Goal: Task Accomplishment & Management: Use online tool/utility

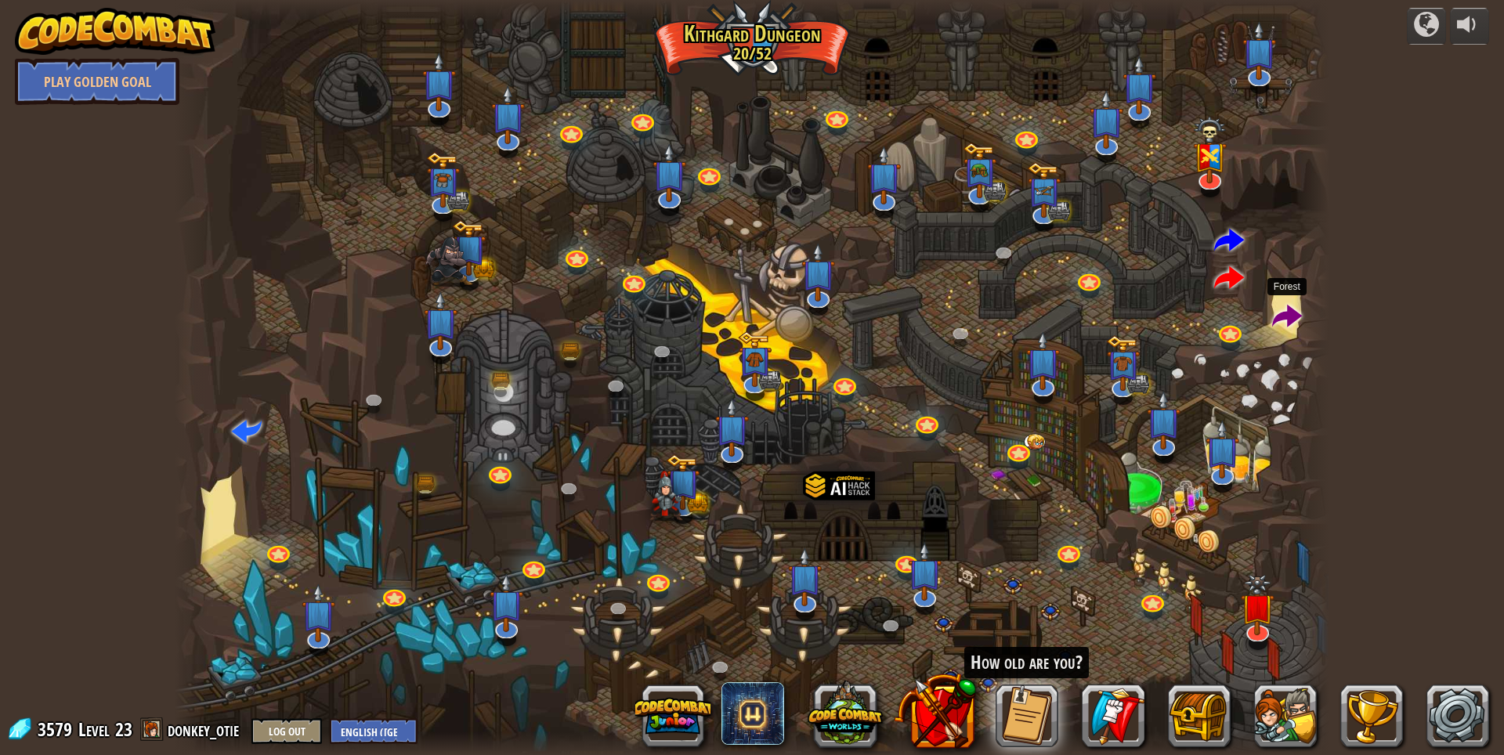
click at [1279, 319] on span at bounding box center [1287, 317] width 30 height 30
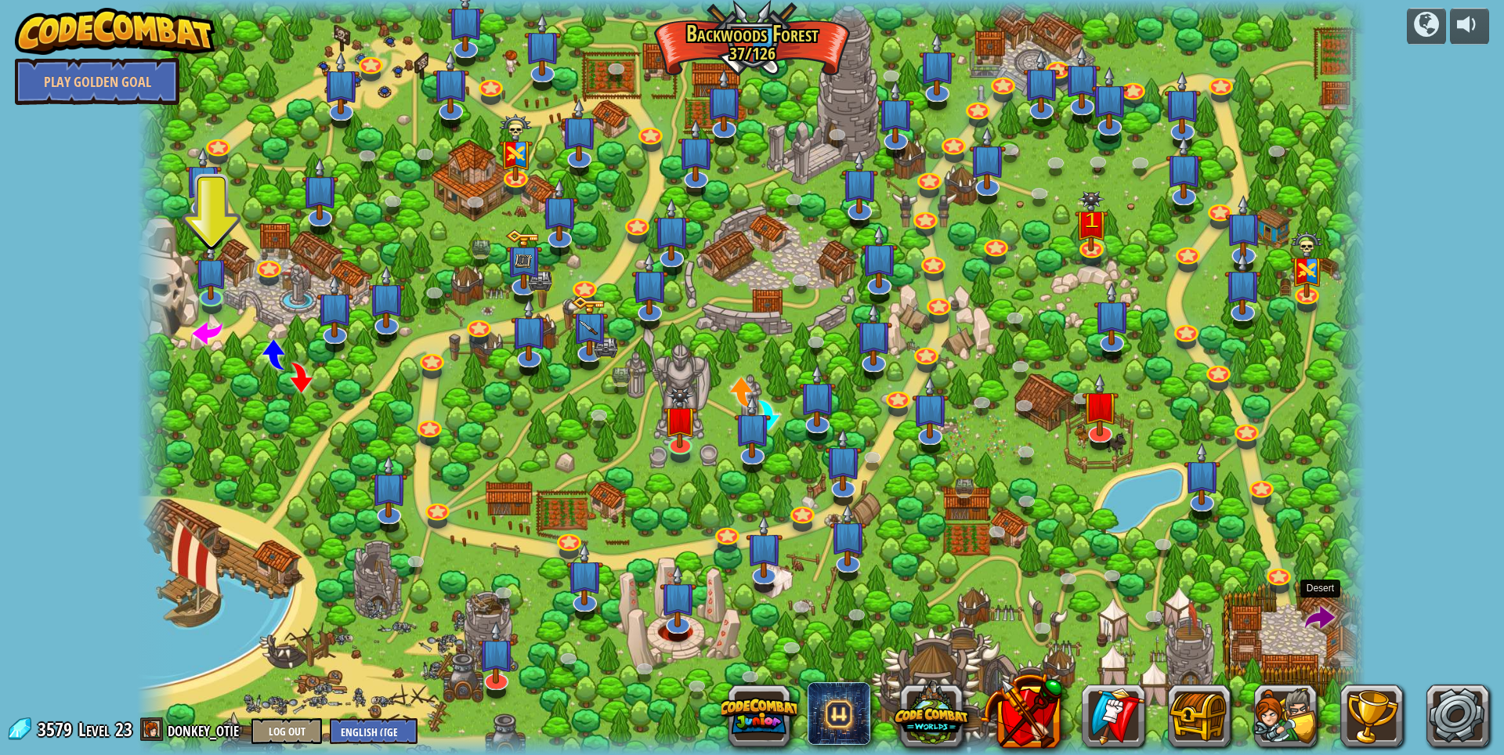
click at [1320, 605] on span at bounding box center [1320, 619] width 30 height 30
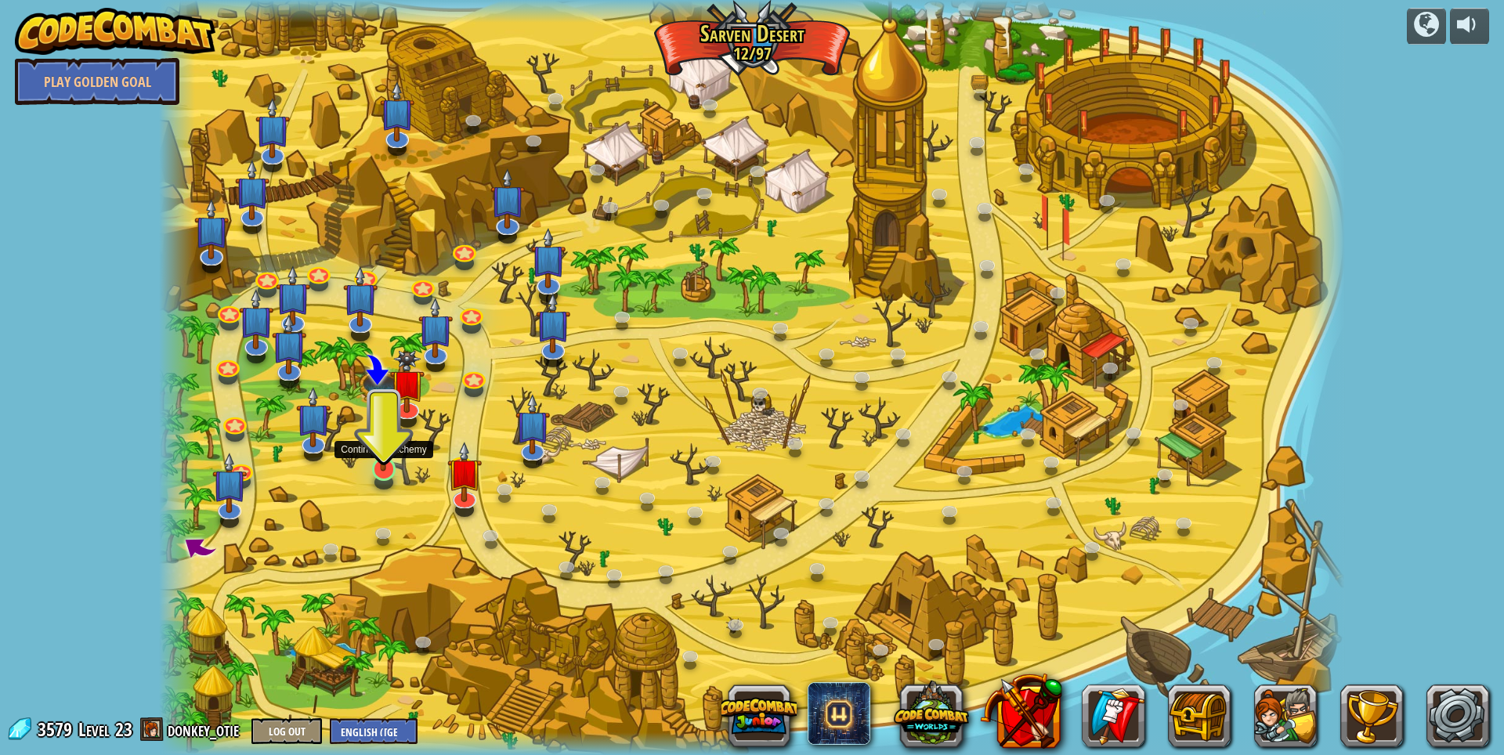
click at [381, 467] on img at bounding box center [383, 434] width 32 height 74
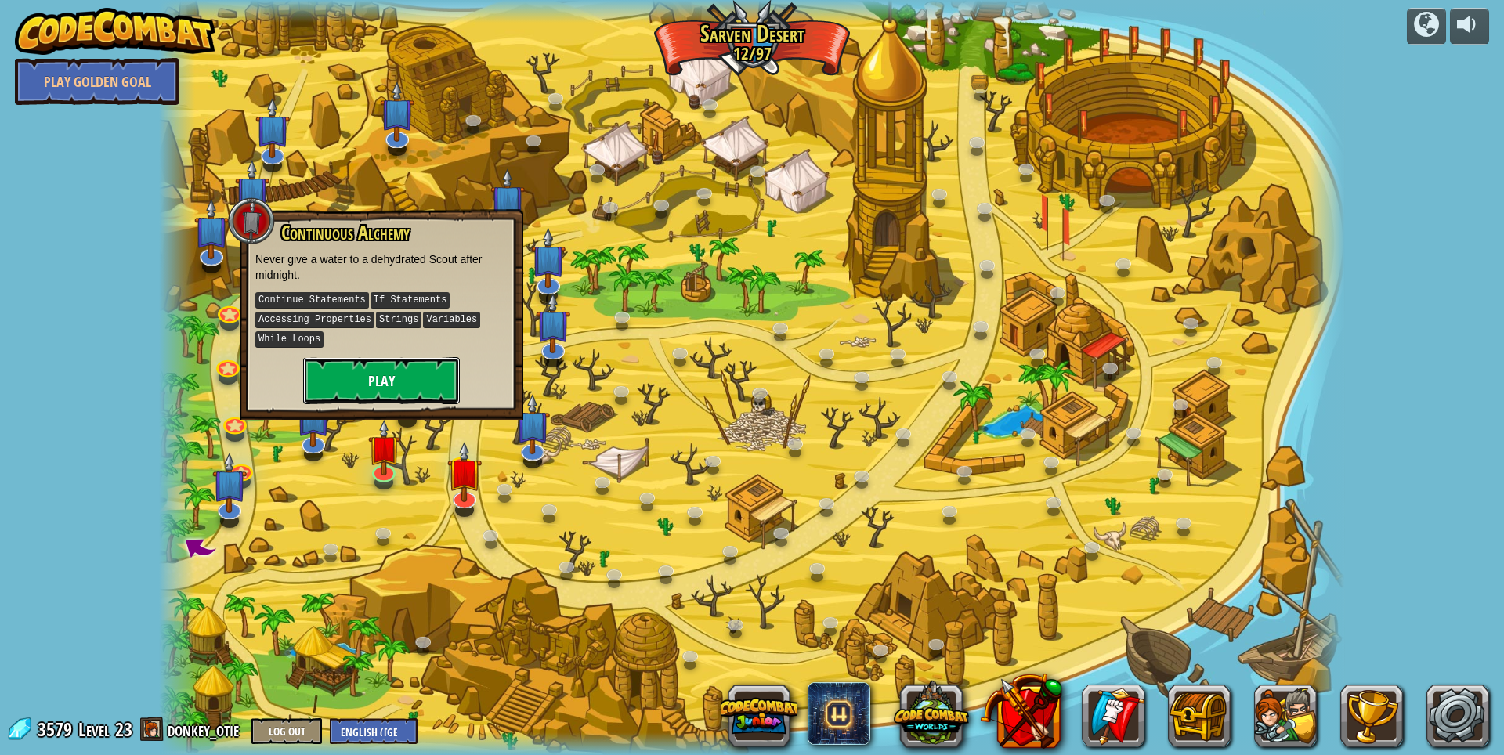
click at [409, 371] on button "Play" at bounding box center [381, 380] width 157 height 47
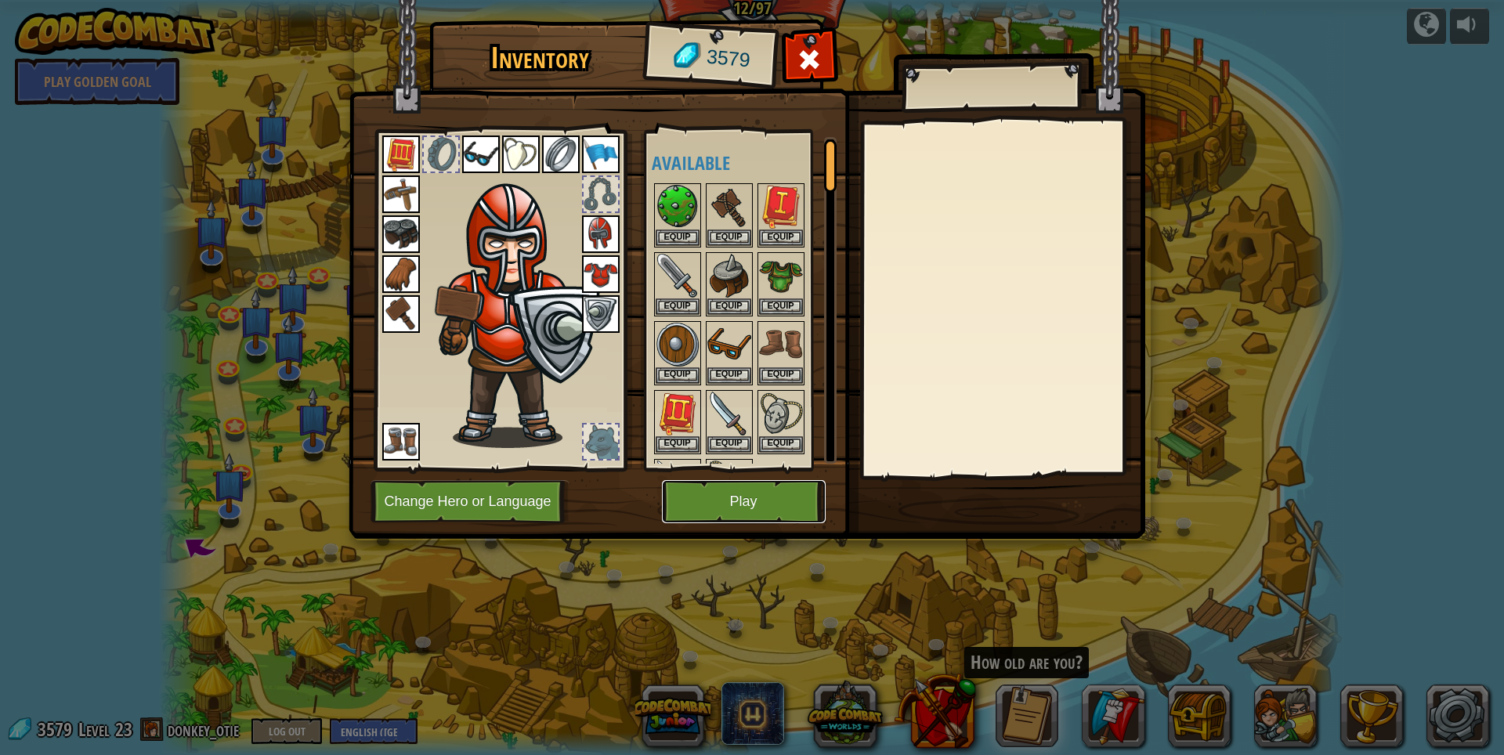
click at [722, 494] on button "Play" at bounding box center [744, 501] width 164 height 43
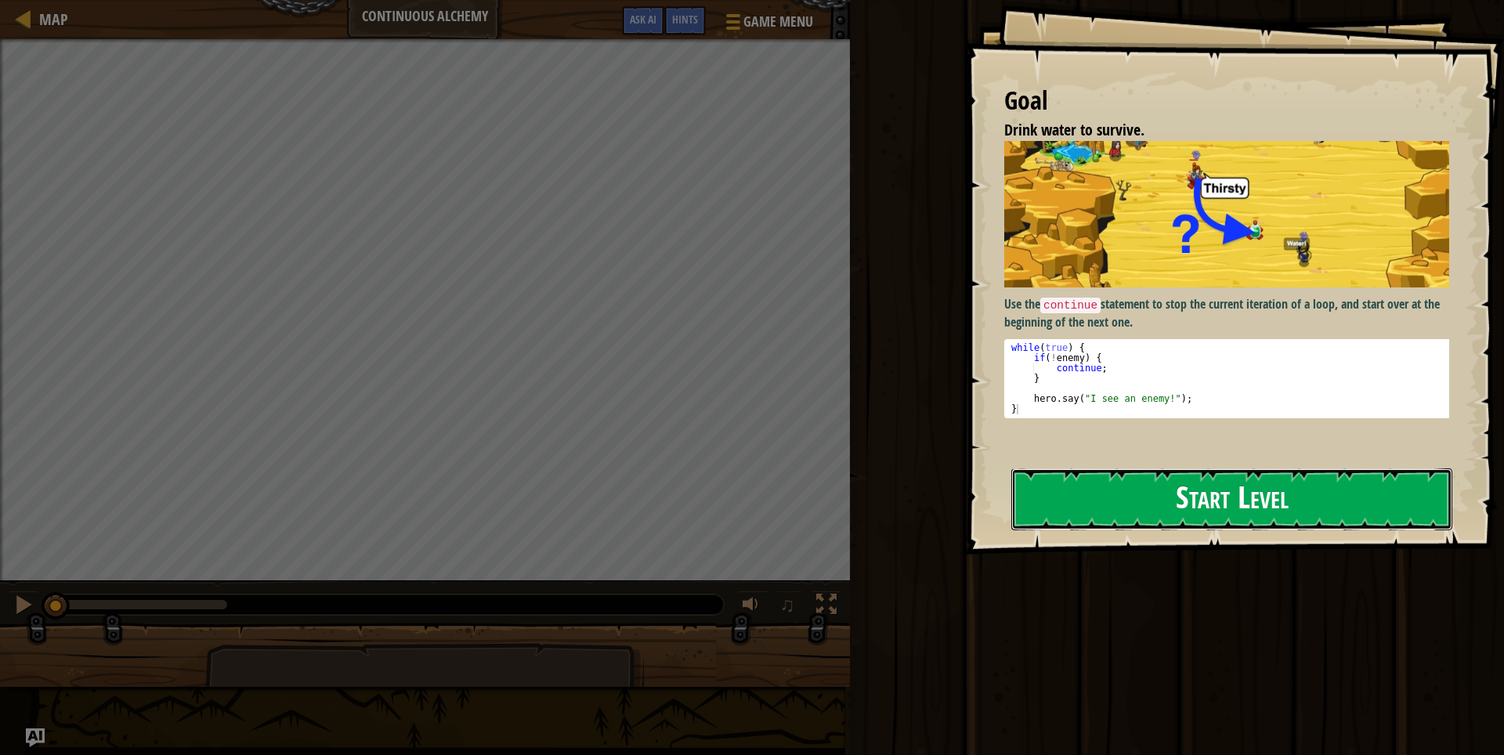
click at [1194, 503] on button "Start Level" at bounding box center [1231, 499] width 441 height 62
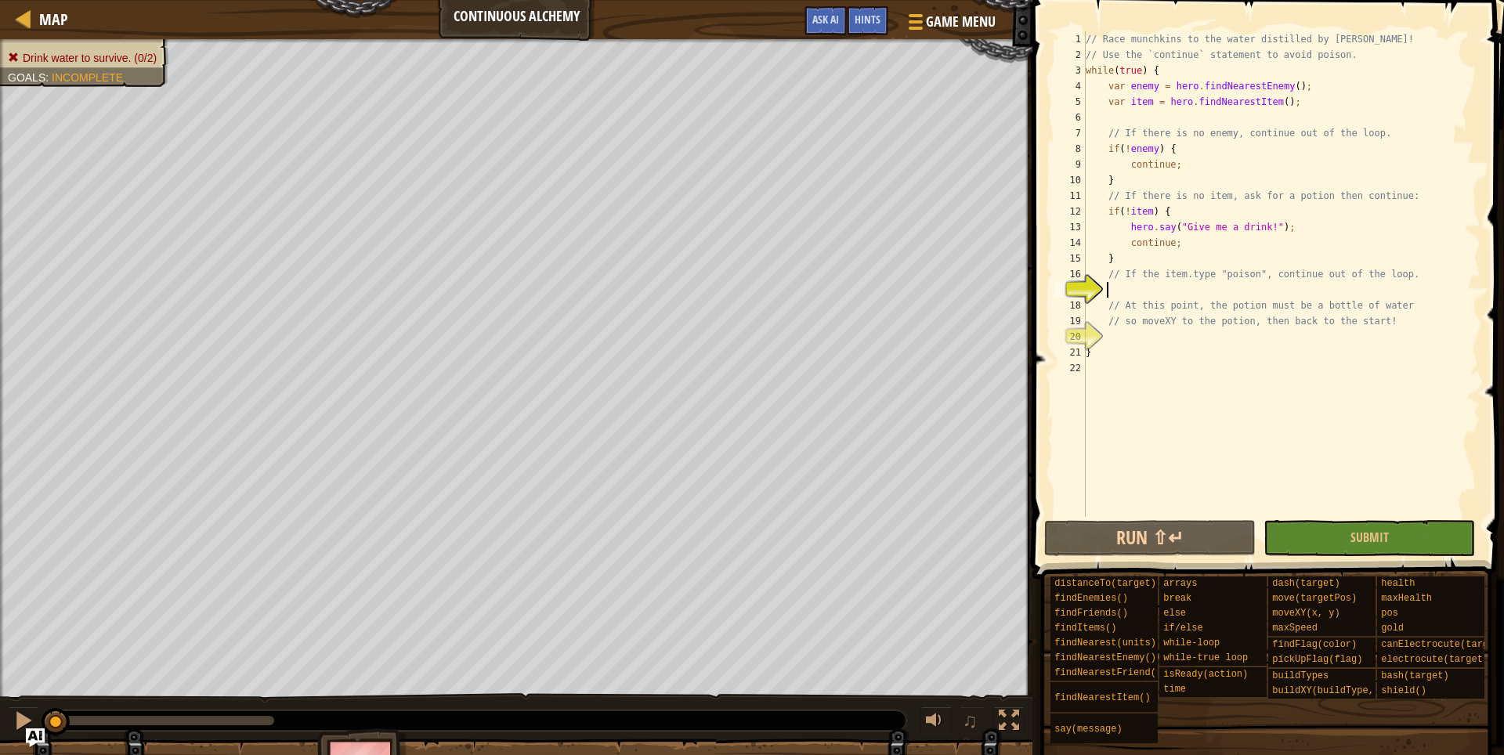
click at [1153, 297] on div "// Race munchkins to the water distilled by [PERSON_NAME]! // Use the `continue…" at bounding box center [1281, 289] width 398 height 517
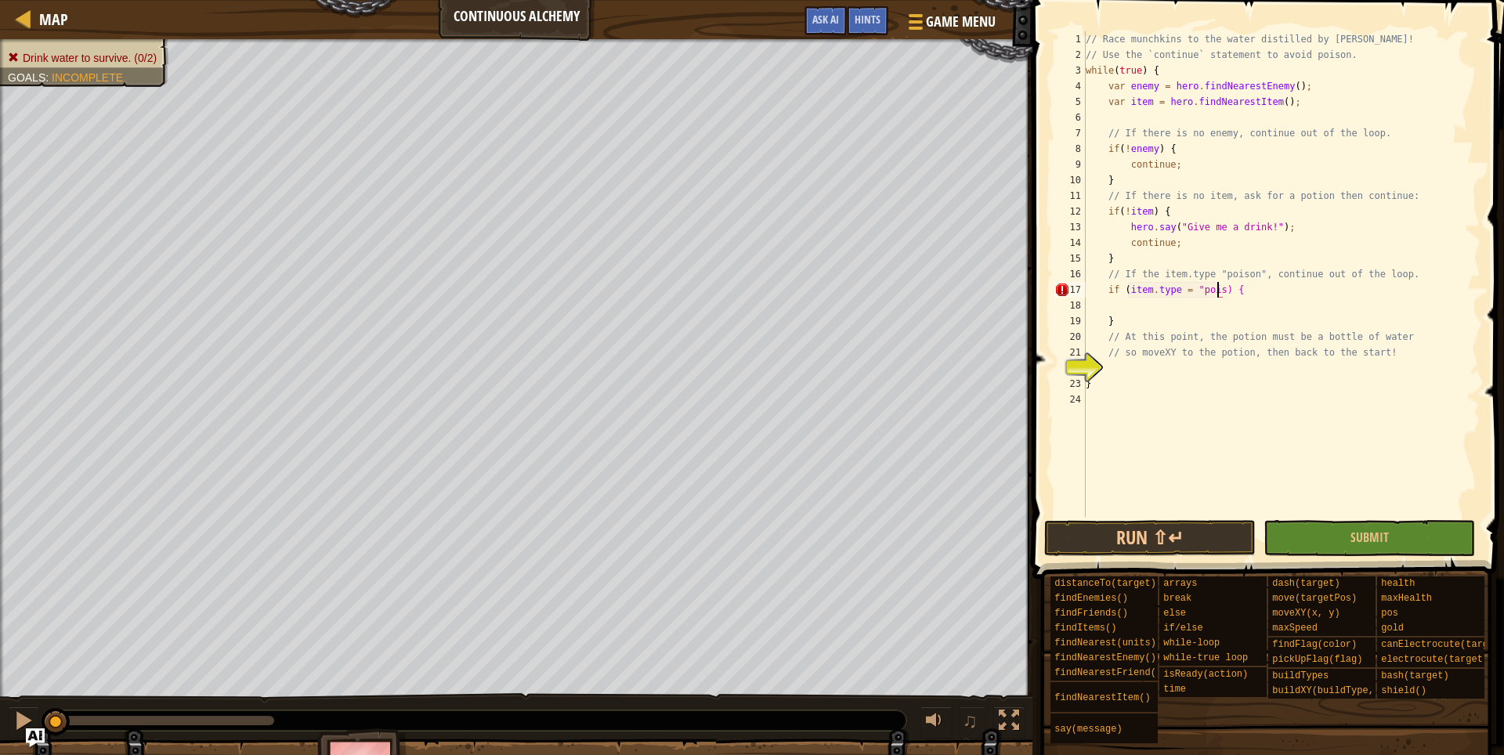
scroll to position [7, 12]
type textarea "if (item.type = "poison") {"
click at [1188, 284] on div "// Race munchkins to the water distilled by [PERSON_NAME]! // Use the `continue…" at bounding box center [1281, 289] width 398 height 517
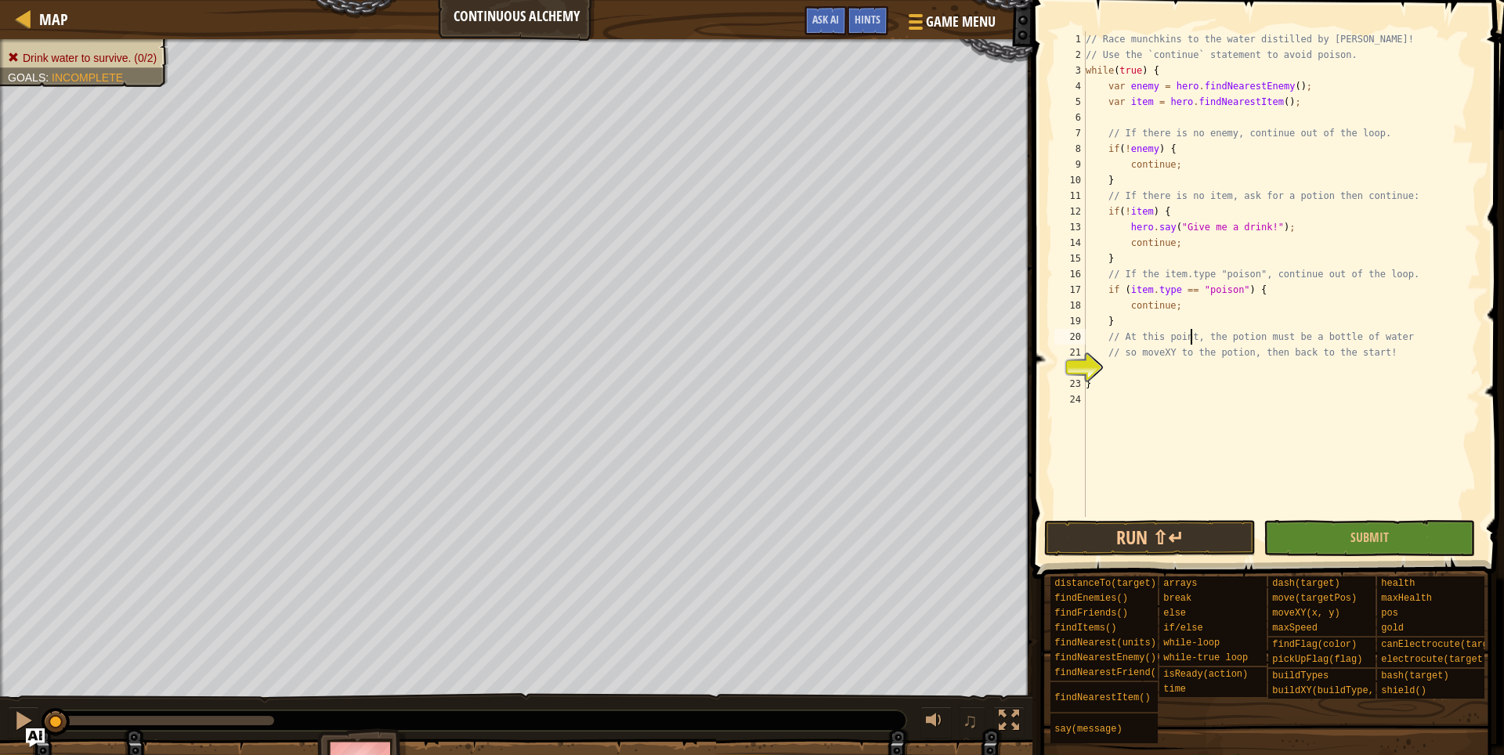
type textarea "// so moveXY to the potion, then back to the start!"
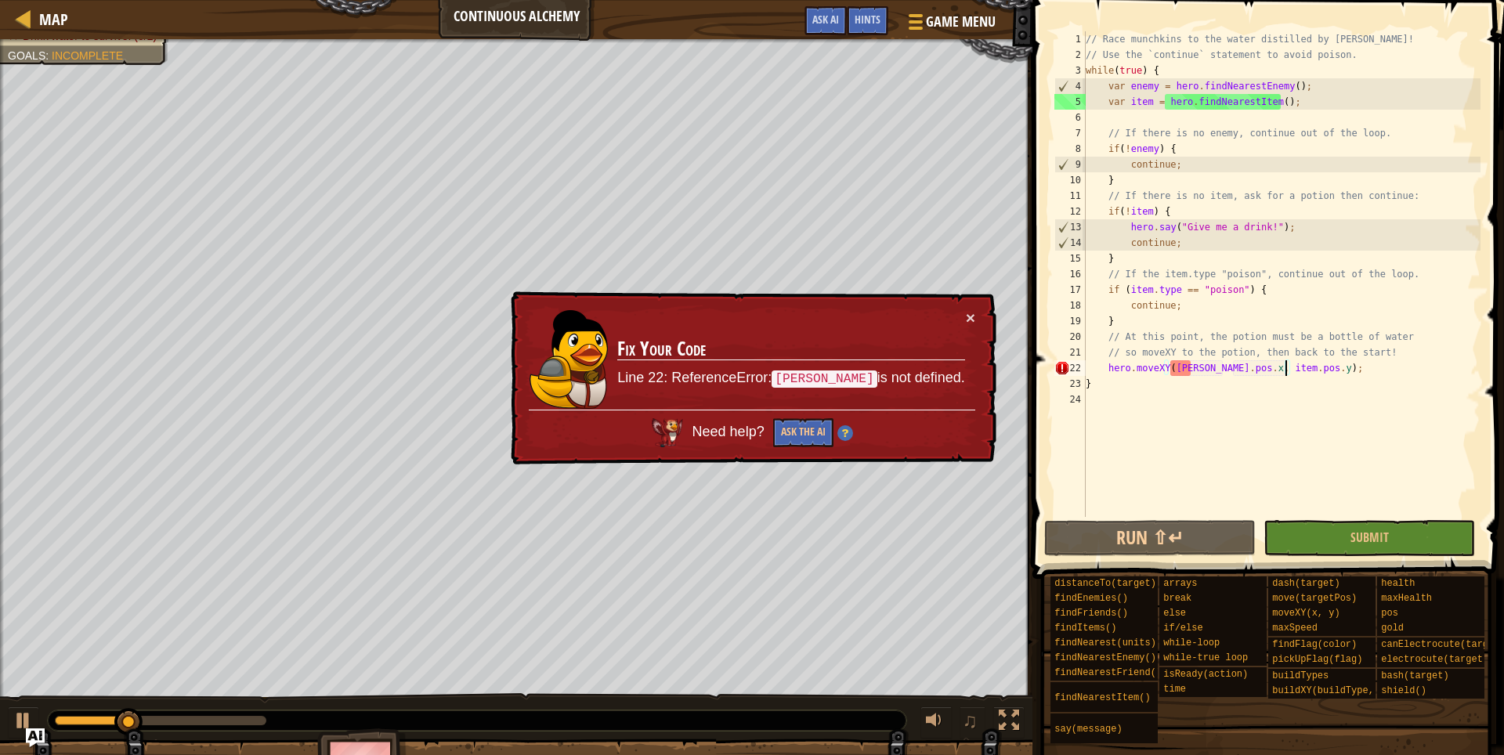
click at [1190, 367] on div "// Race munchkins to the water distilled by [PERSON_NAME]! // Use the `continue…" at bounding box center [1281, 289] width 398 height 517
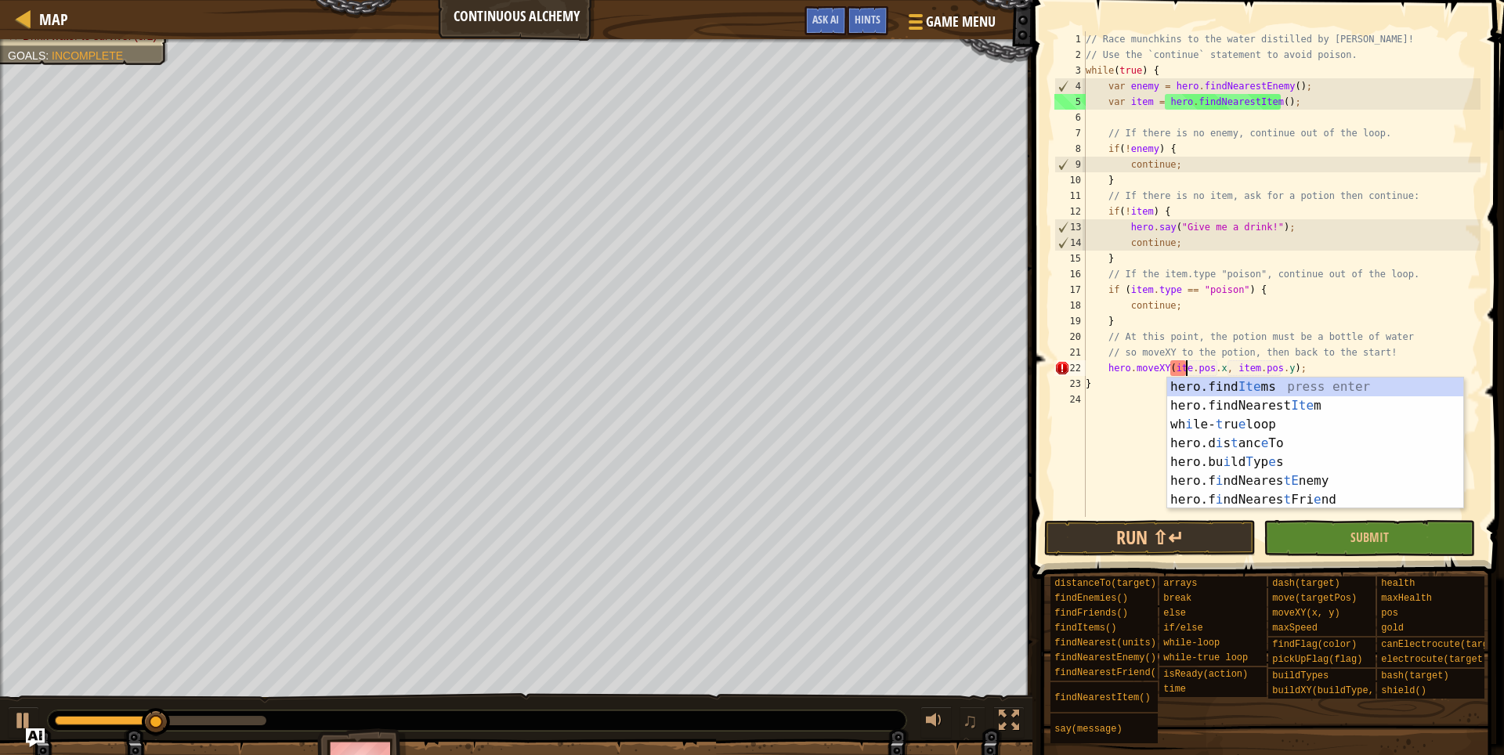
scroll to position [7, 9]
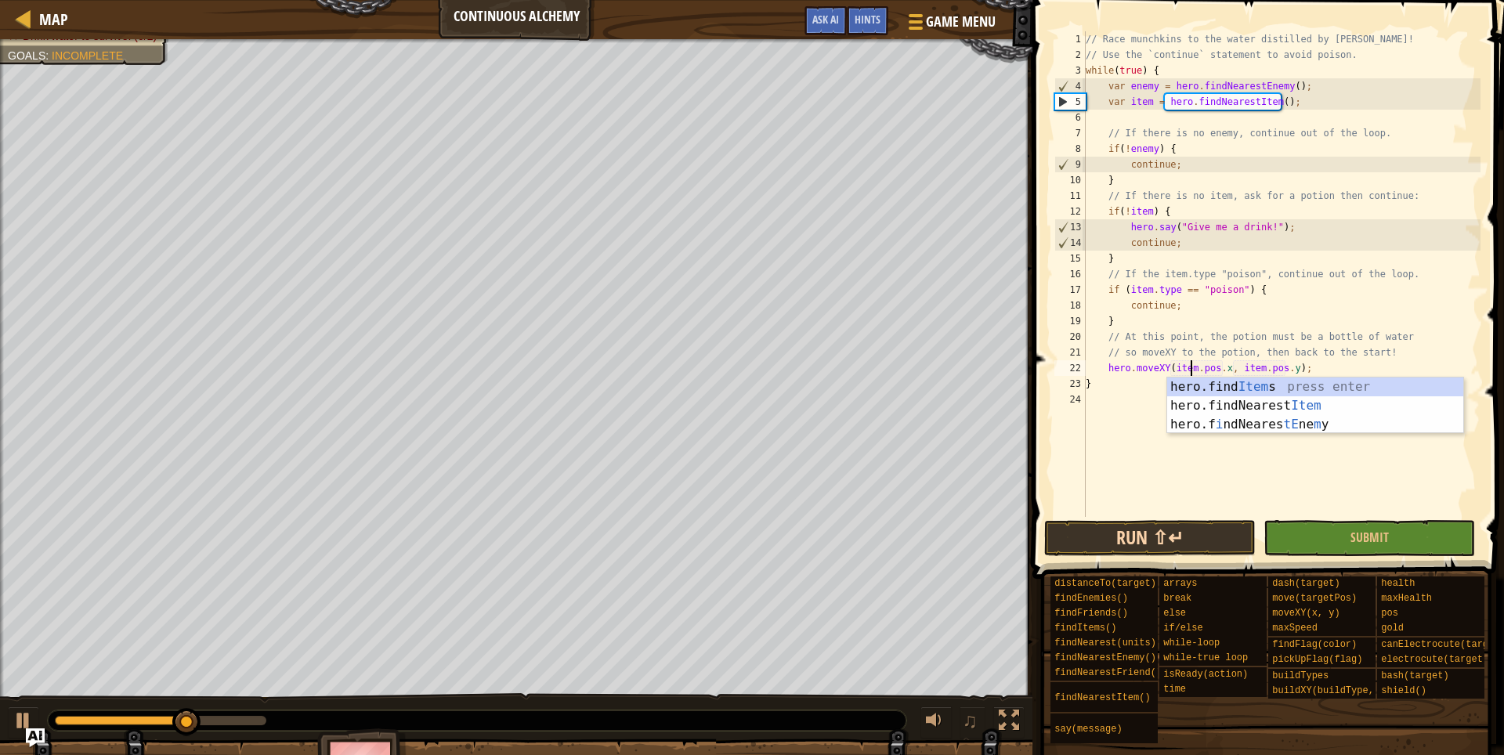
type textarea "hero.moveXY(item.pos.x, item.pos.y);"
click at [1162, 551] on button "Run ⇧↵" at bounding box center [1149, 538] width 211 height 36
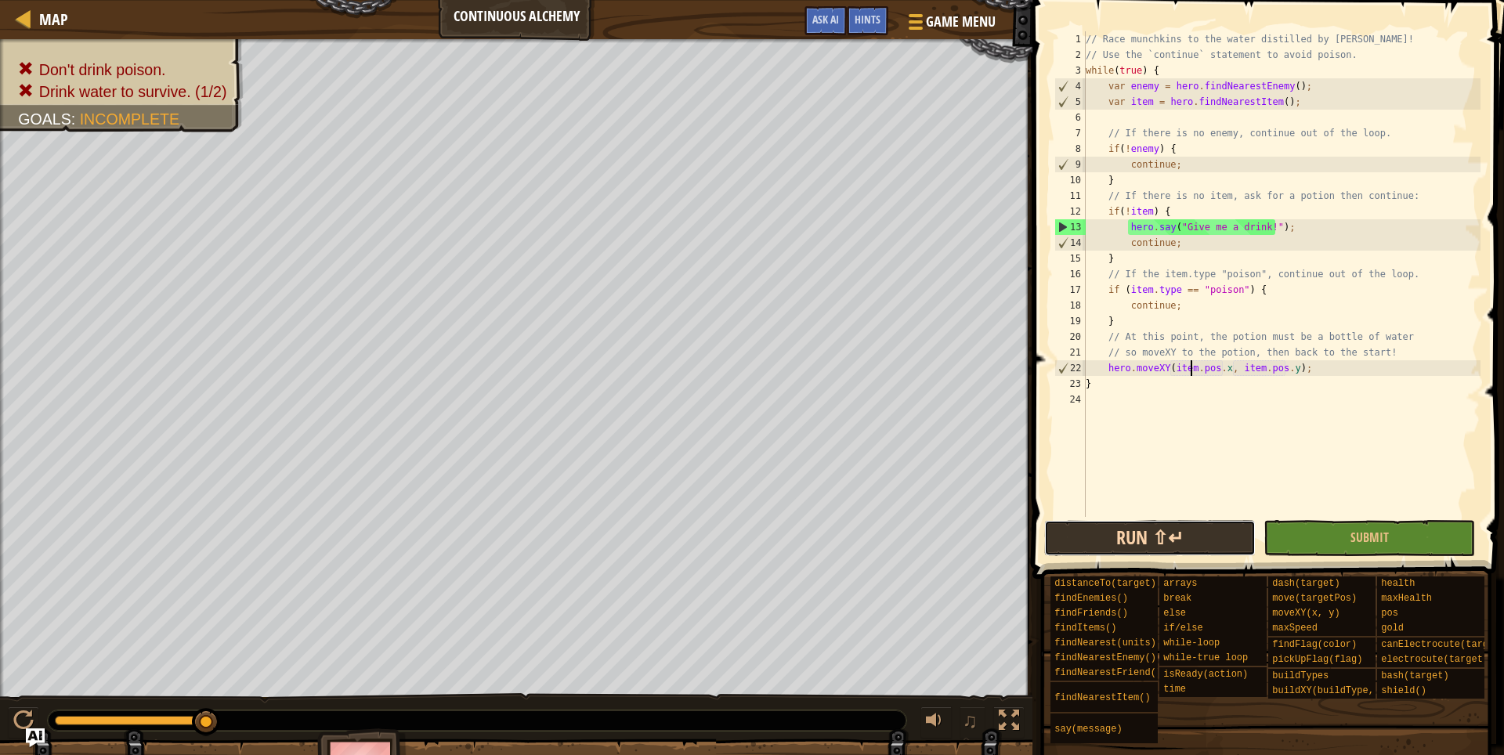
click at [1162, 536] on button "Run ⇧↵" at bounding box center [1149, 538] width 211 height 36
click at [1309, 368] on div "// Race munchkins to the water distilled by [PERSON_NAME]! // Use the `continue…" at bounding box center [1281, 289] width 398 height 517
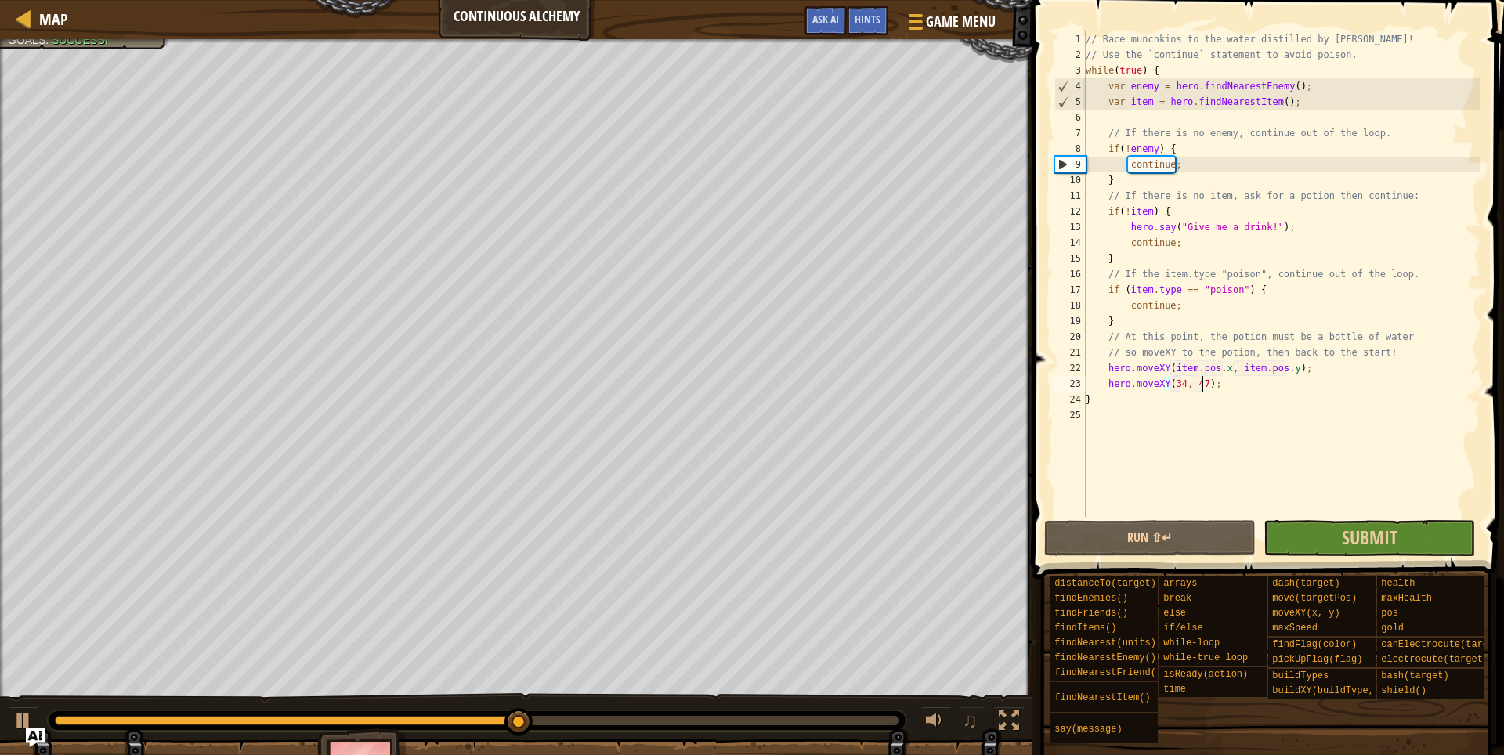
type textarea "hero.moveXY(34, 47);"
click at [1428, 533] on button "Submit" at bounding box center [1368, 538] width 211 height 36
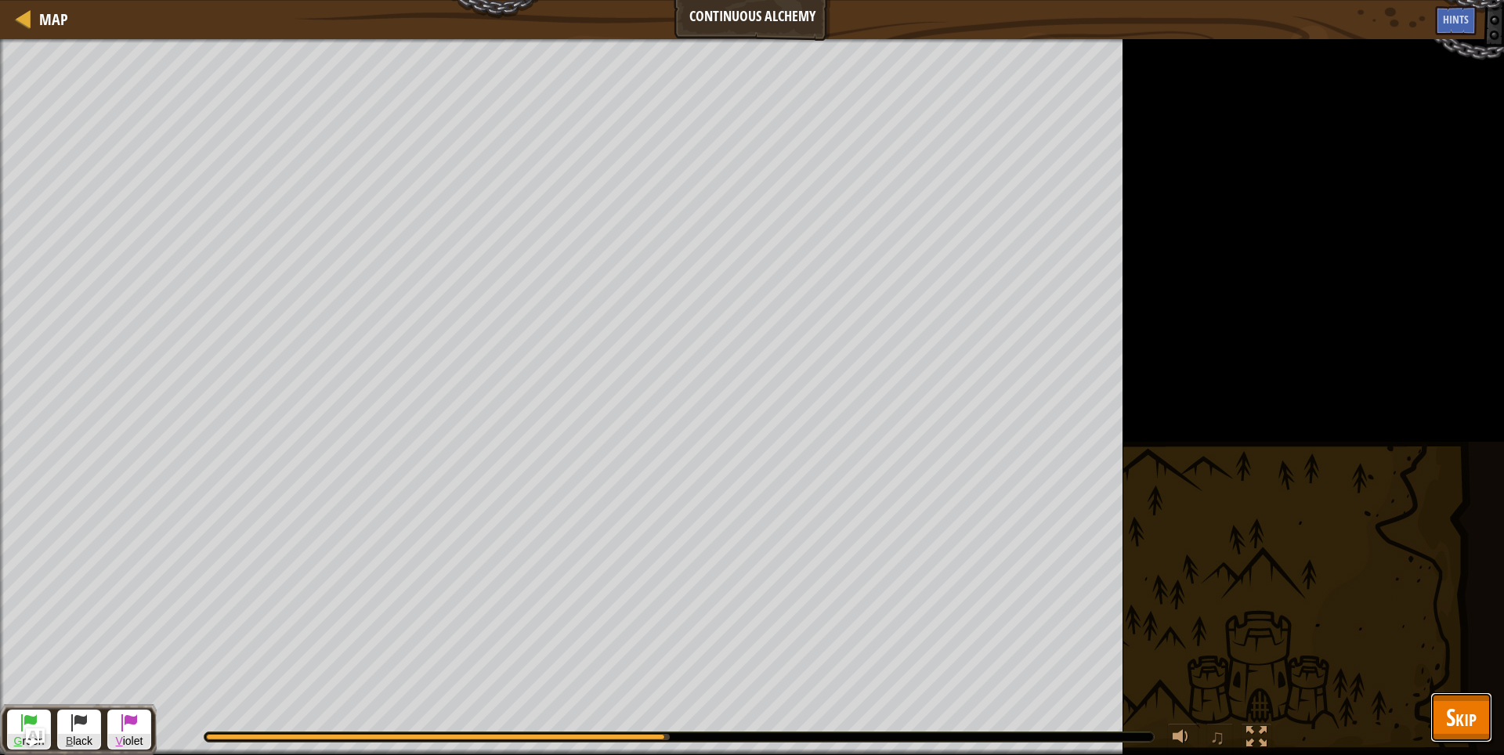
click at [1456, 716] on span "Skip" at bounding box center [1461, 717] width 31 height 32
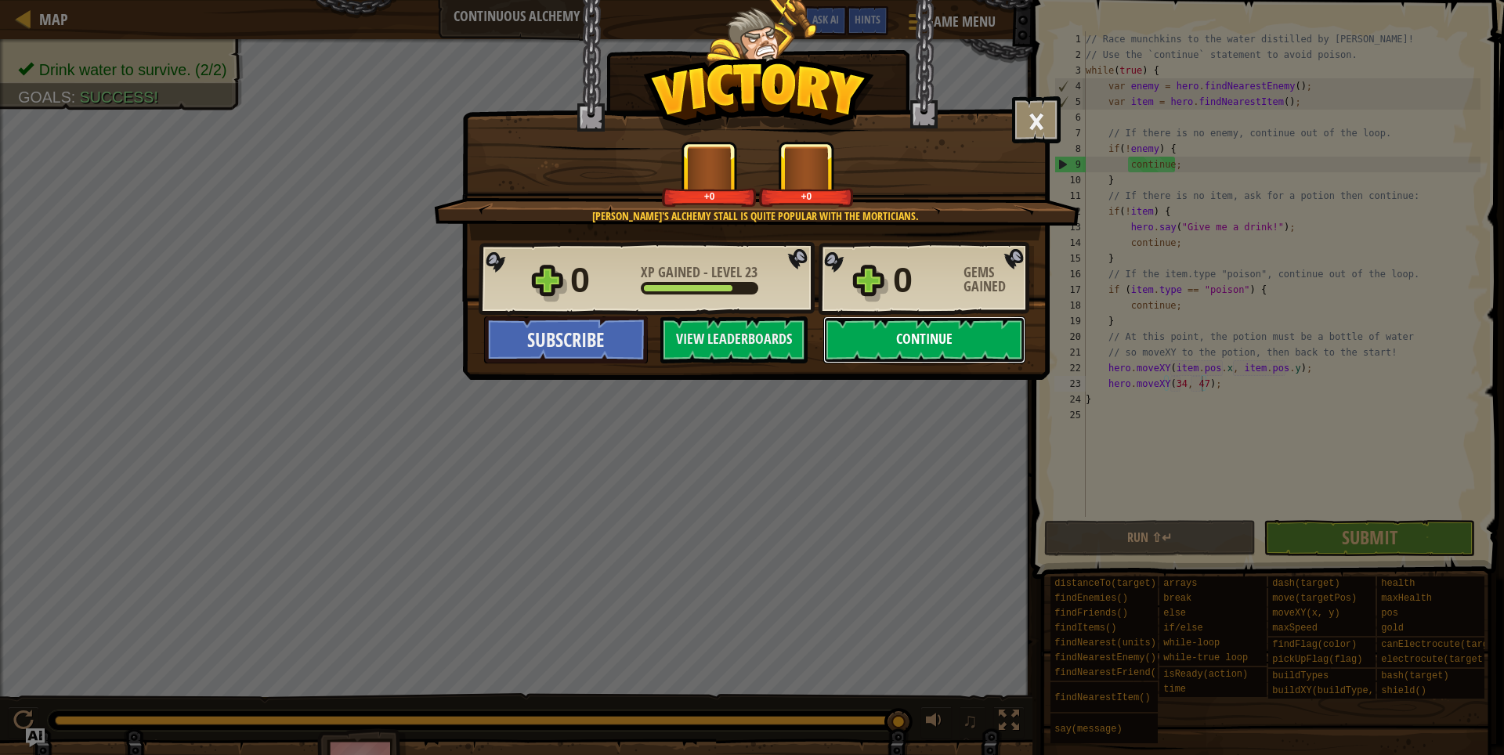
click at [963, 330] on button "Continue" at bounding box center [924, 339] width 202 height 47
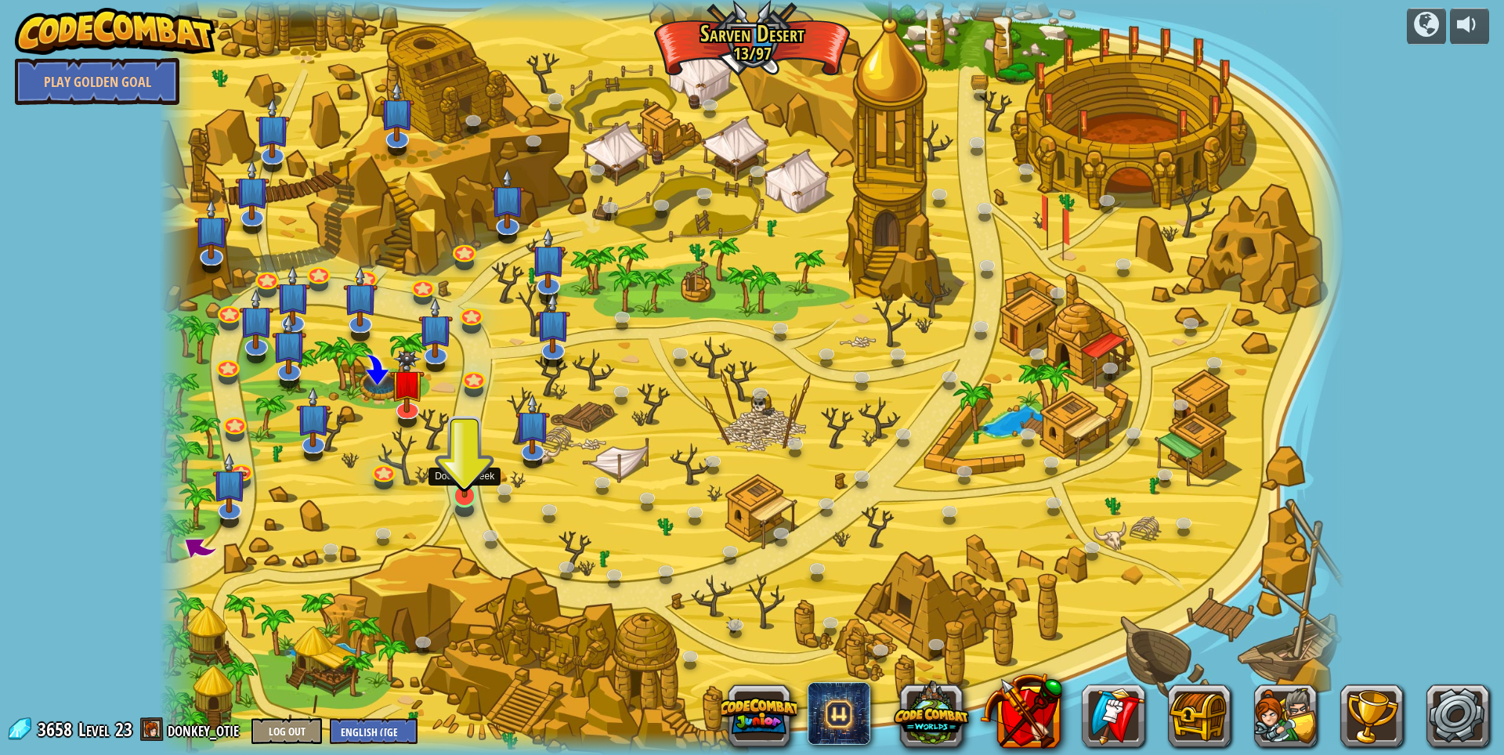
click at [467, 489] on img at bounding box center [465, 461] width 32 height 74
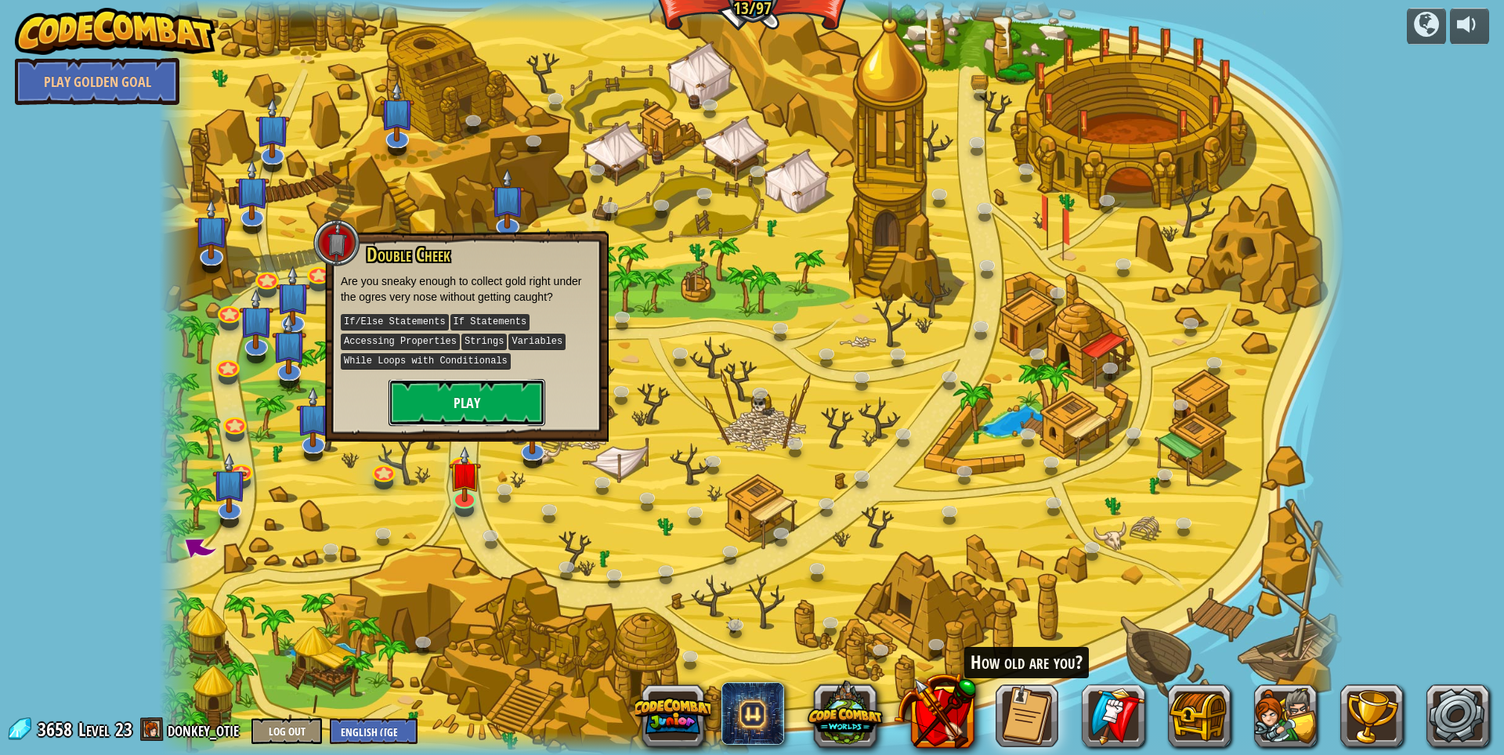
click at [485, 403] on button "Play" at bounding box center [466, 402] width 157 height 47
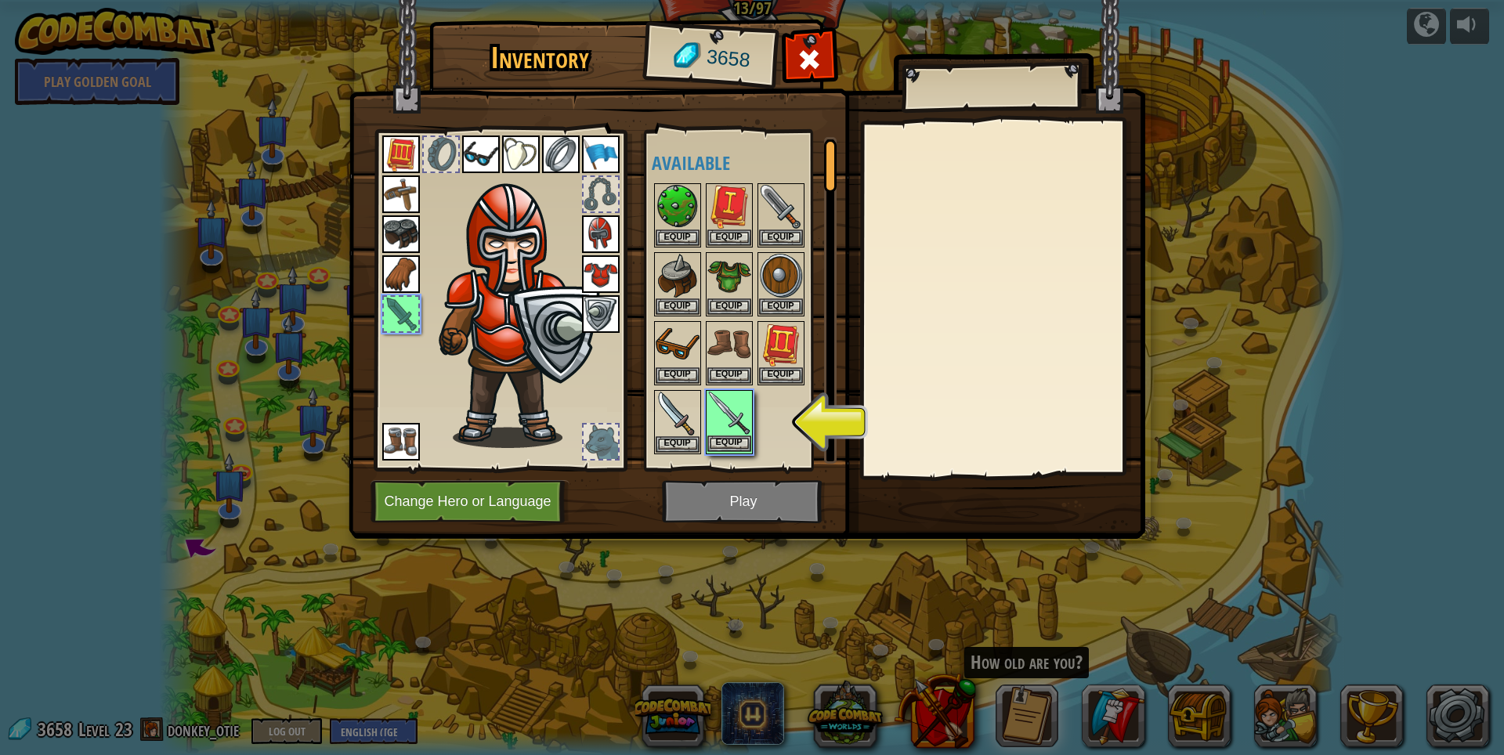
click at [737, 406] on img at bounding box center [729, 414] width 44 height 44
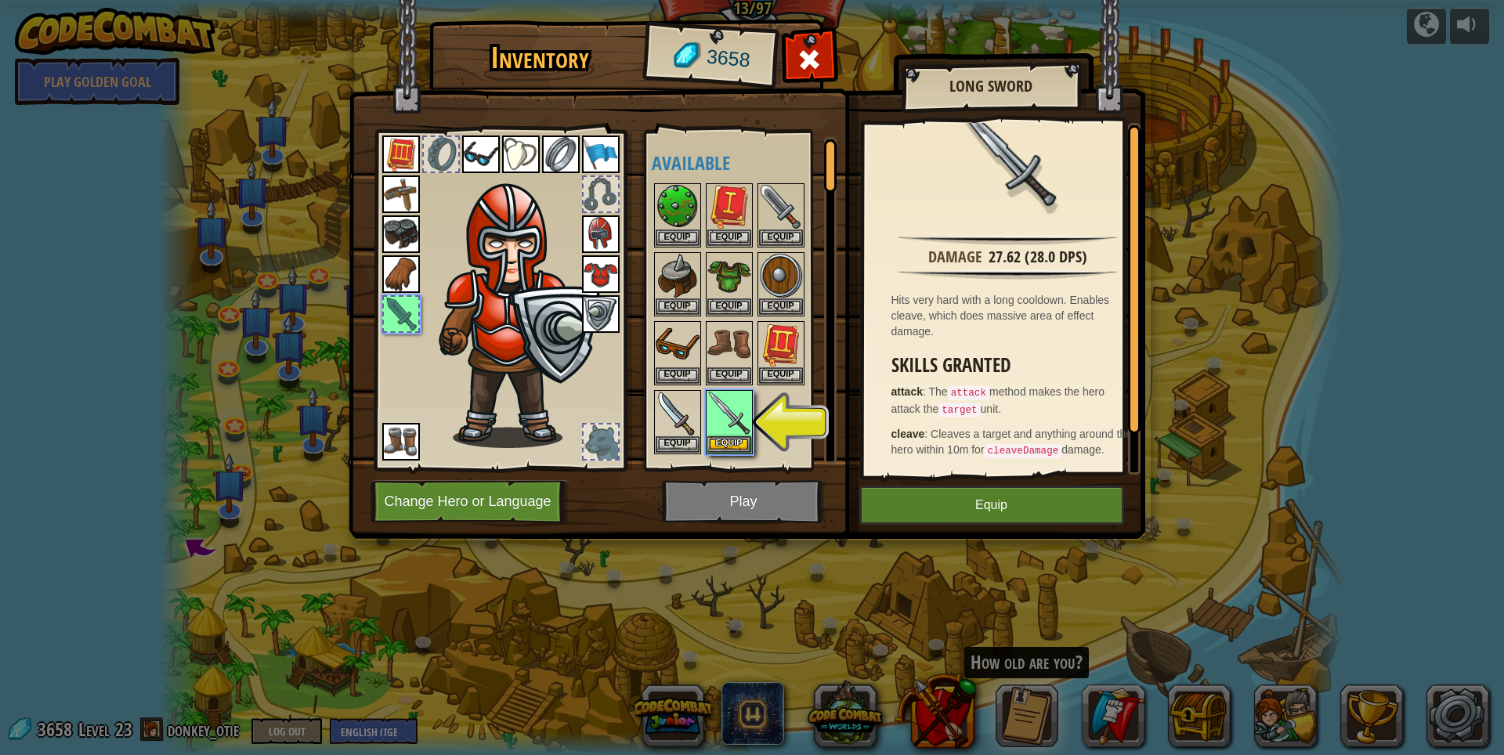
scroll to position [44, 0]
click at [735, 450] on button "Equip" at bounding box center [729, 443] width 44 height 16
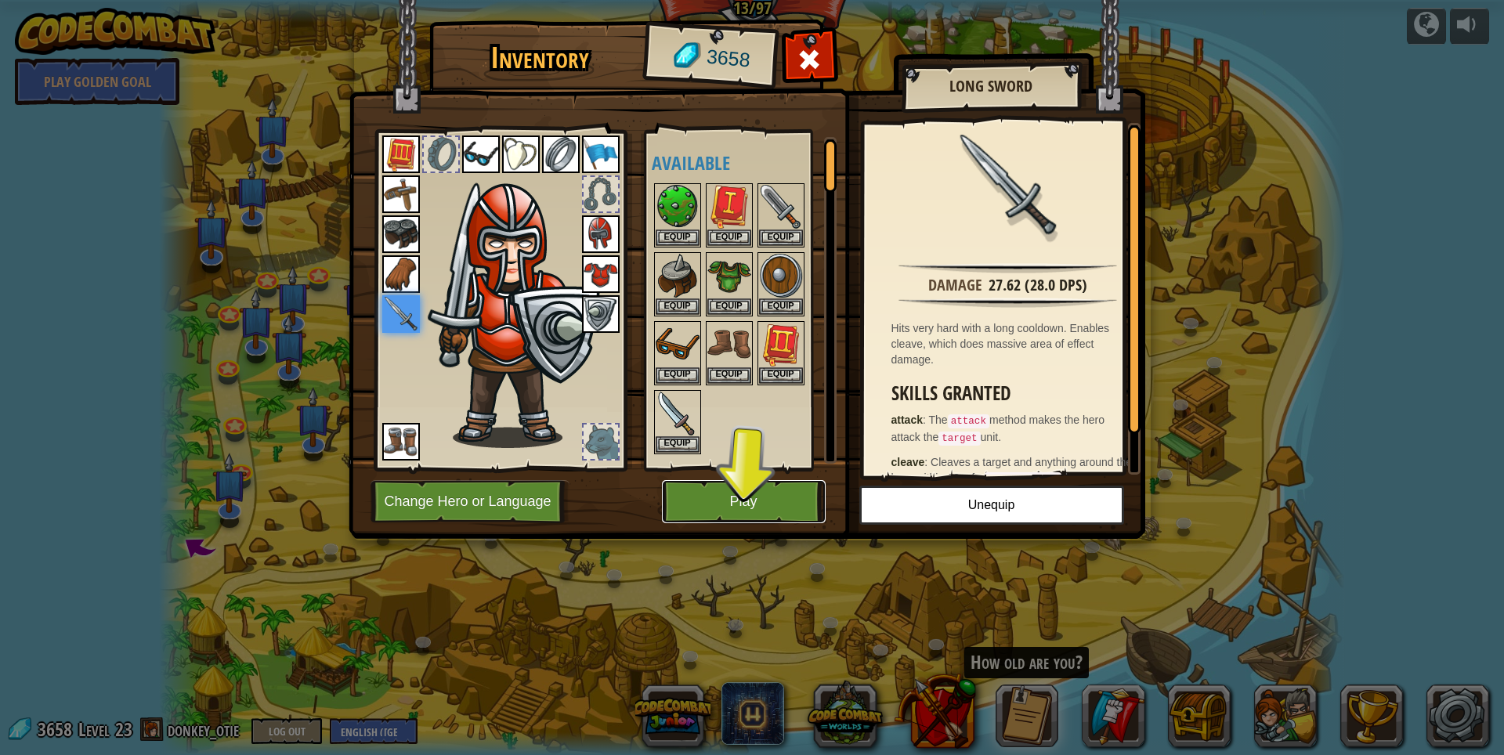
click at [761, 501] on button "Play" at bounding box center [744, 501] width 164 height 43
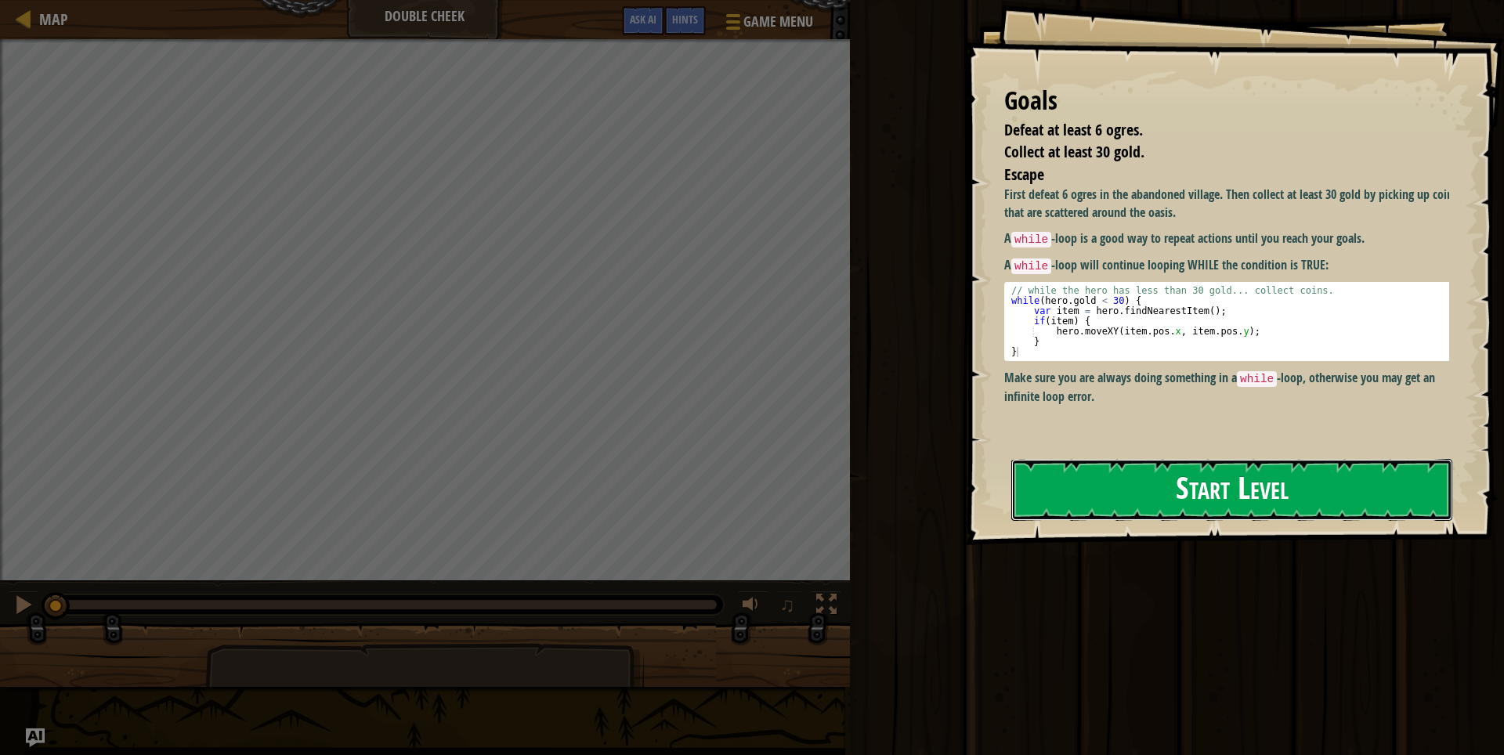
click at [1300, 495] on button "Start Level" at bounding box center [1231, 490] width 441 height 62
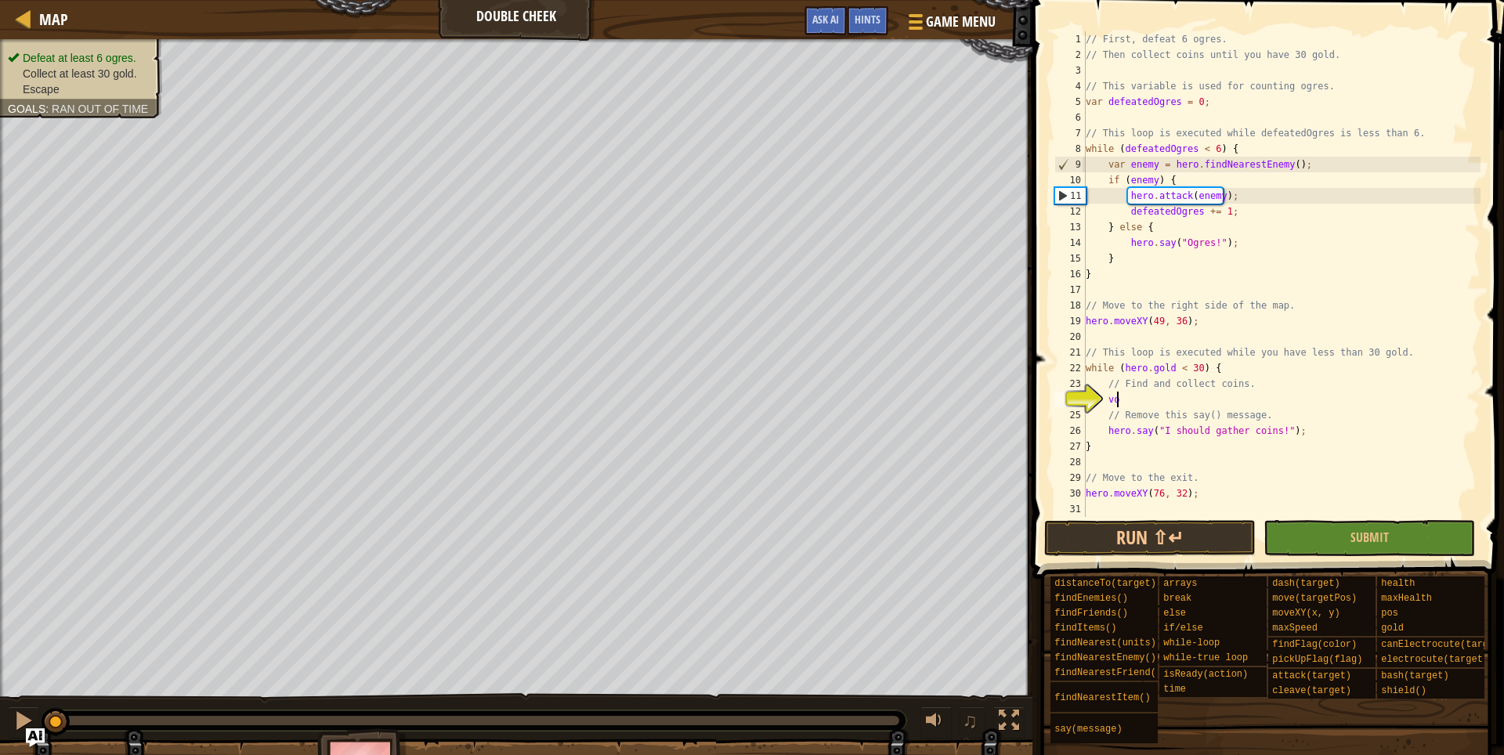
type textarea "v"
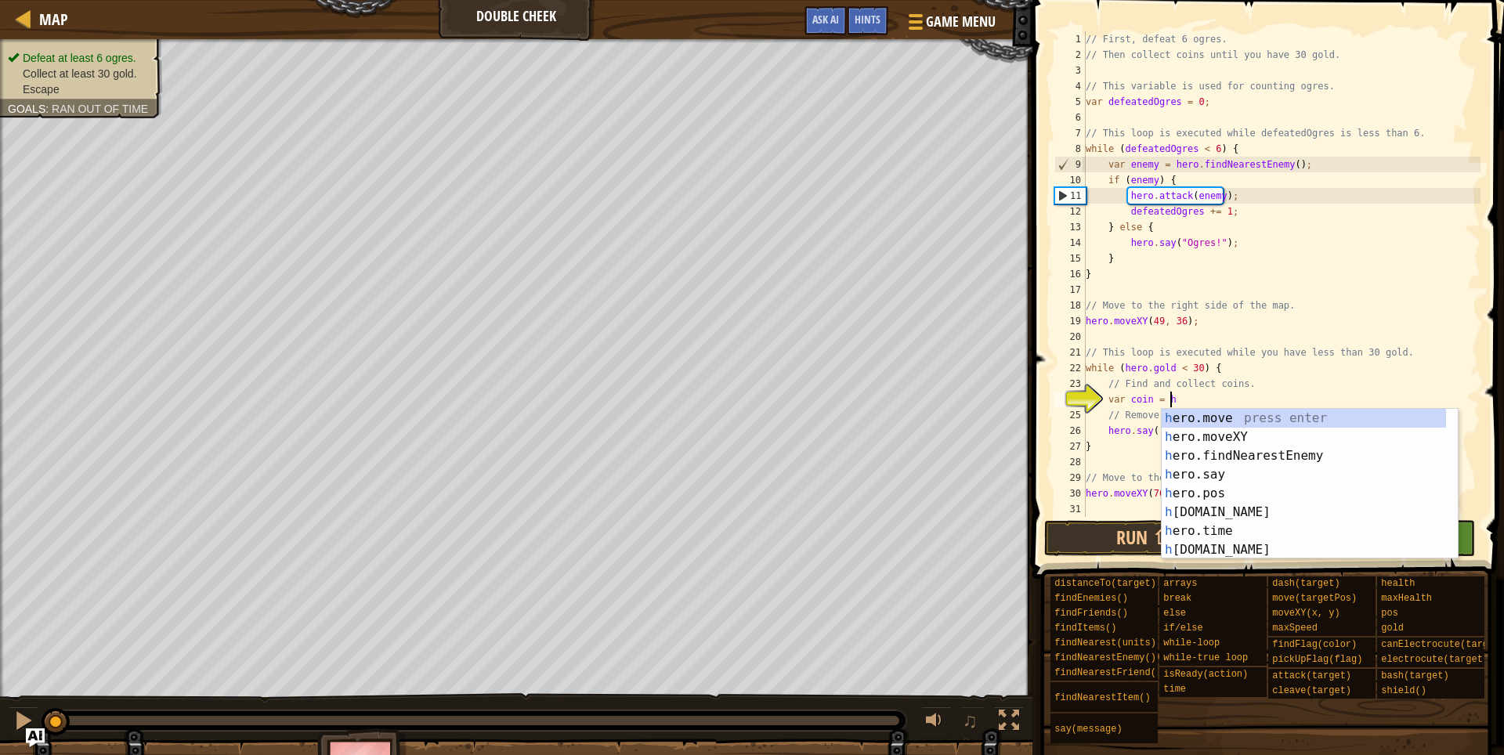
scroll to position [7, 7]
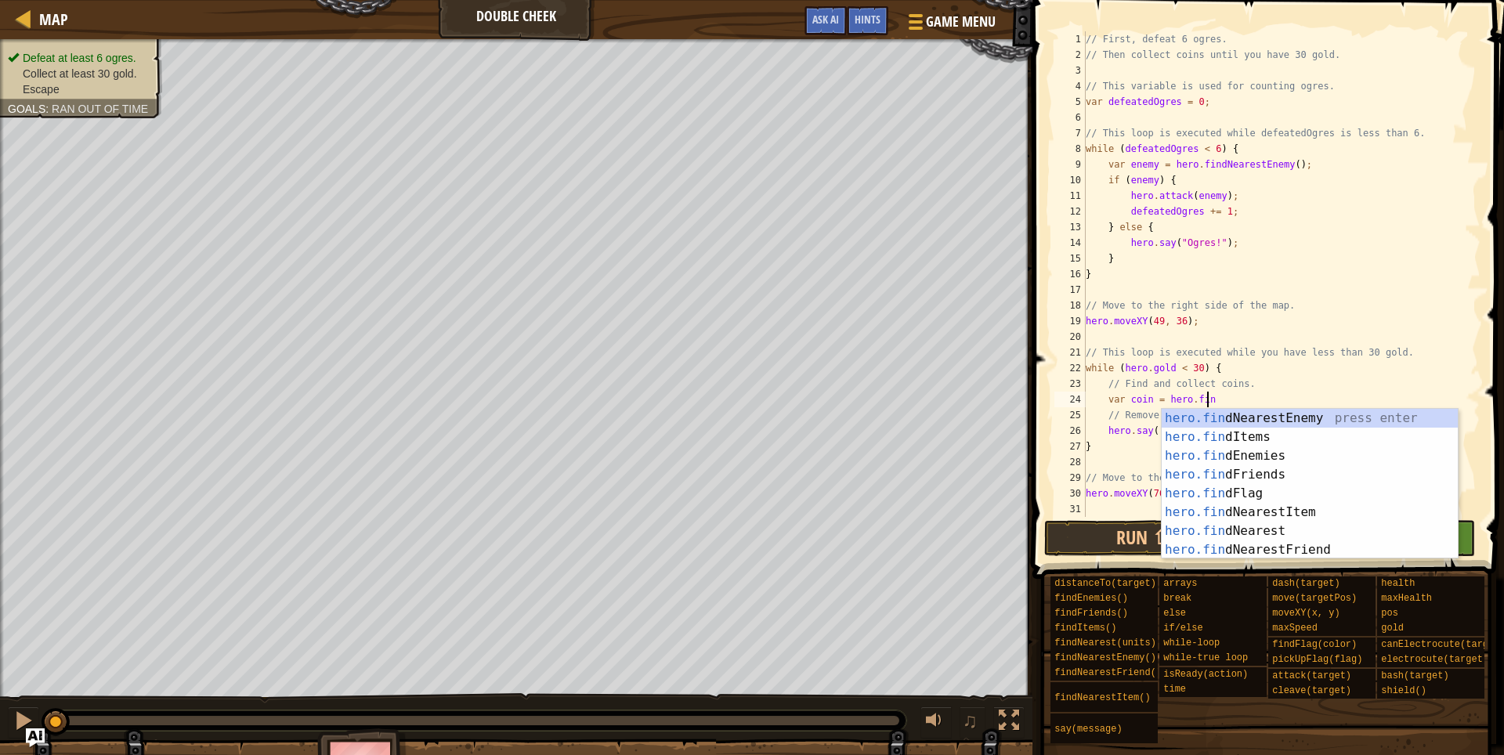
type textarea "var coin = hero.find"
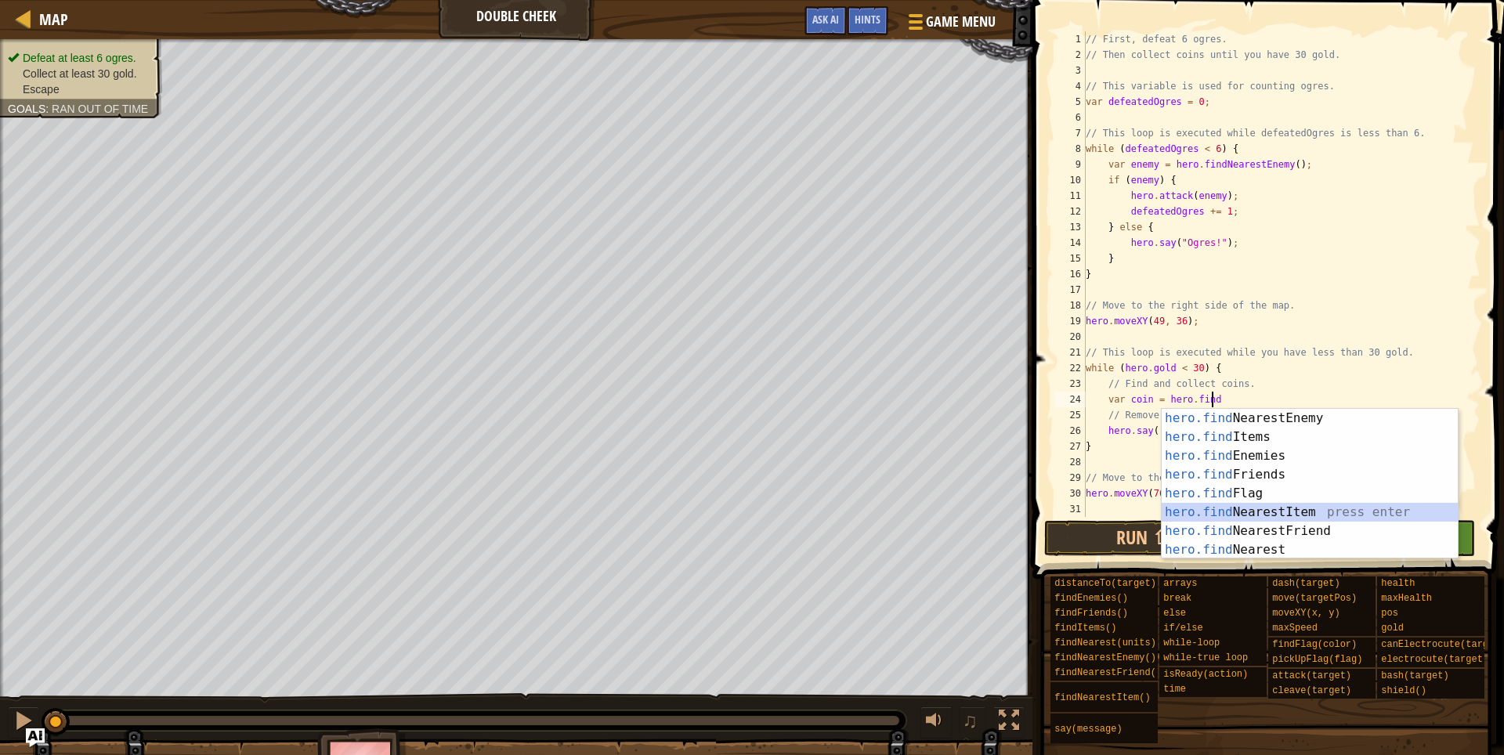
scroll to position [7, 1]
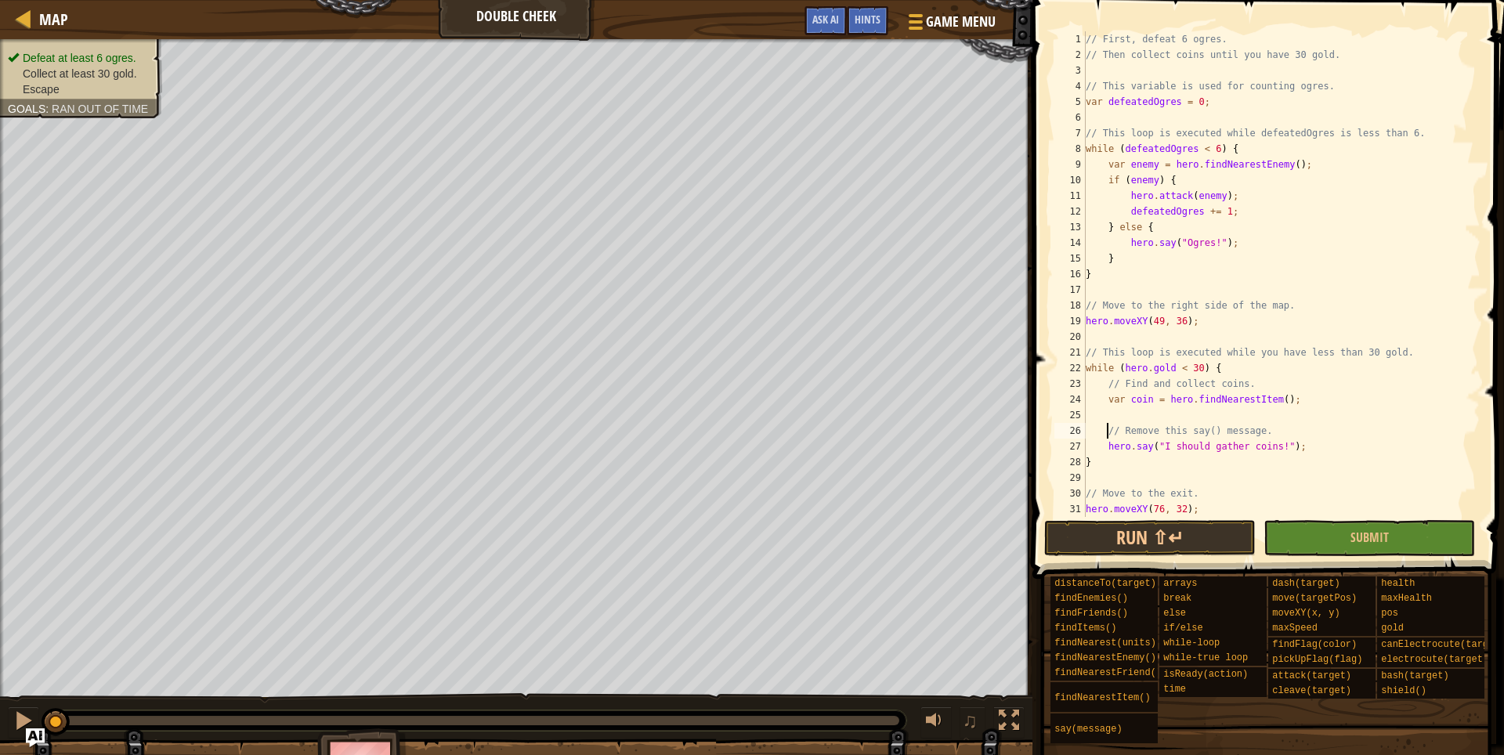
type textarea "}"
type textarea "hero.moveXY(76, 32);"
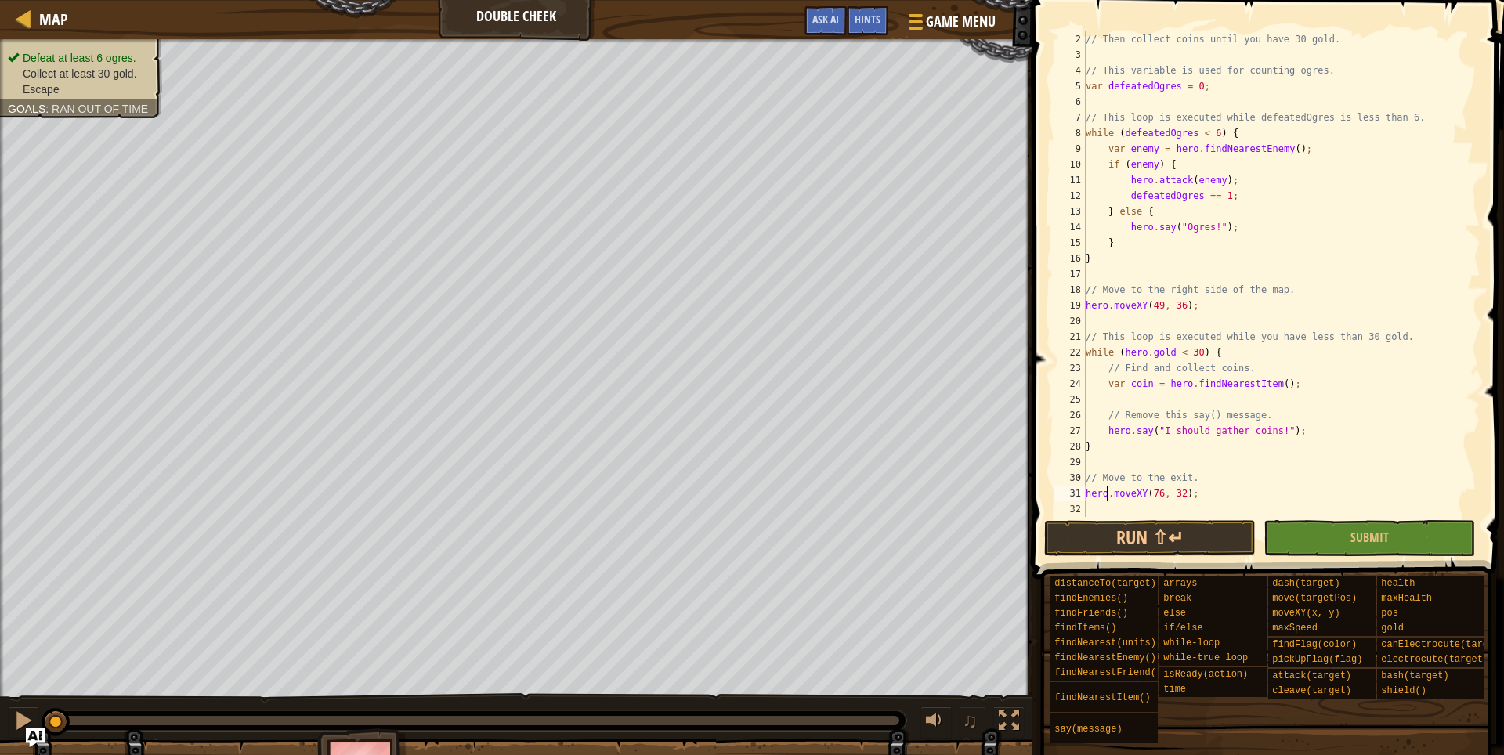
type textarea "// Move to the exit."
type textarea "// Remove this say() message."
click at [1130, 434] on div "// Then collect coins until you have 30 gold. // This variable is used for coun…" at bounding box center [1275, 289] width 386 height 517
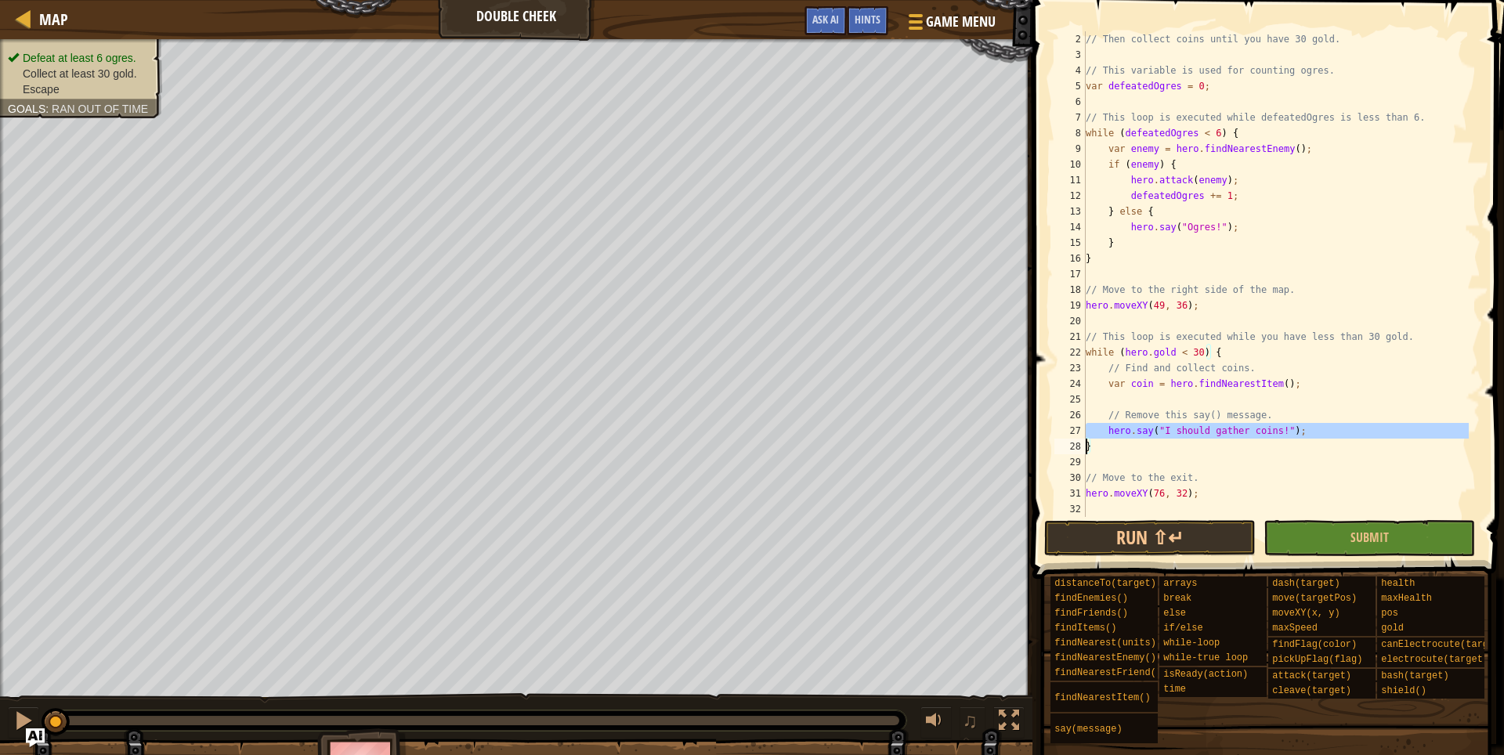
type textarea "}"
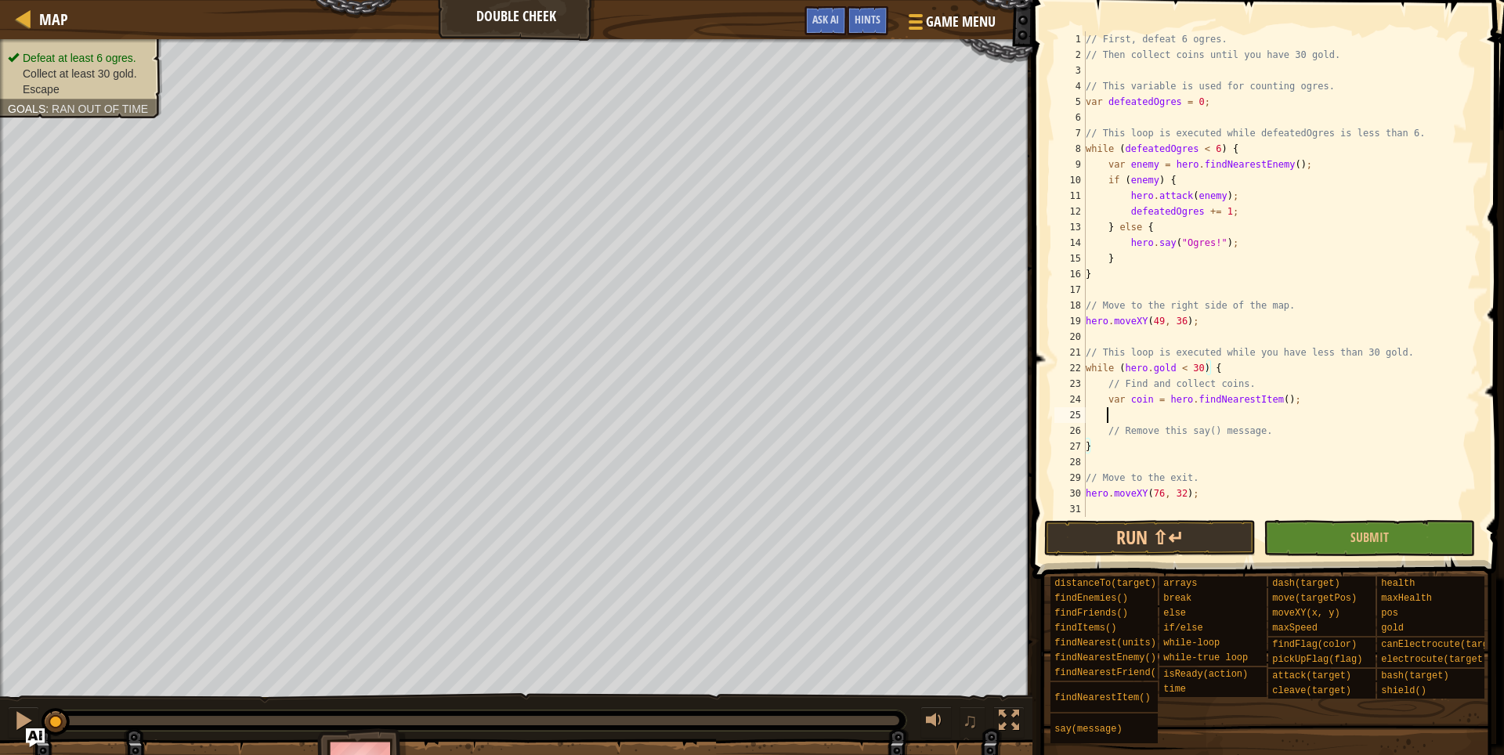
click at [1127, 415] on div "// First, defeat 6 ogres. // Then collect coins until you have 30 gold. // This…" at bounding box center [1281, 289] width 398 height 517
type textarea "hero.moveXY(coin.pos.x, coin.pos.y);"
click at [1356, 538] on span "Submit" at bounding box center [1369, 537] width 38 height 17
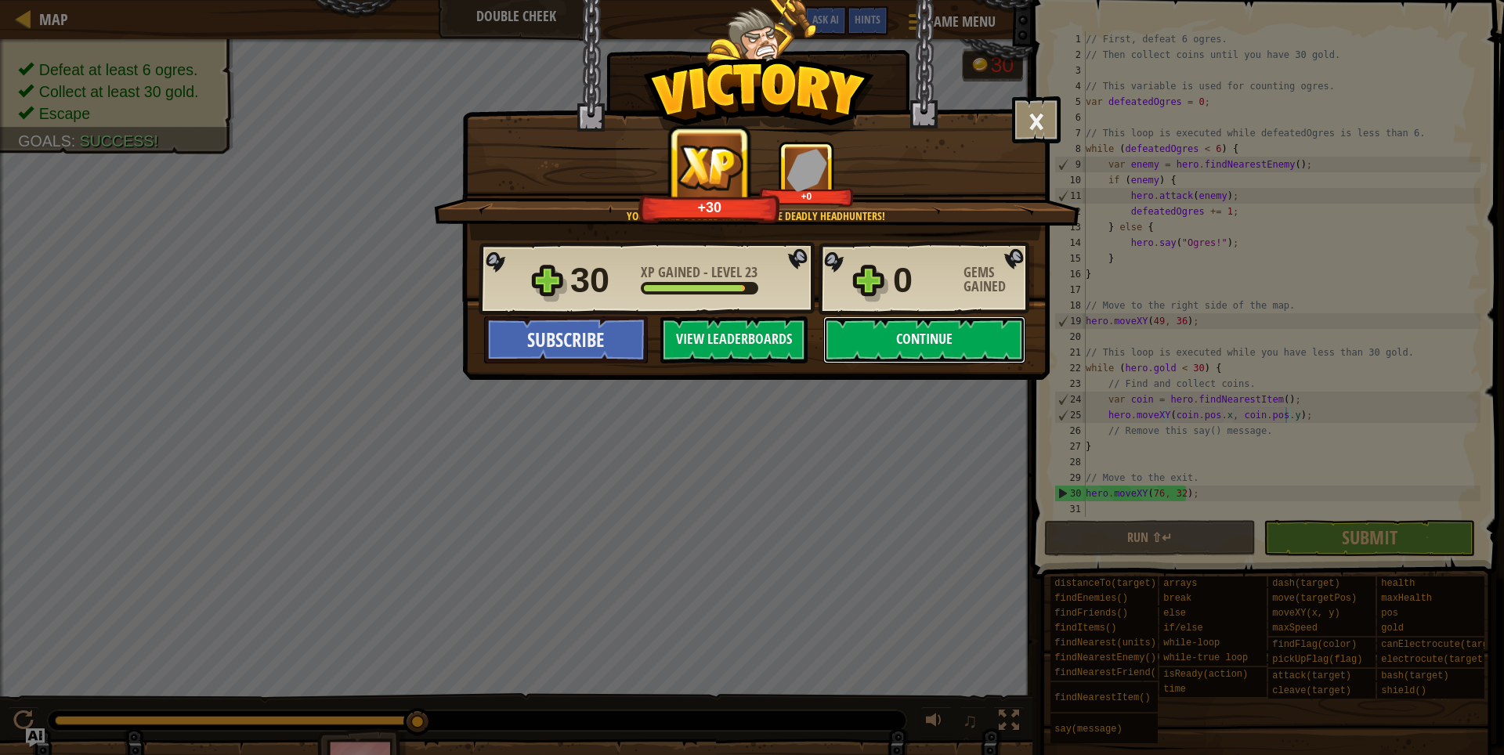
click at [942, 334] on button "Continue" at bounding box center [924, 339] width 202 height 47
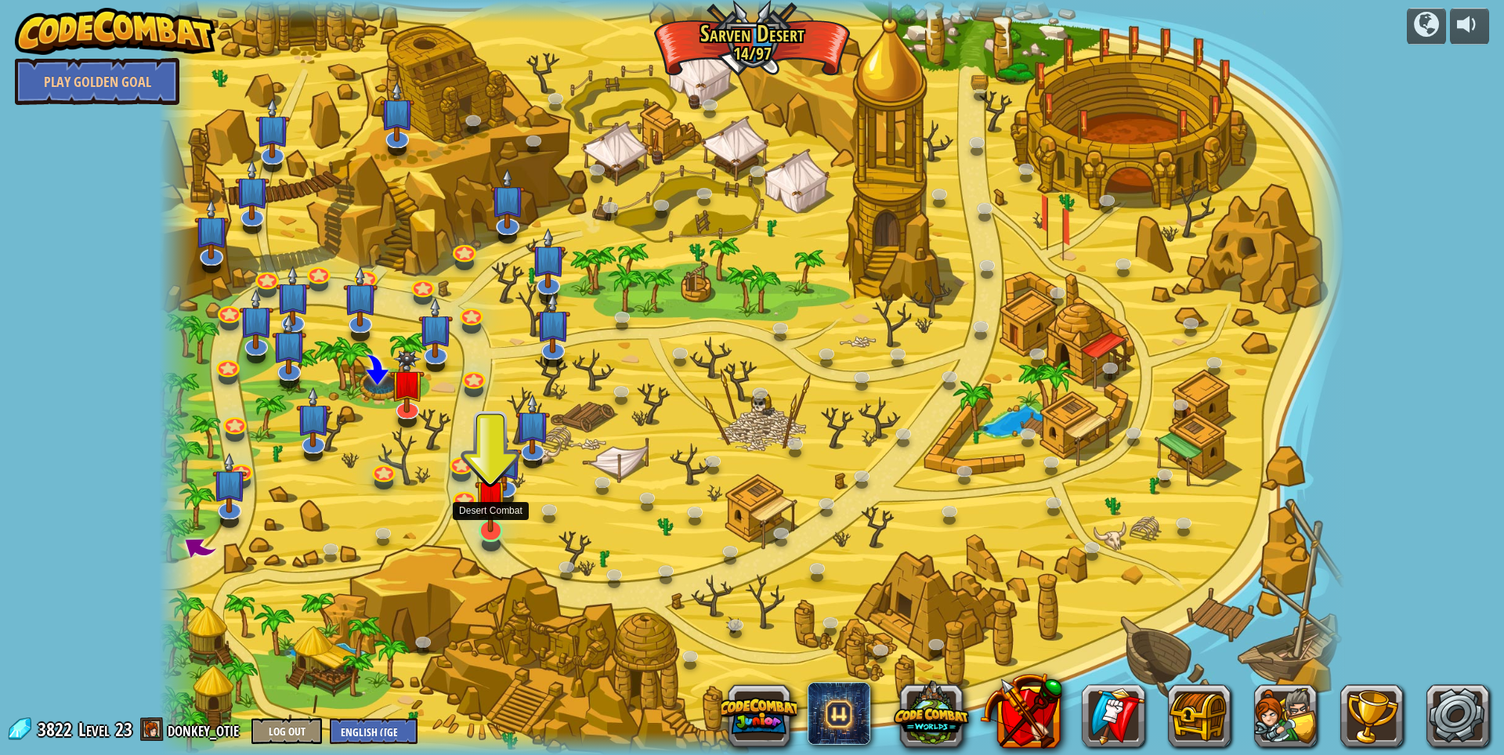
click at [497, 529] on img at bounding box center [491, 496] width 32 height 74
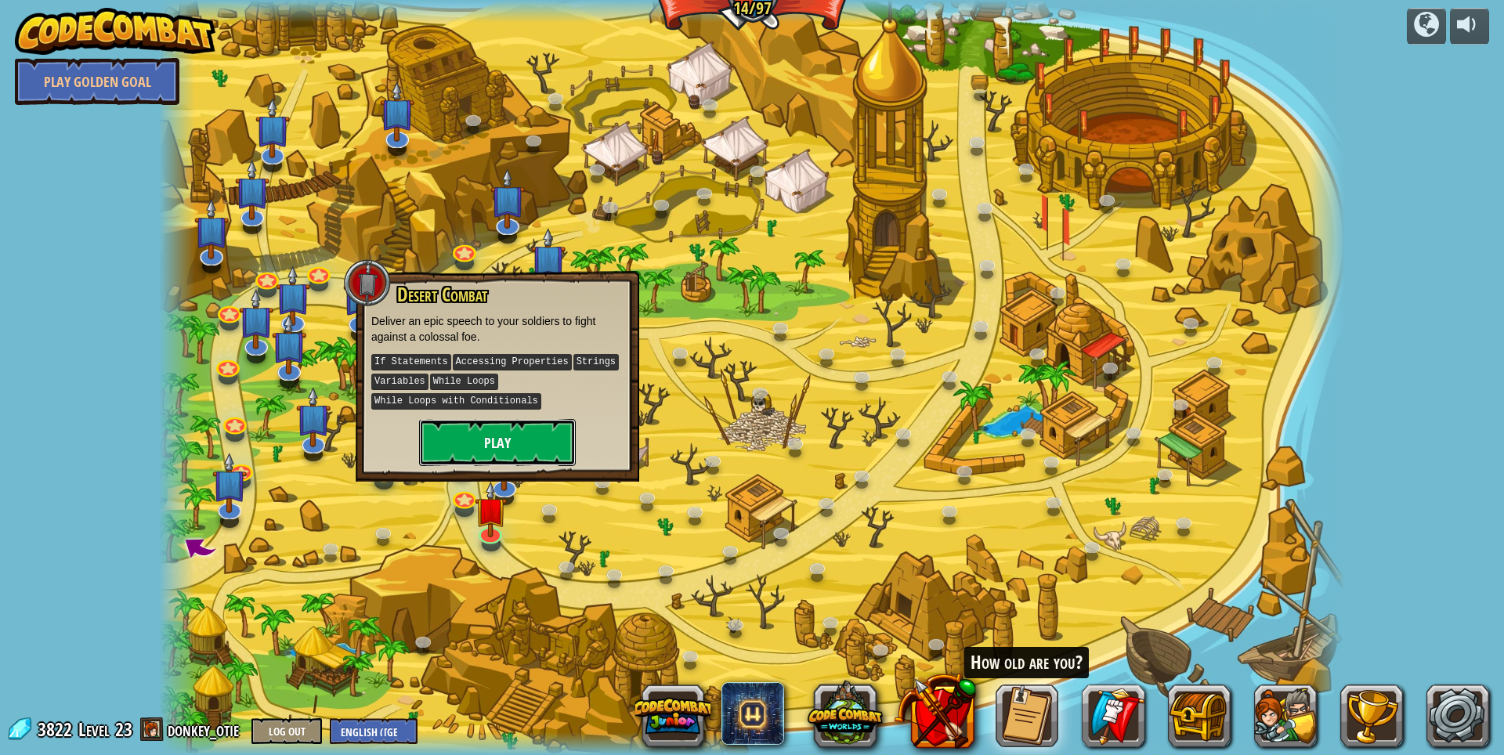
click at [524, 446] on button "Play" at bounding box center [497, 442] width 157 height 47
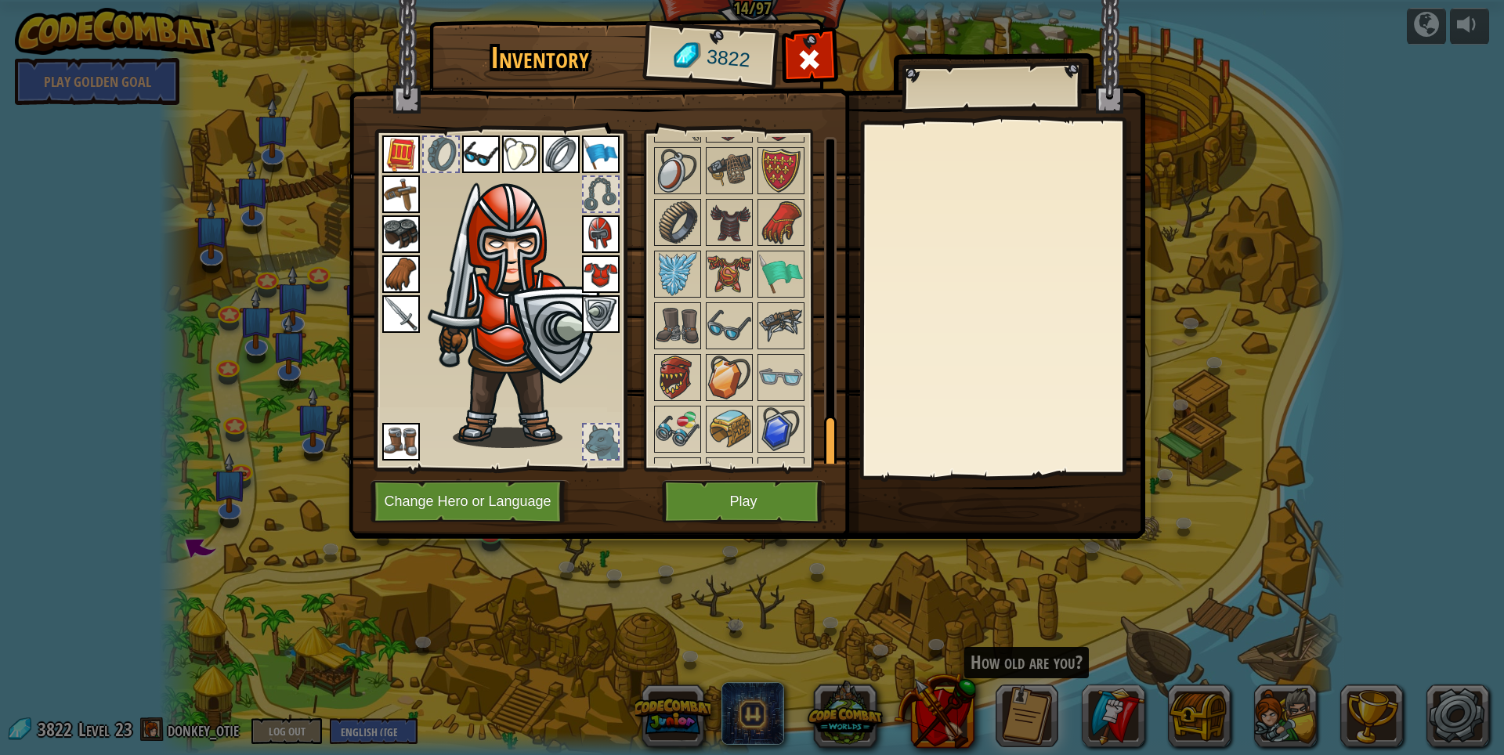
scroll to position [1803, 0]
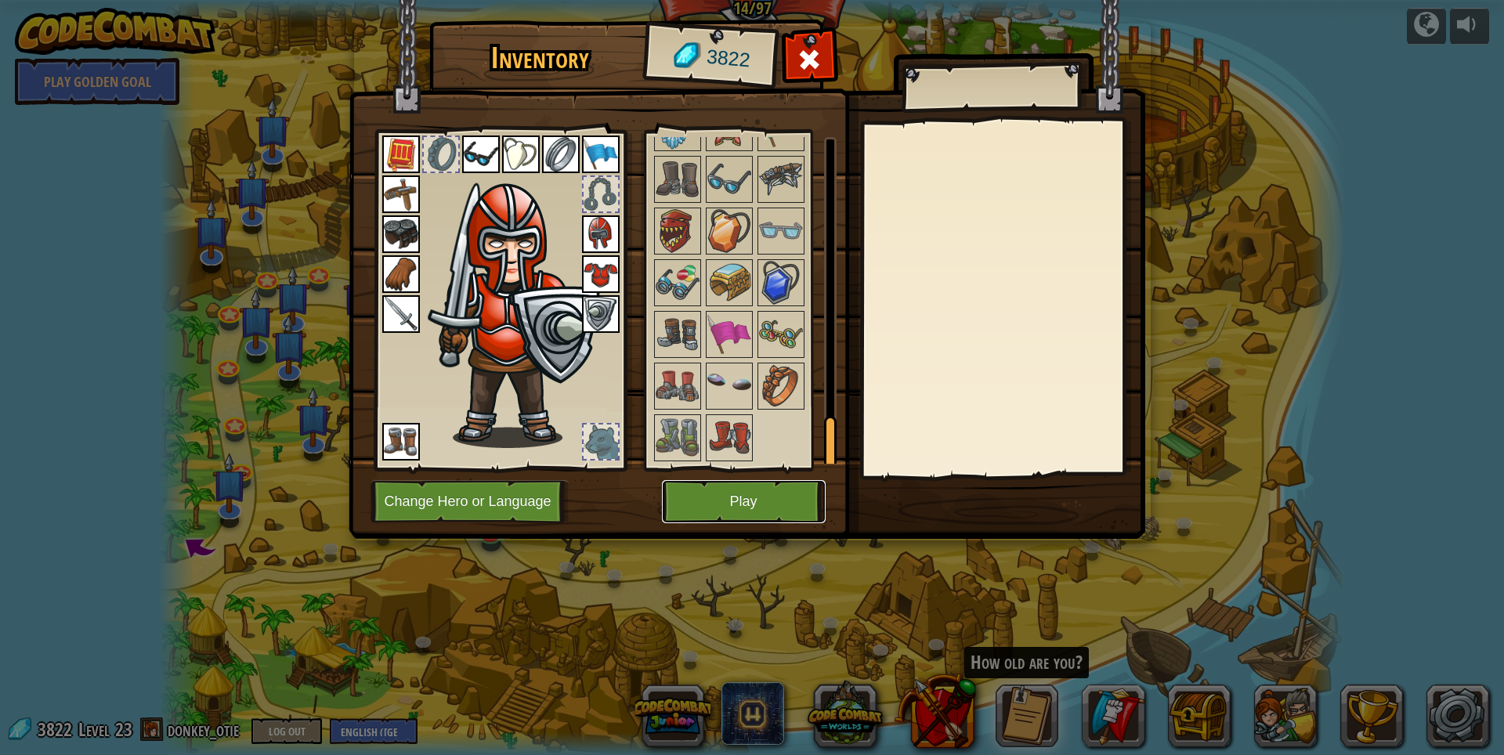
click at [752, 486] on button "Play" at bounding box center [744, 501] width 164 height 43
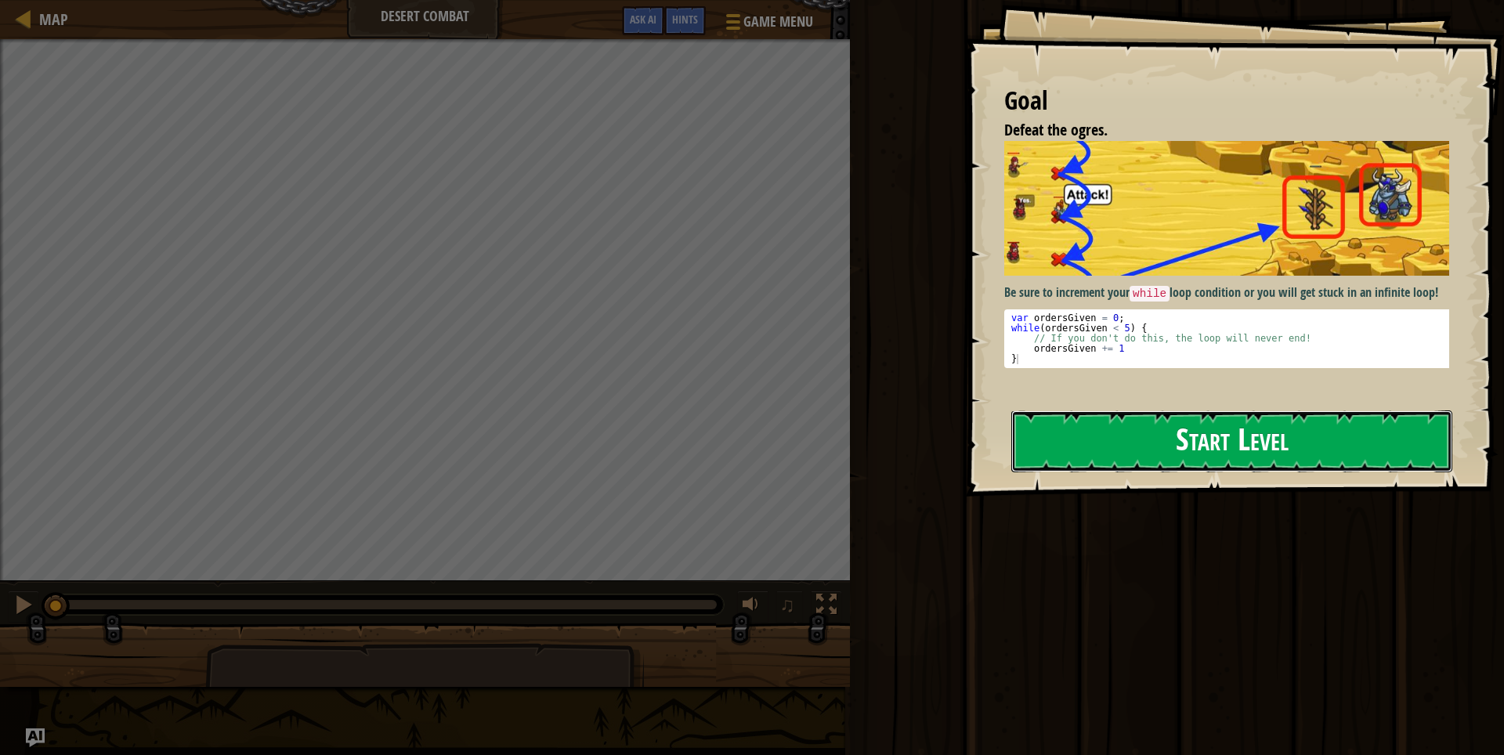
click at [1155, 435] on button "Start Level" at bounding box center [1231, 441] width 441 height 62
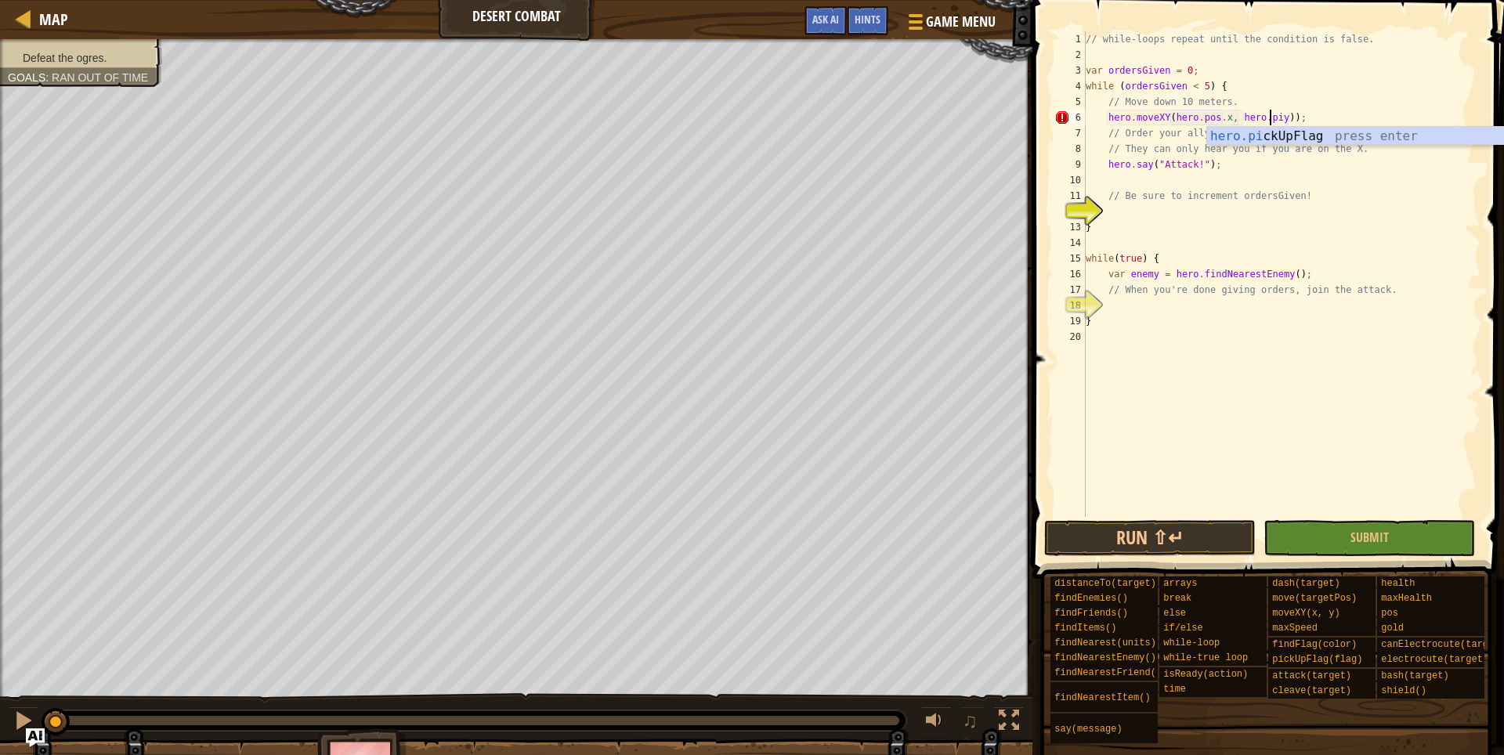
scroll to position [7, 16]
type textarea "hero.moveXY(hero.pos.x, hero.pos.y - 10));"
click at [1203, 218] on div "// while-loops repeat until the condition is false. var ordersGiven = 0 ; while…" at bounding box center [1281, 289] width 398 height 517
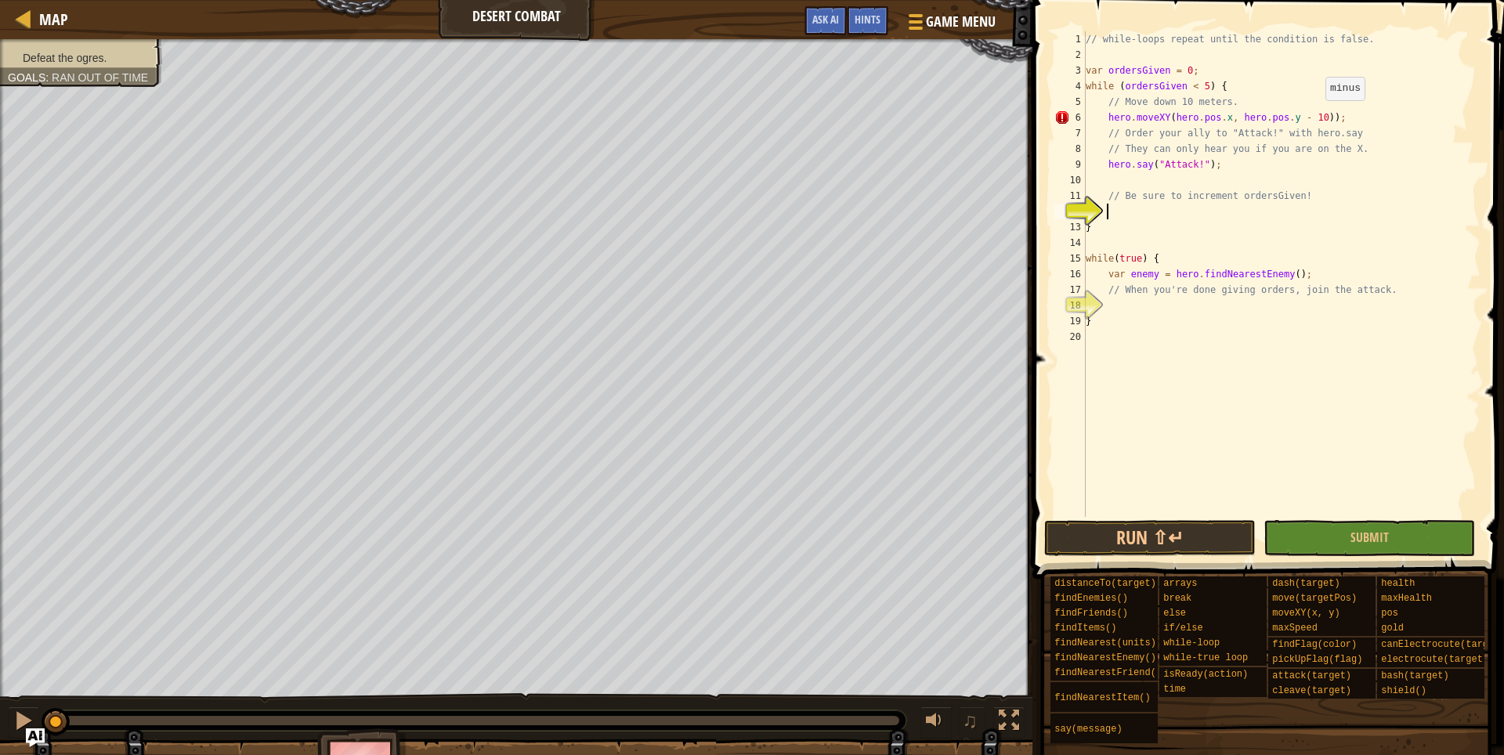
click at [1318, 115] on div "// while-loops repeat until the condition is false. var ordersGiven = 0 ; while…" at bounding box center [1281, 289] width 398 height 517
type textarea "hero.say("Attack!");"
type textarea "// Be sure to increment ordersGiven!"
type textarea "}"
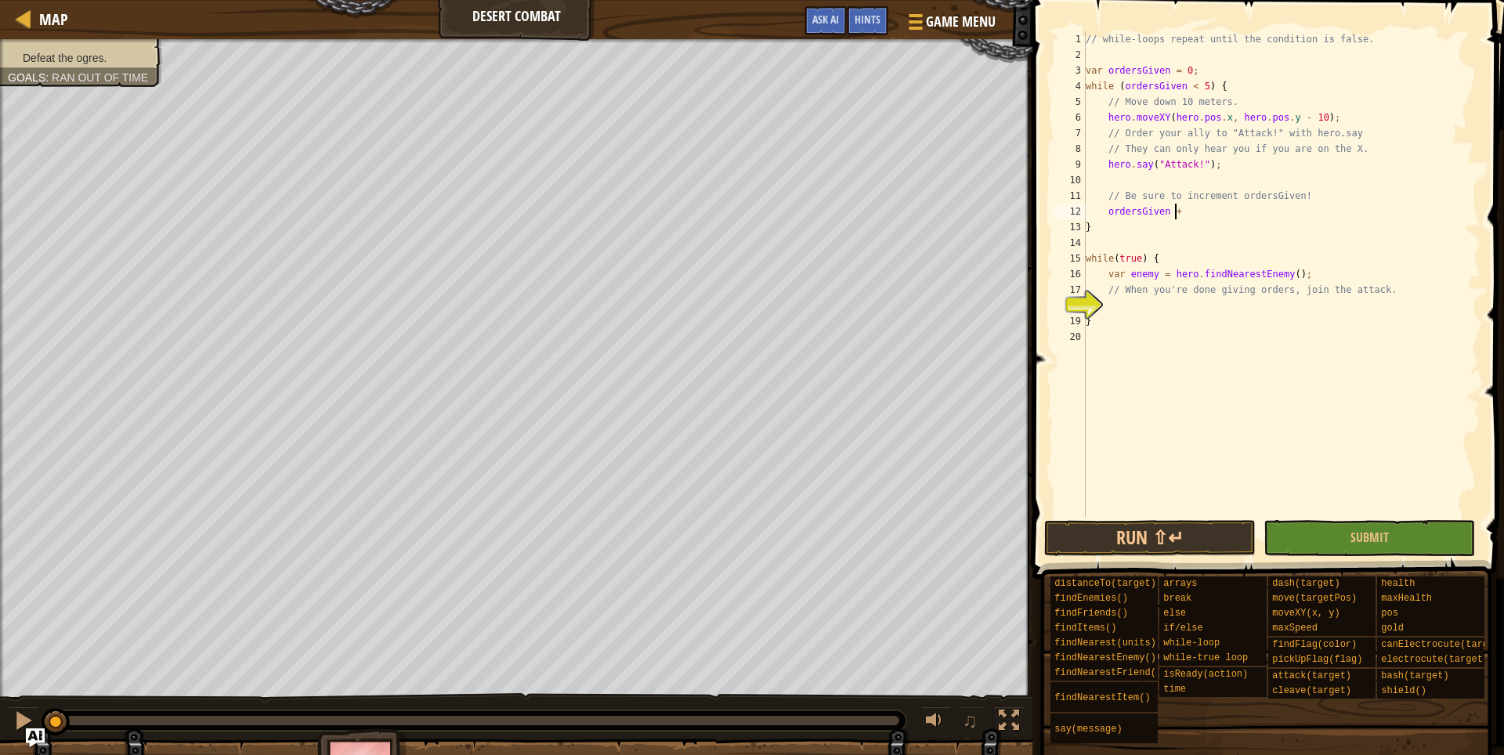
scroll to position [7, 7]
type textarea "}"
type textarea "// When you're done giving orders, join the attack."
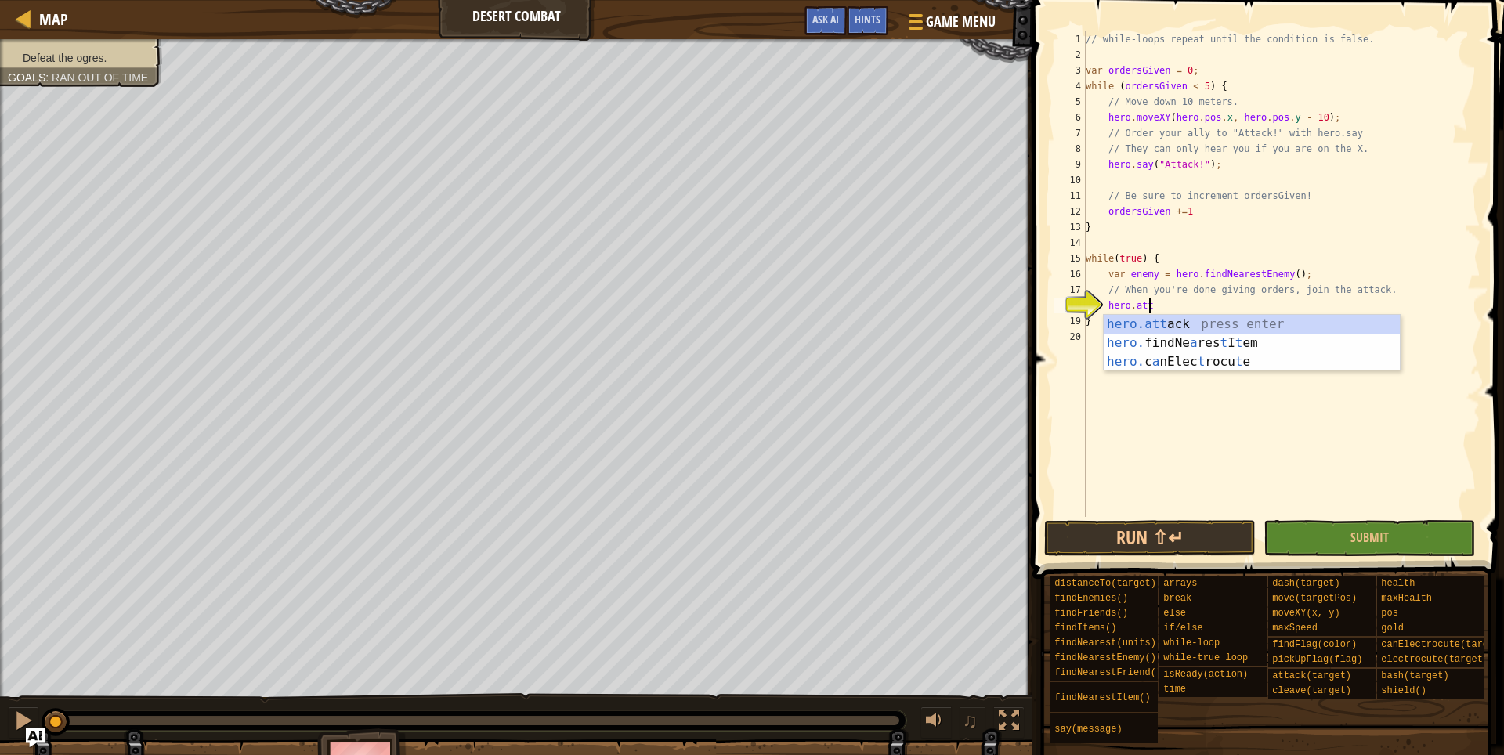
scroll to position [7, 5]
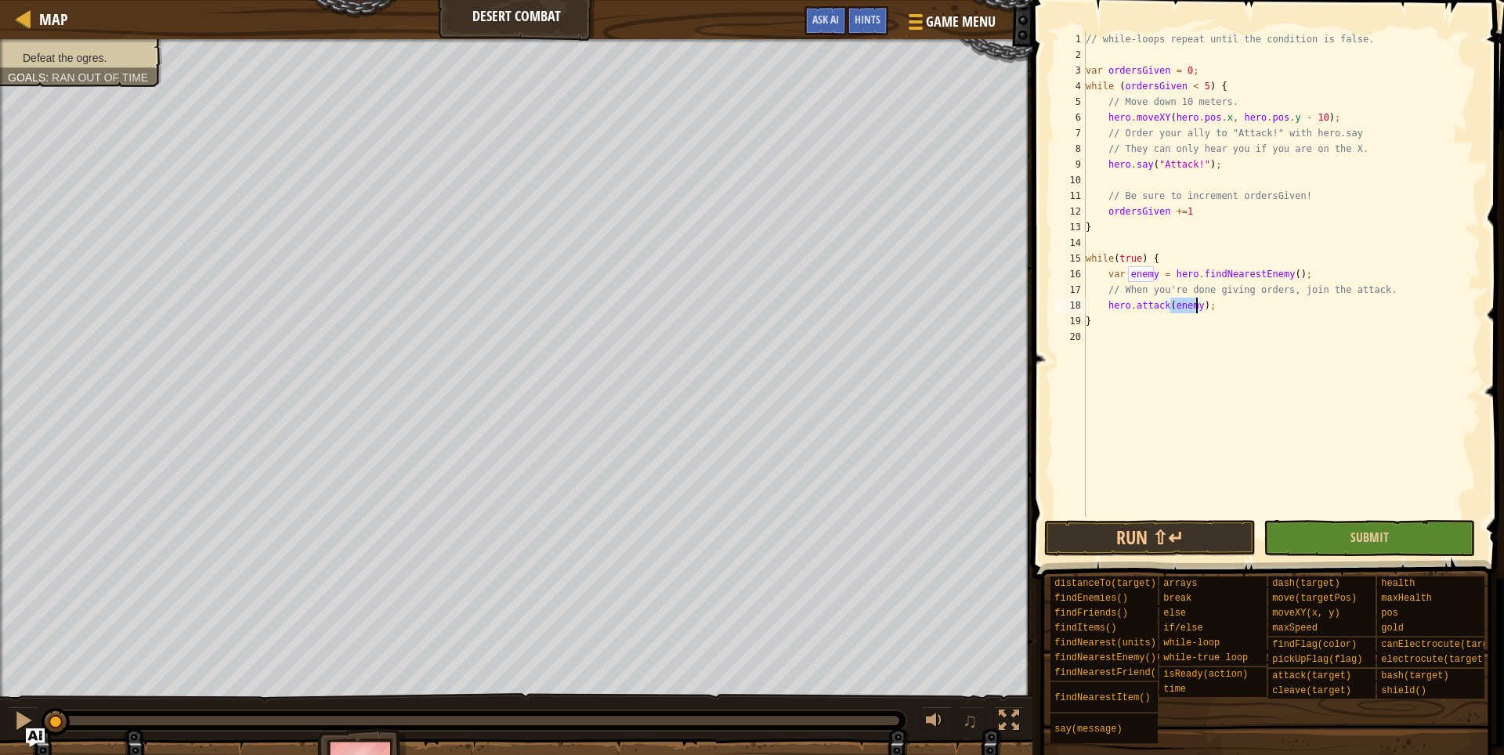
type textarea "hero.attack(enemy);"
click at [1407, 534] on button "Submit" at bounding box center [1368, 538] width 211 height 36
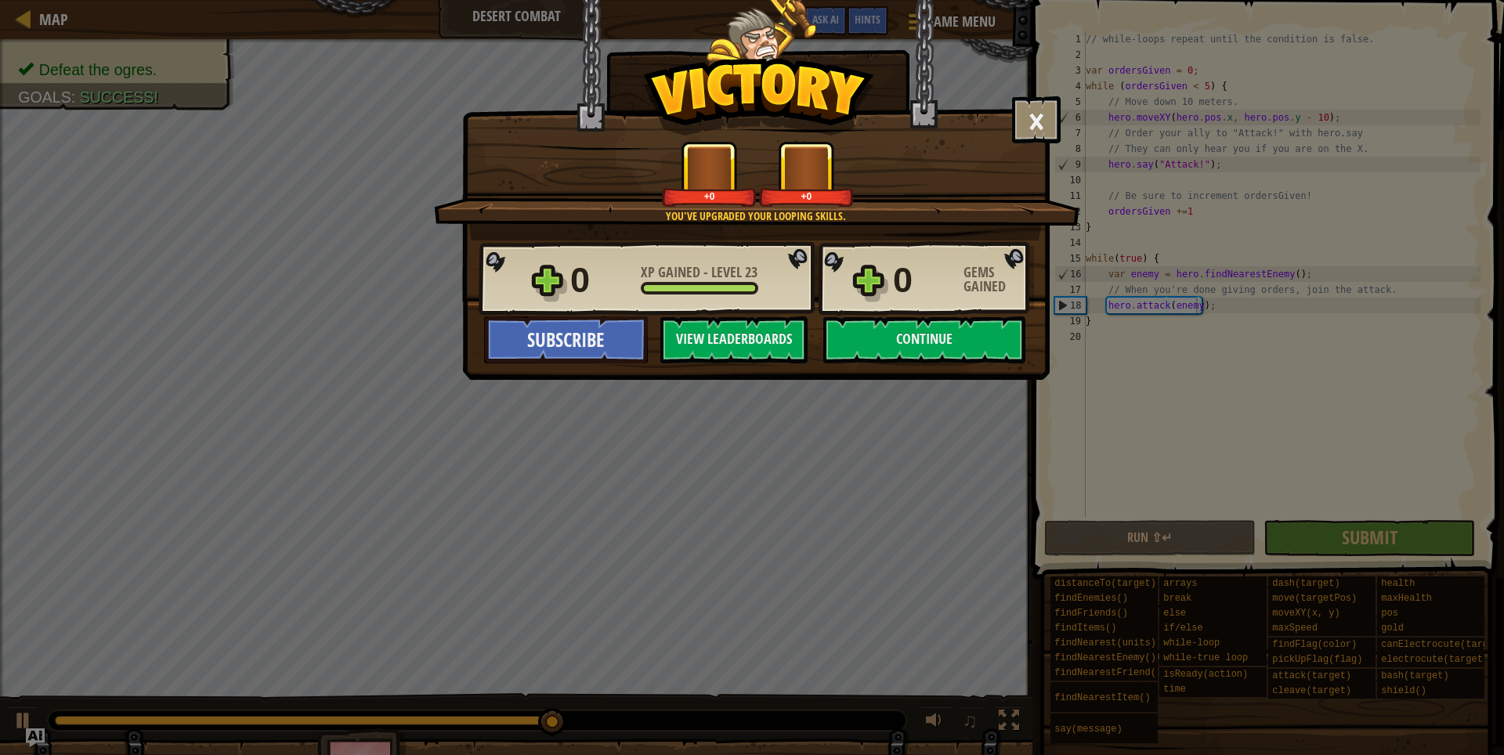
click at [941, 308] on div "0 XP Gained - Level 23 0 Gems Gained" at bounding box center [756, 278] width 555 height 75
click at [927, 330] on button "Continue" at bounding box center [924, 339] width 202 height 47
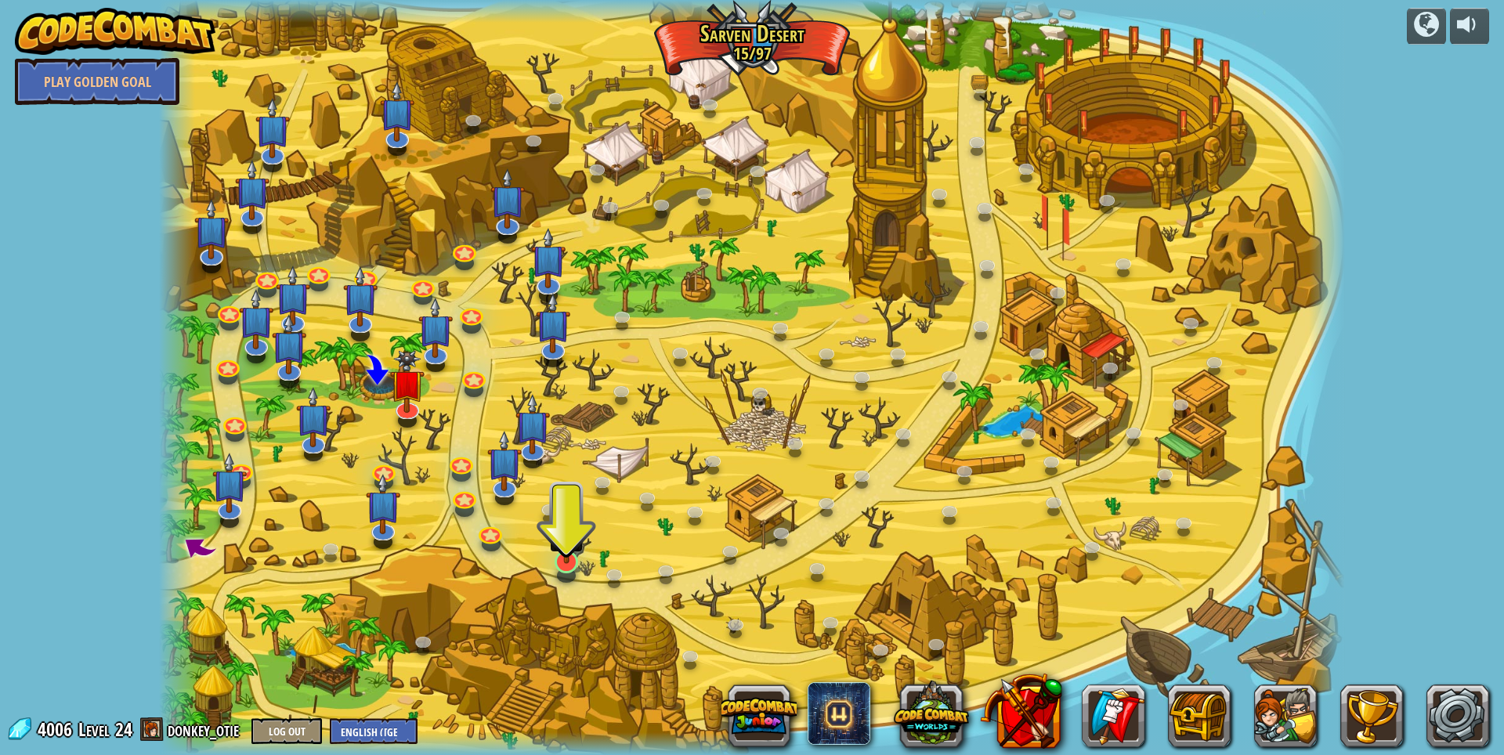
click at [559, 556] on img at bounding box center [567, 527] width 32 height 74
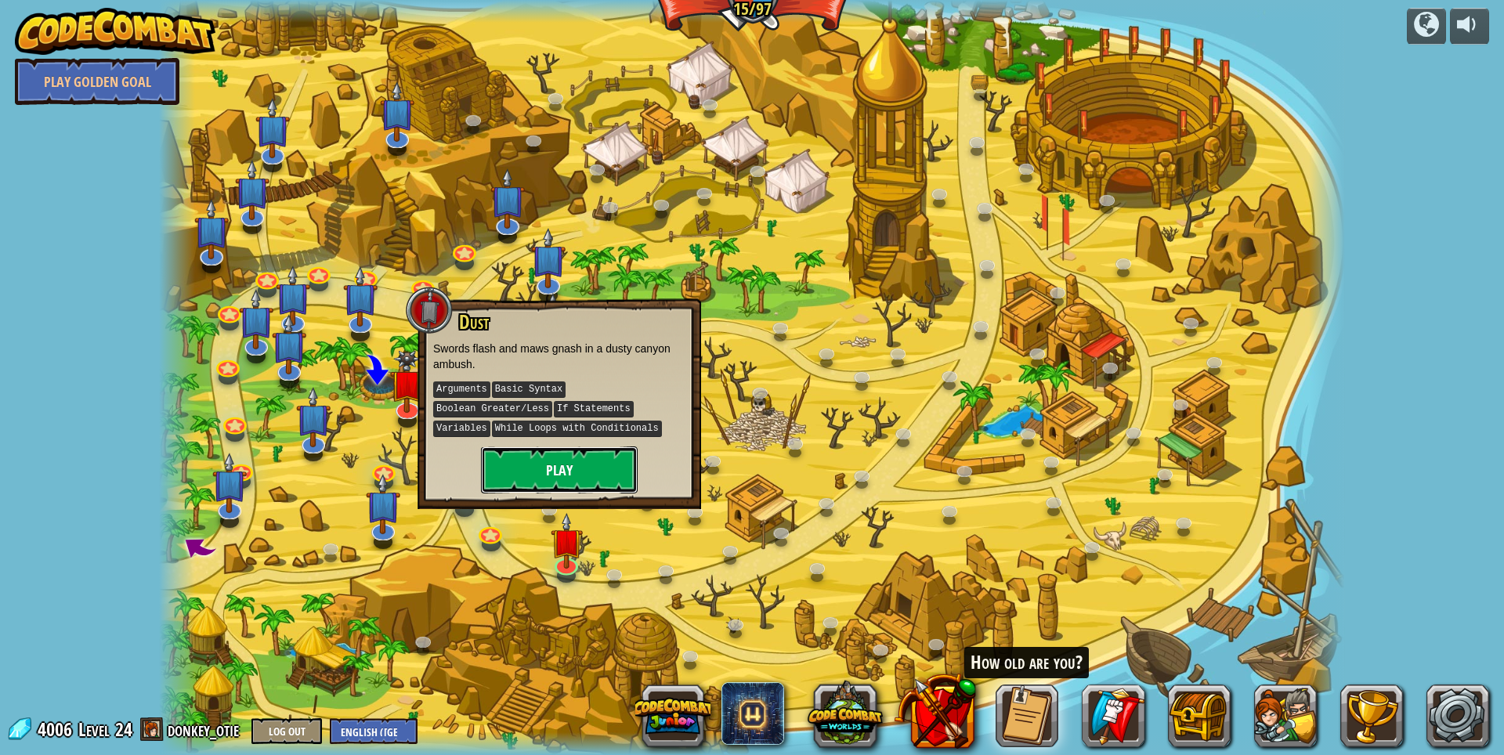
click at [573, 473] on button "Play" at bounding box center [559, 469] width 157 height 47
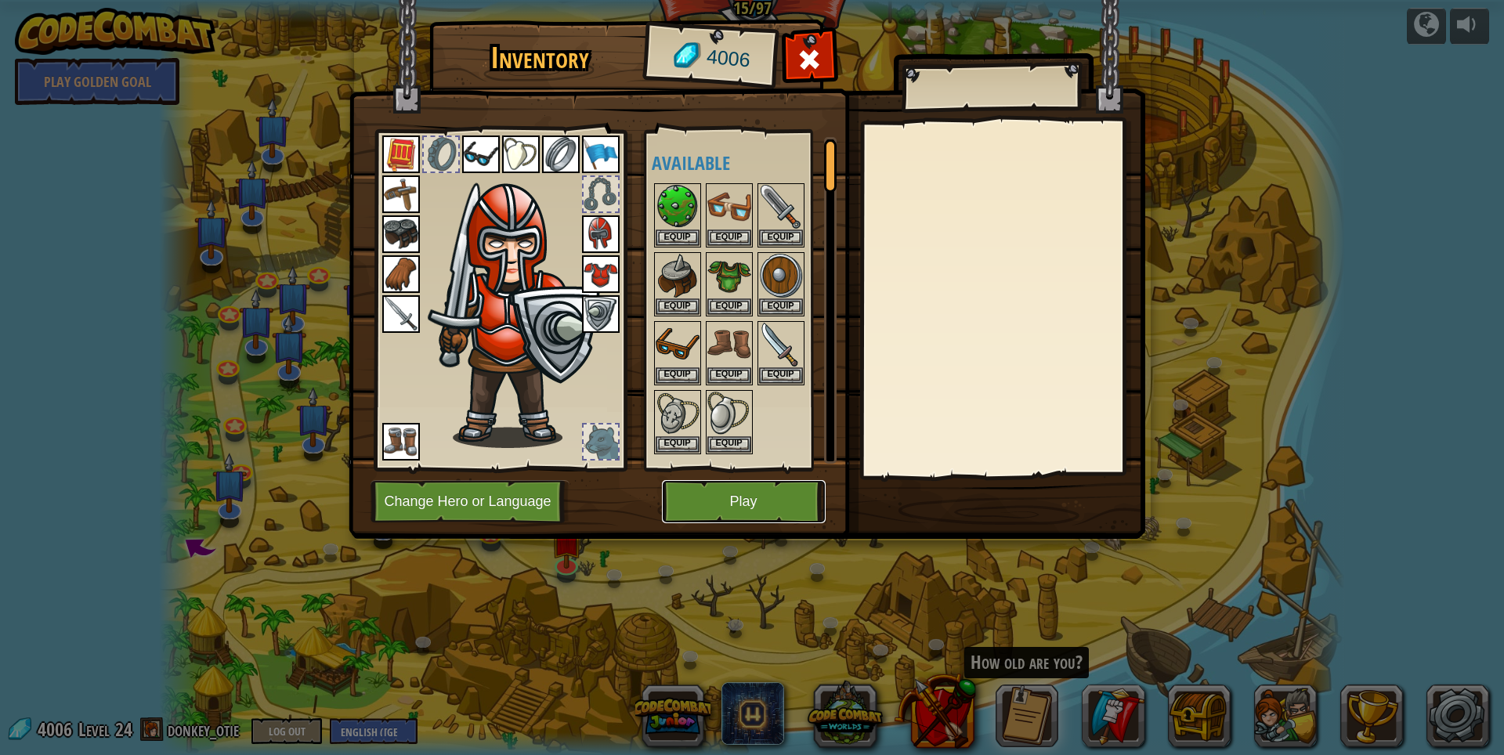
click at [750, 496] on button "Play" at bounding box center [744, 501] width 164 height 43
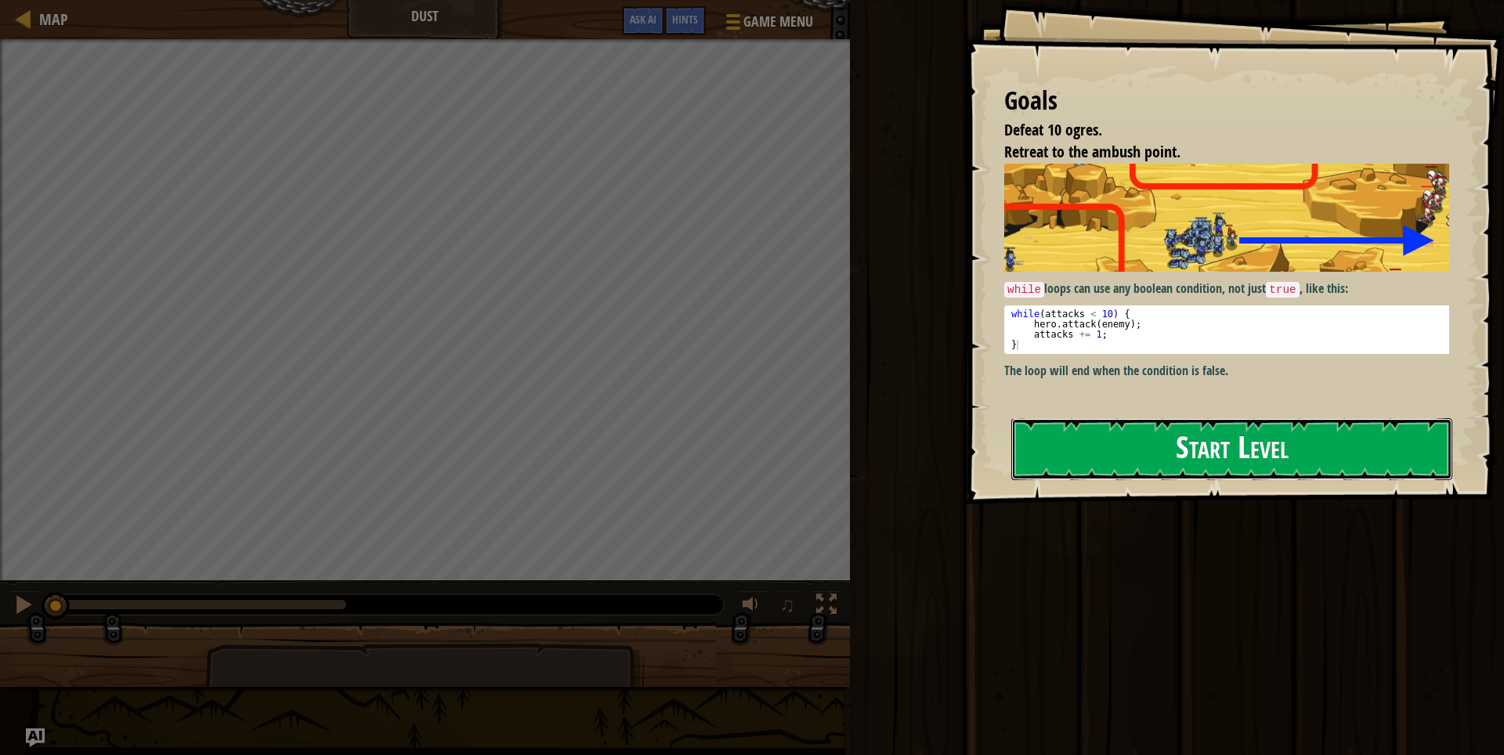
click at [1100, 439] on button "Start Level" at bounding box center [1231, 449] width 441 height 62
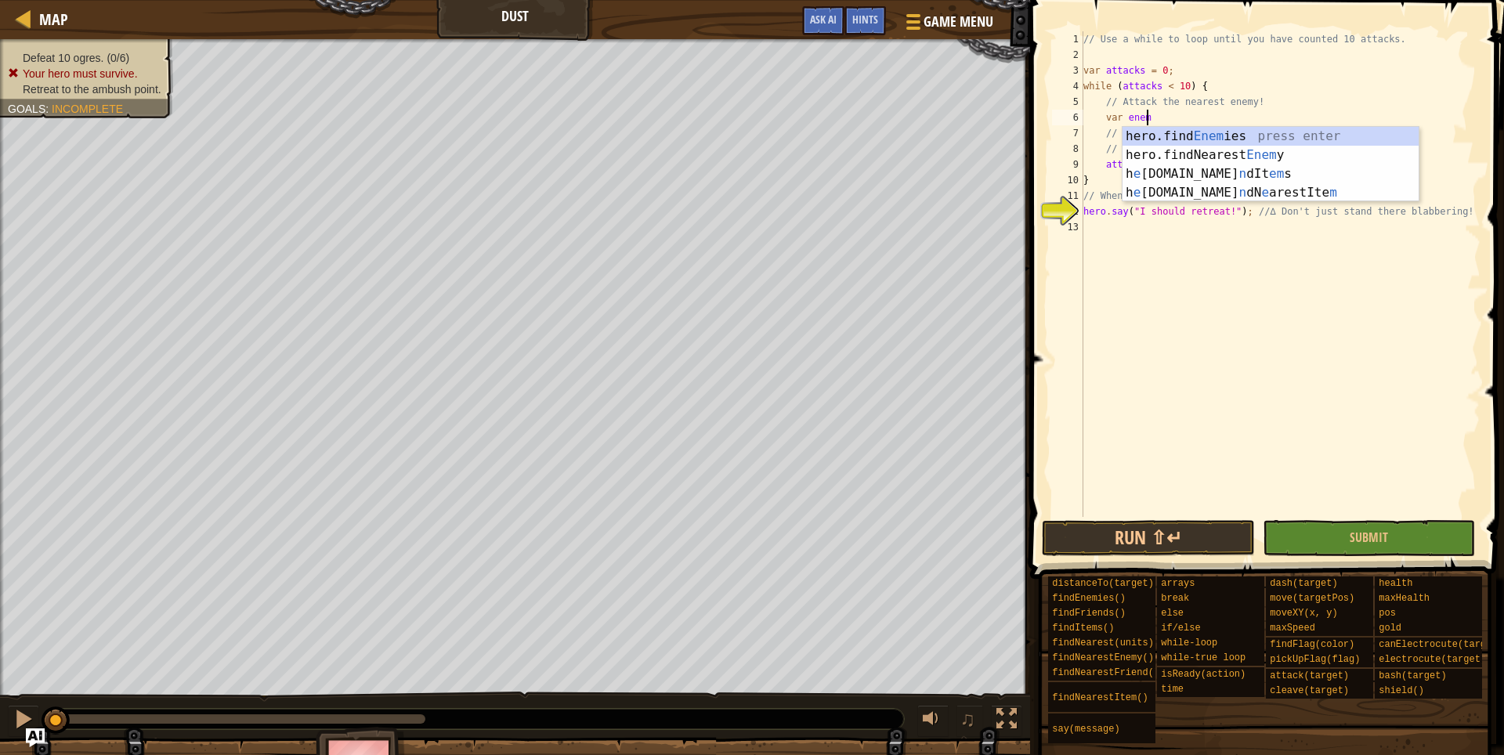
scroll to position [7, 5]
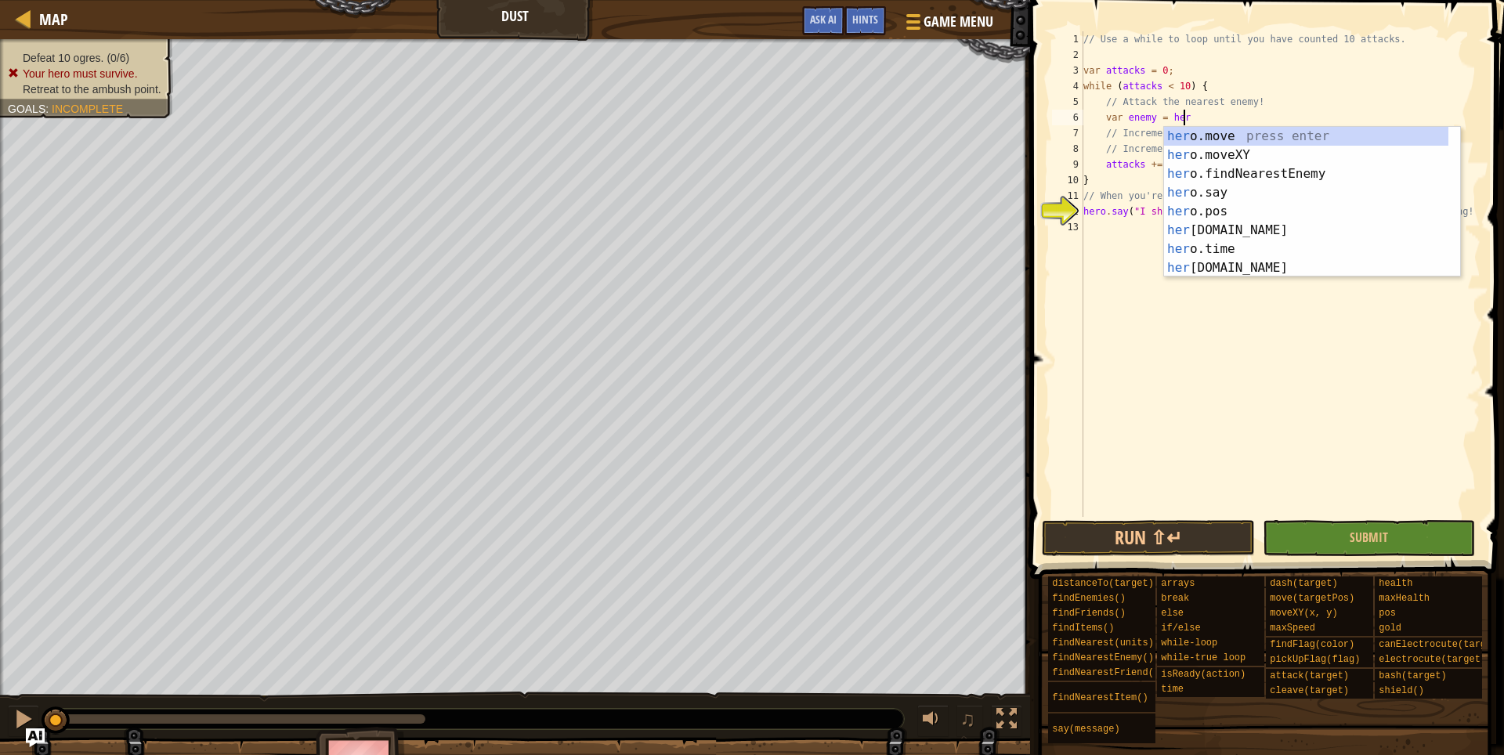
type textarea "var enemy = hero"
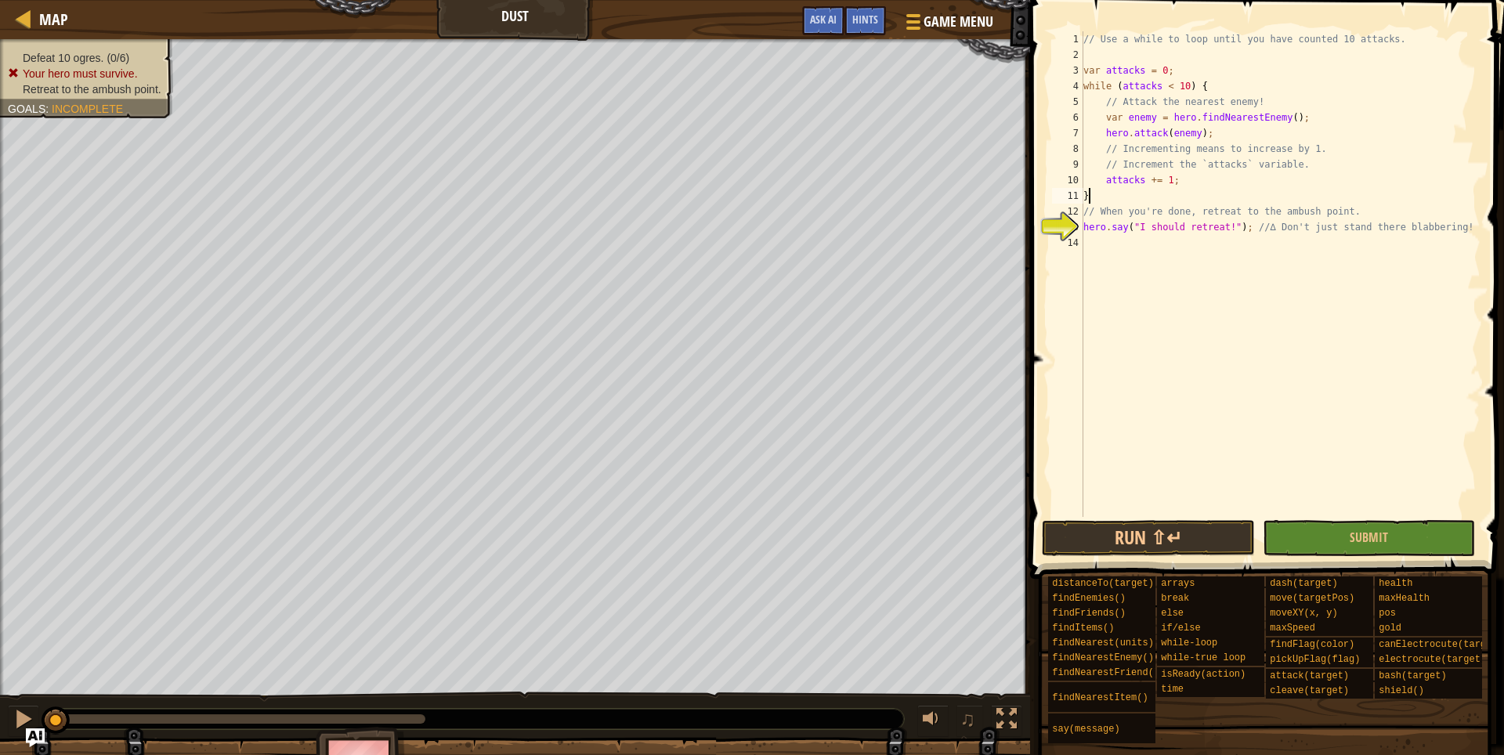
scroll to position [7, 0]
type textarea "hero.say("I should retreat!"); //∆ Don't just stand there blabbering!"
type textarea "hero.moveXY(79, 32);"
click at [1177, 529] on button "Run ⇧↵" at bounding box center [1148, 538] width 213 height 36
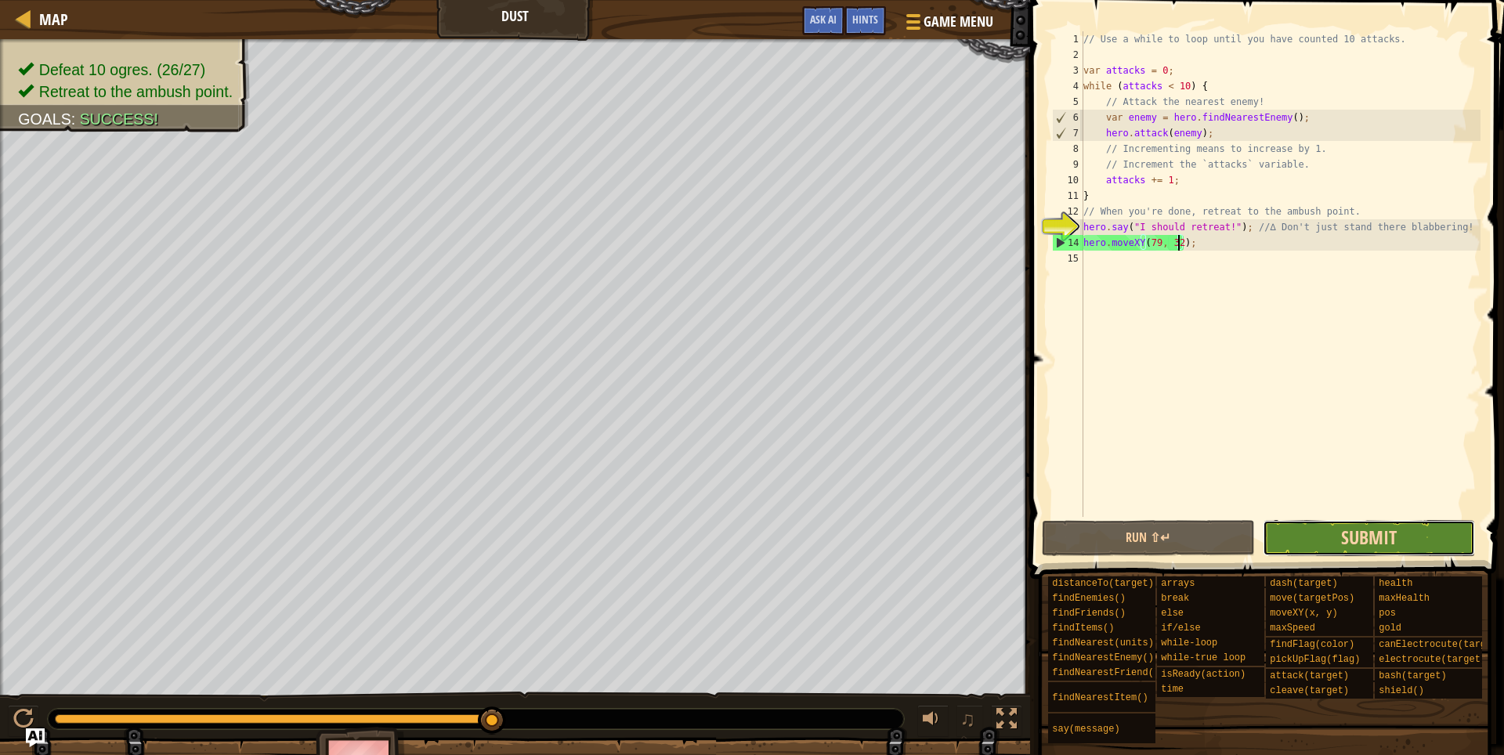
click at [1396, 529] on span "Submit" at bounding box center [1369, 537] width 56 height 25
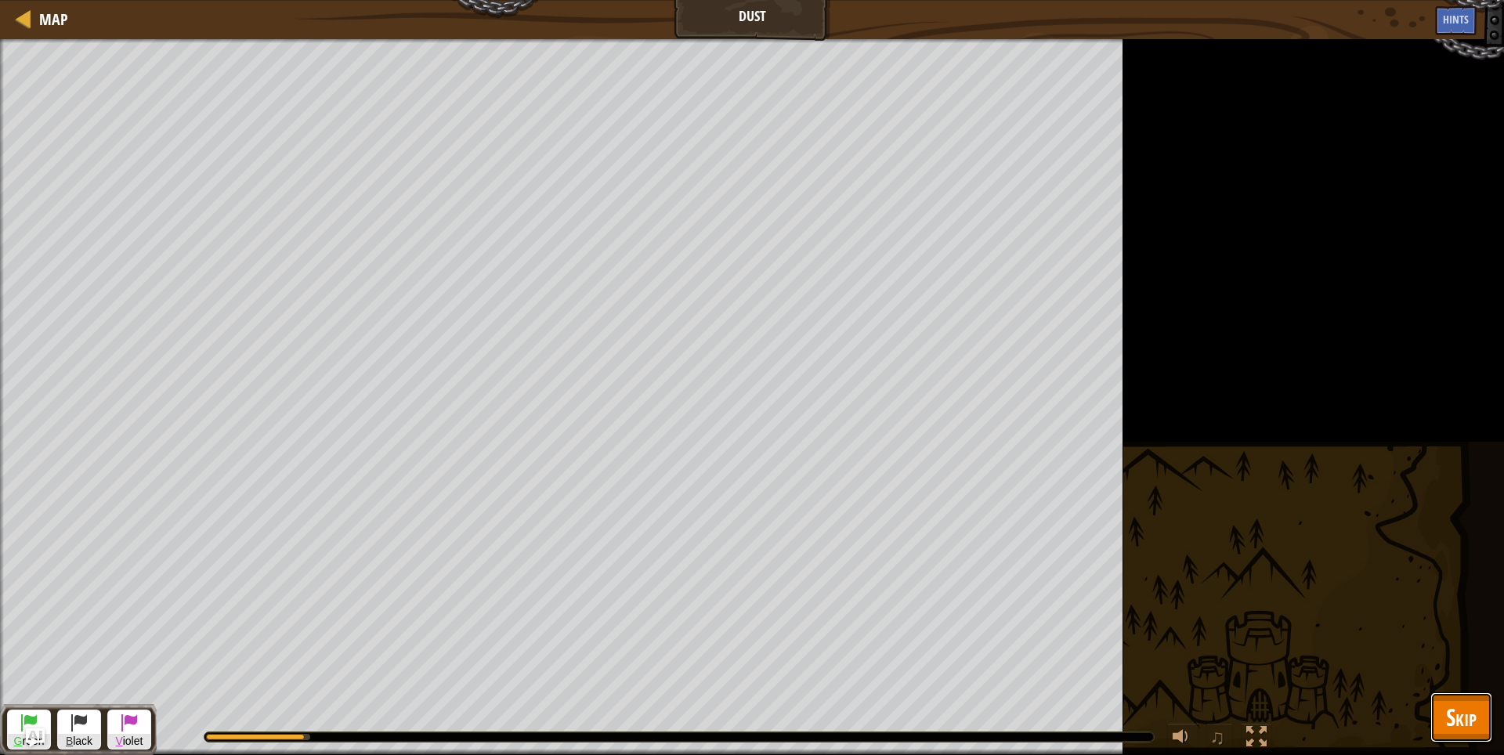
drag, startPoint x: 1472, startPoint y: 724, endPoint x: 1459, endPoint y: 711, distance: 17.7
click at [1472, 723] on span "Skip" at bounding box center [1461, 717] width 31 height 32
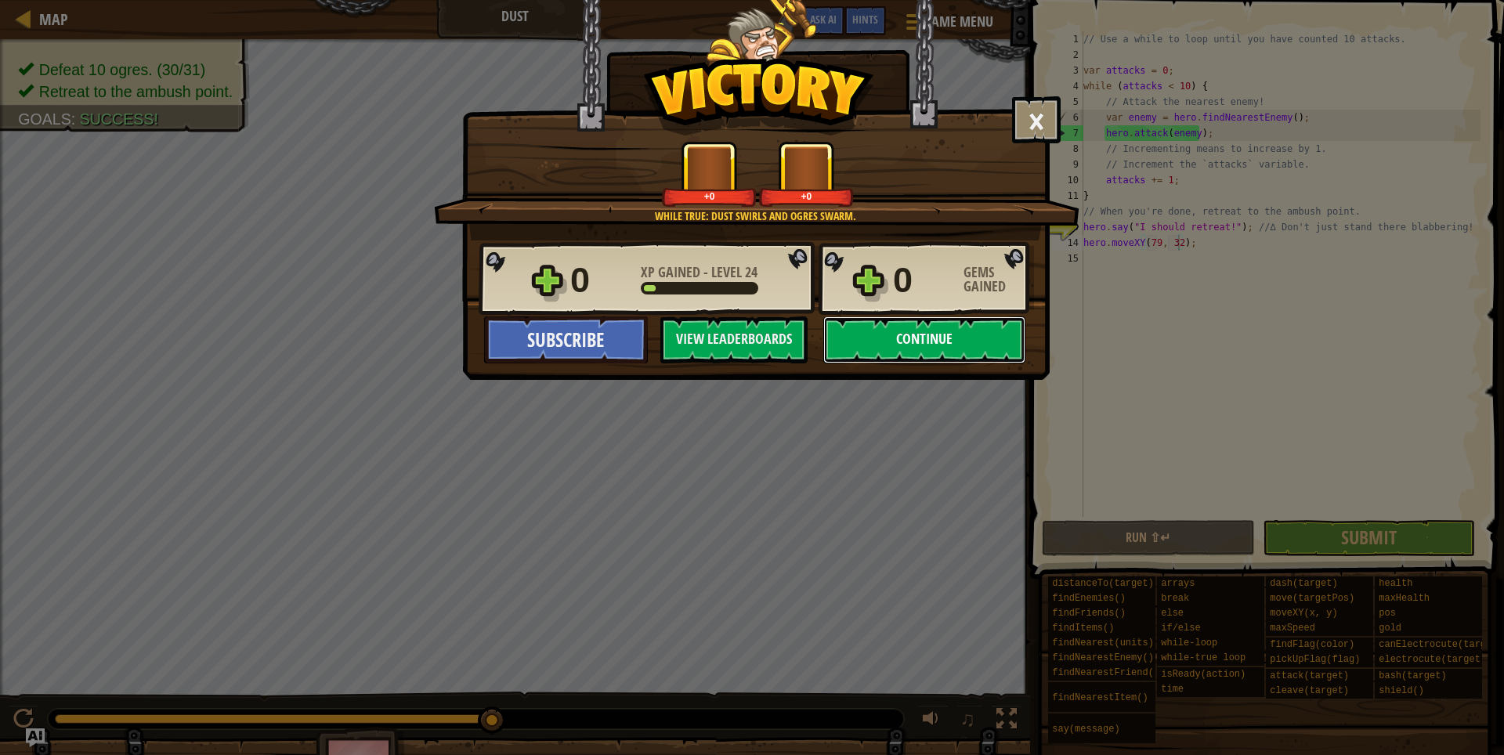
click at [957, 343] on button "Continue" at bounding box center [924, 339] width 202 height 47
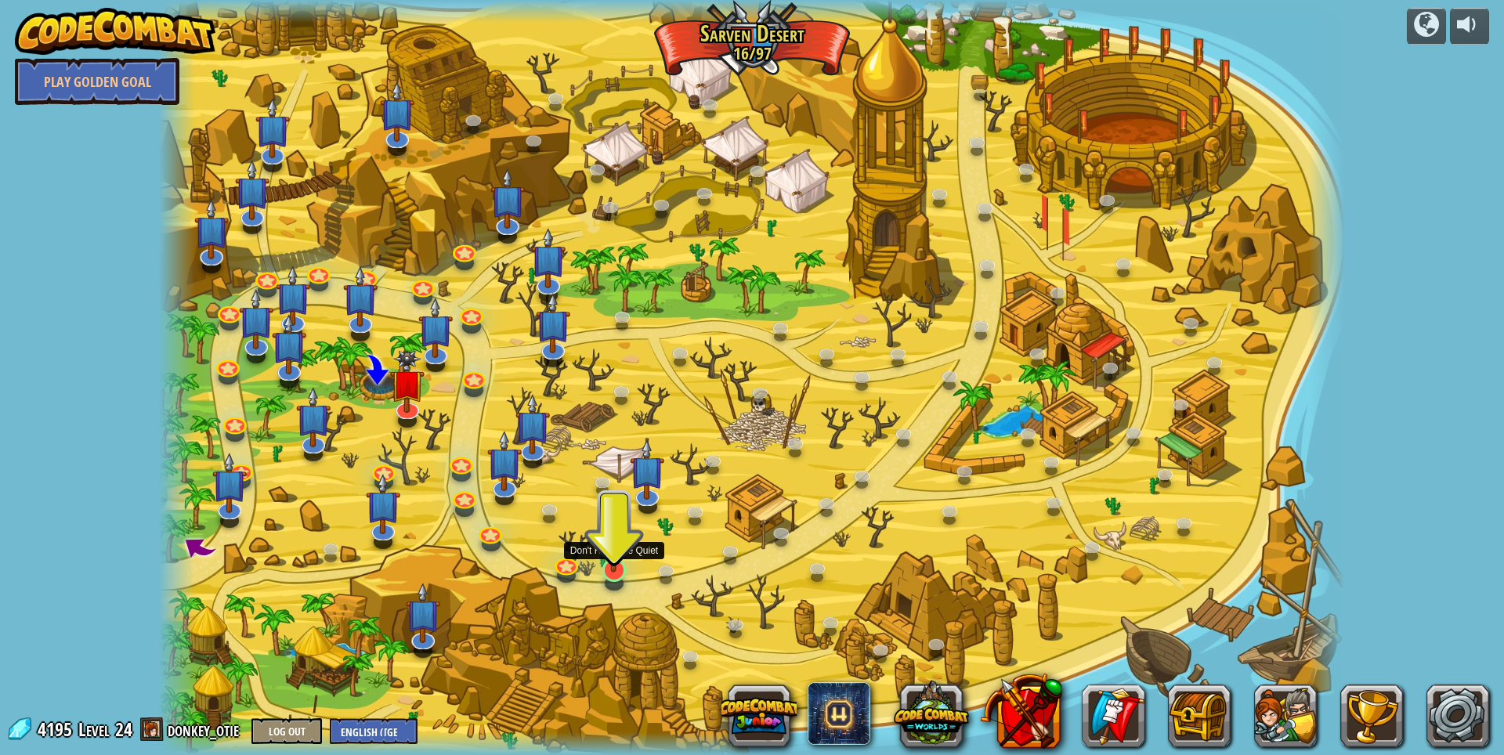
click at [613, 566] on img at bounding box center [614, 535] width 32 height 74
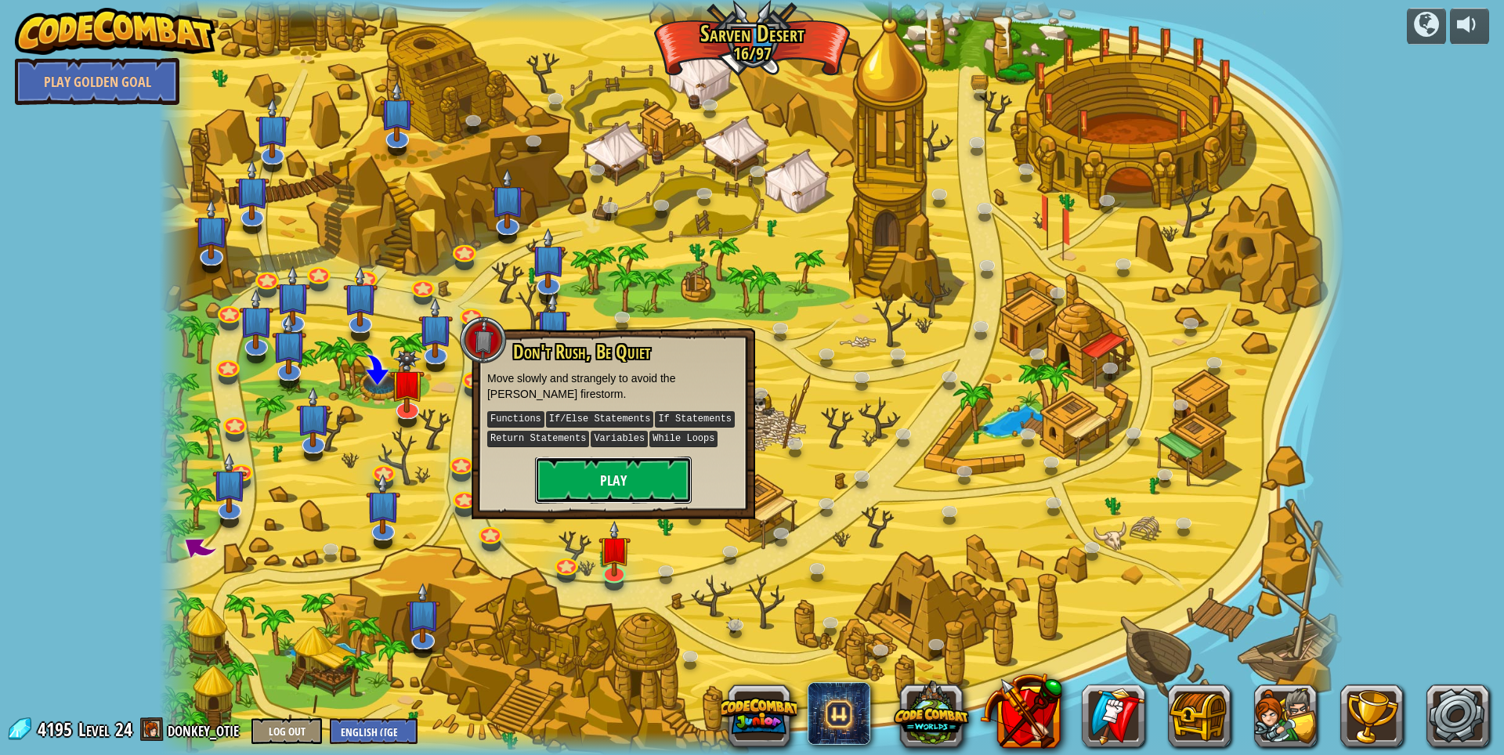
click at [623, 482] on button "Play" at bounding box center [613, 480] width 157 height 47
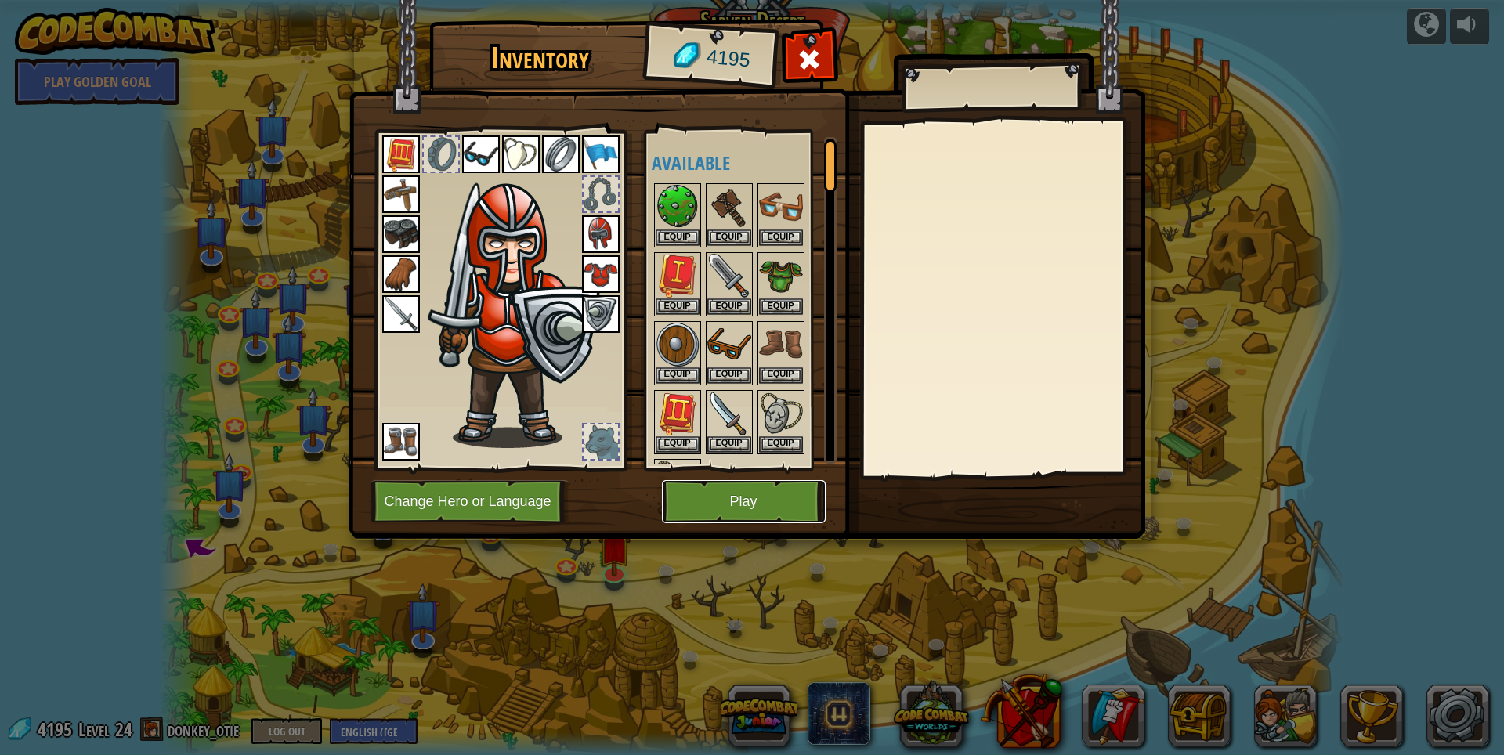
click at [765, 489] on button "Play" at bounding box center [744, 501] width 164 height 43
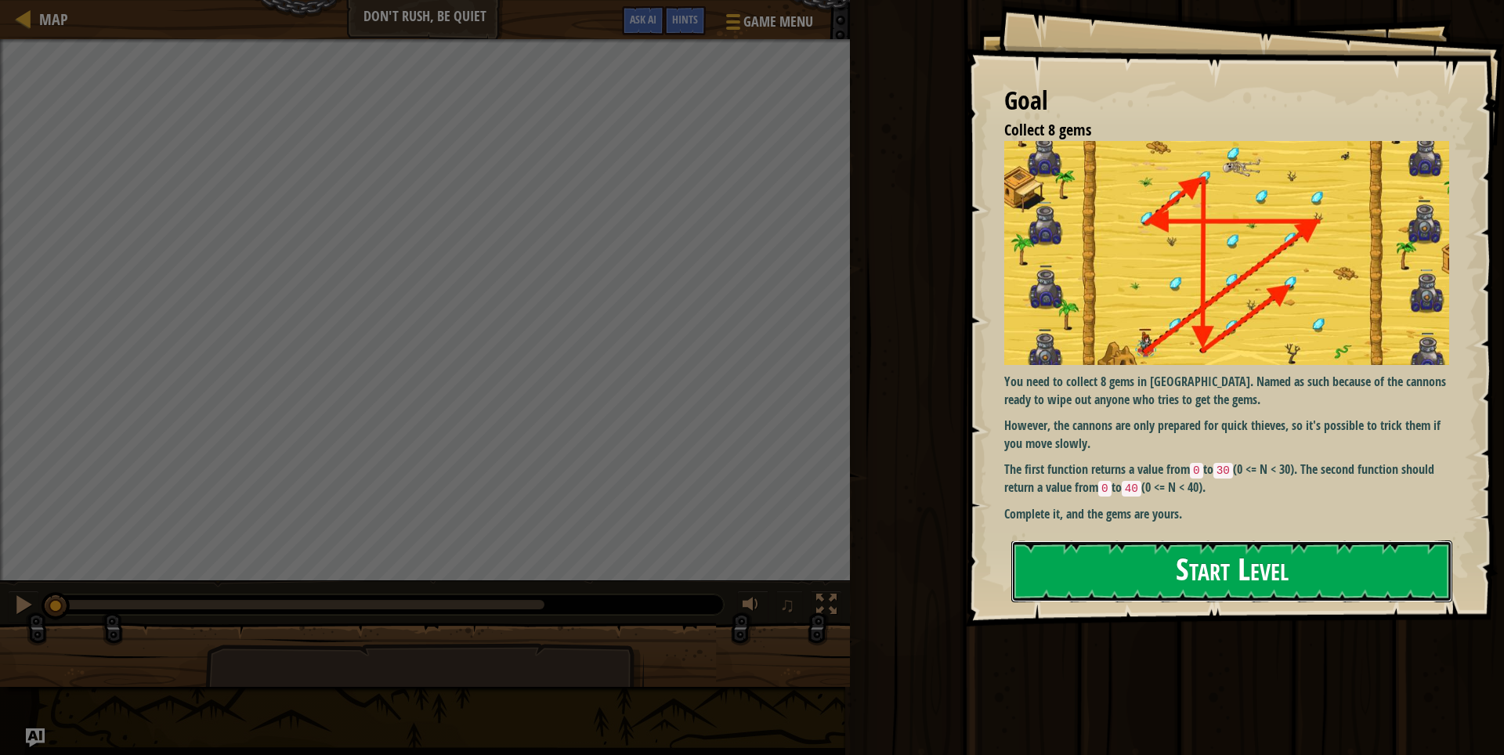
drag, startPoint x: 1288, startPoint y: 565, endPoint x: 1287, endPoint y: 576, distance: 11.9
click at [1287, 572] on button "Start Level" at bounding box center [1231, 571] width 441 height 62
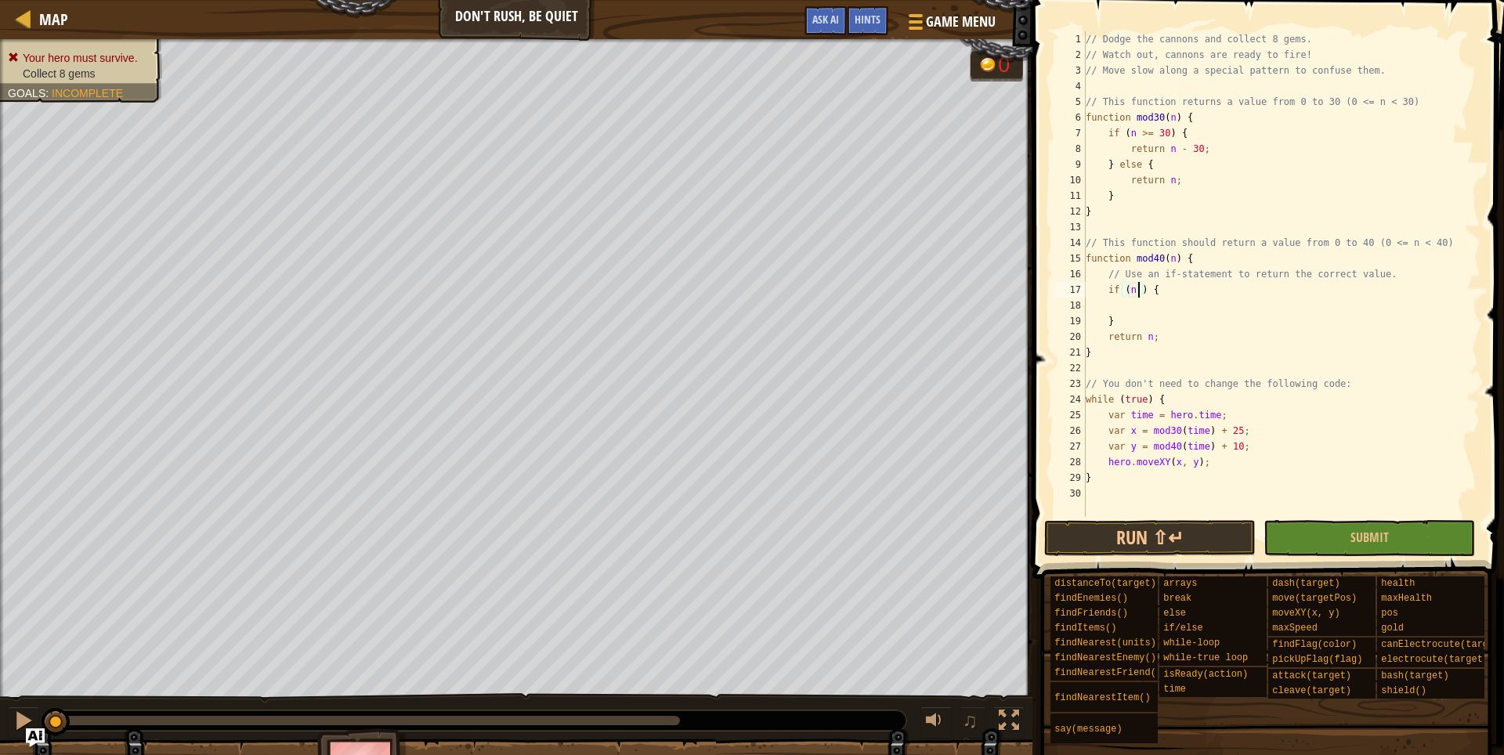
scroll to position [7, 5]
type textarea "if (n >= 40) {"
type textarea "}"
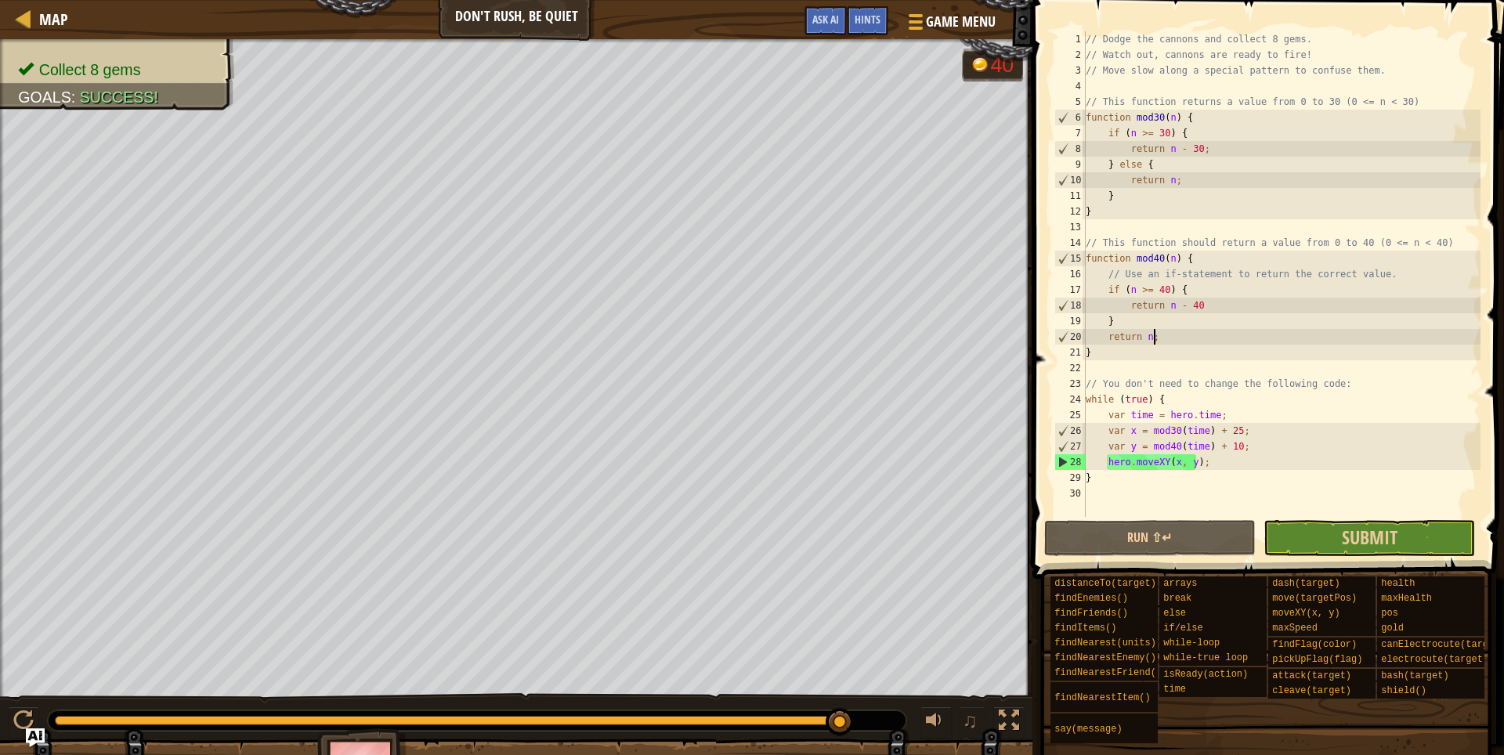
type textarea "return n;"
click at [1420, 545] on button "Submit" at bounding box center [1368, 538] width 211 height 36
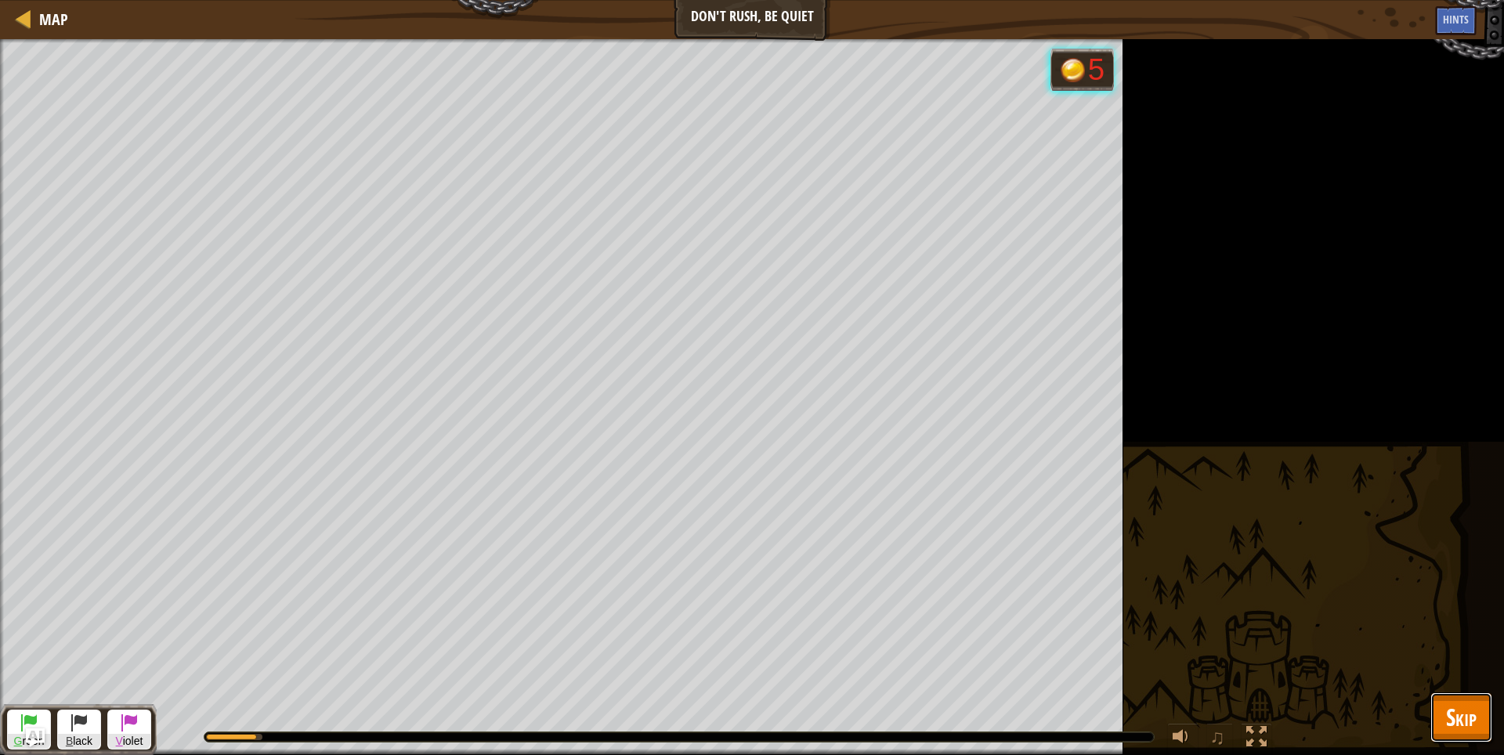
click at [1460, 711] on span "Skip" at bounding box center [1461, 717] width 31 height 32
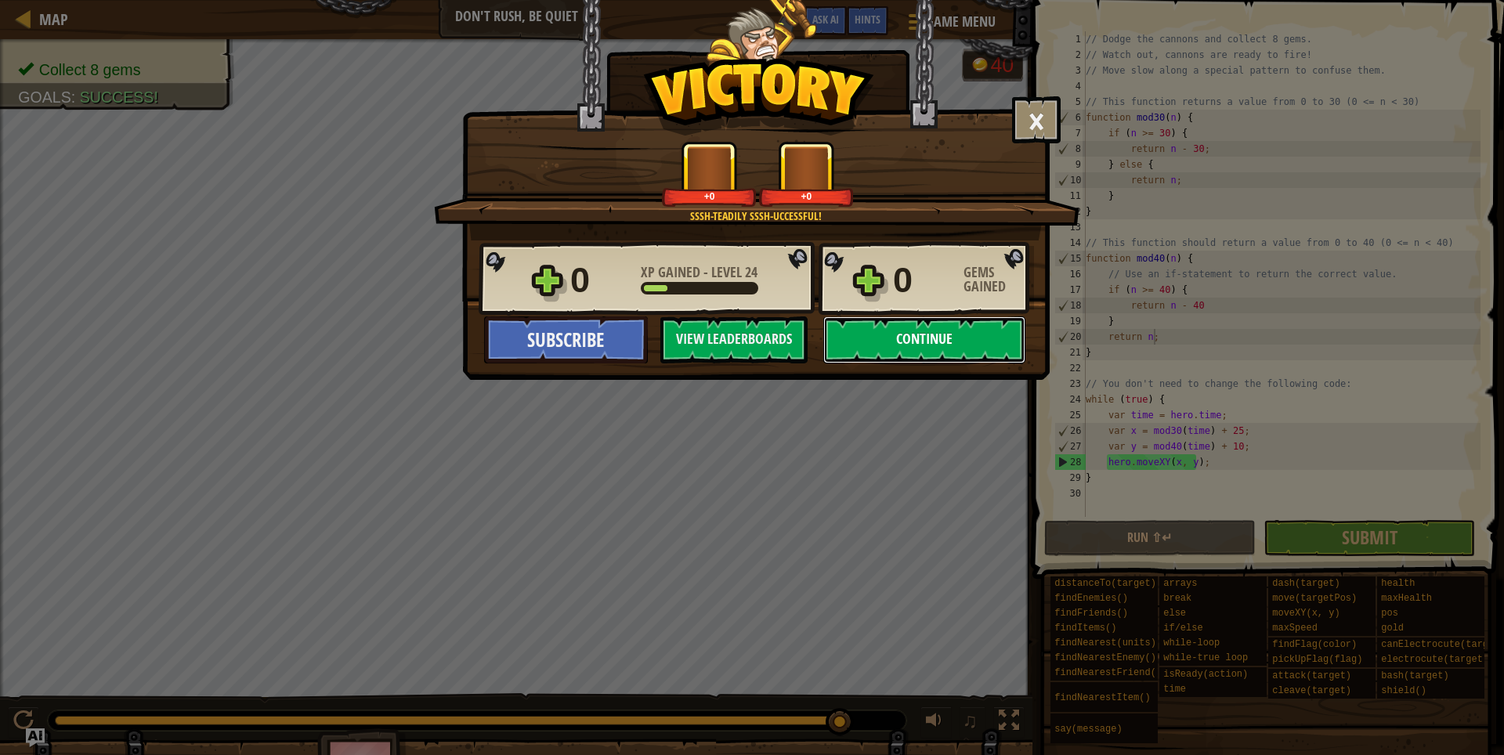
click at [902, 323] on button "Continue" at bounding box center [924, 339] width 202 height 47
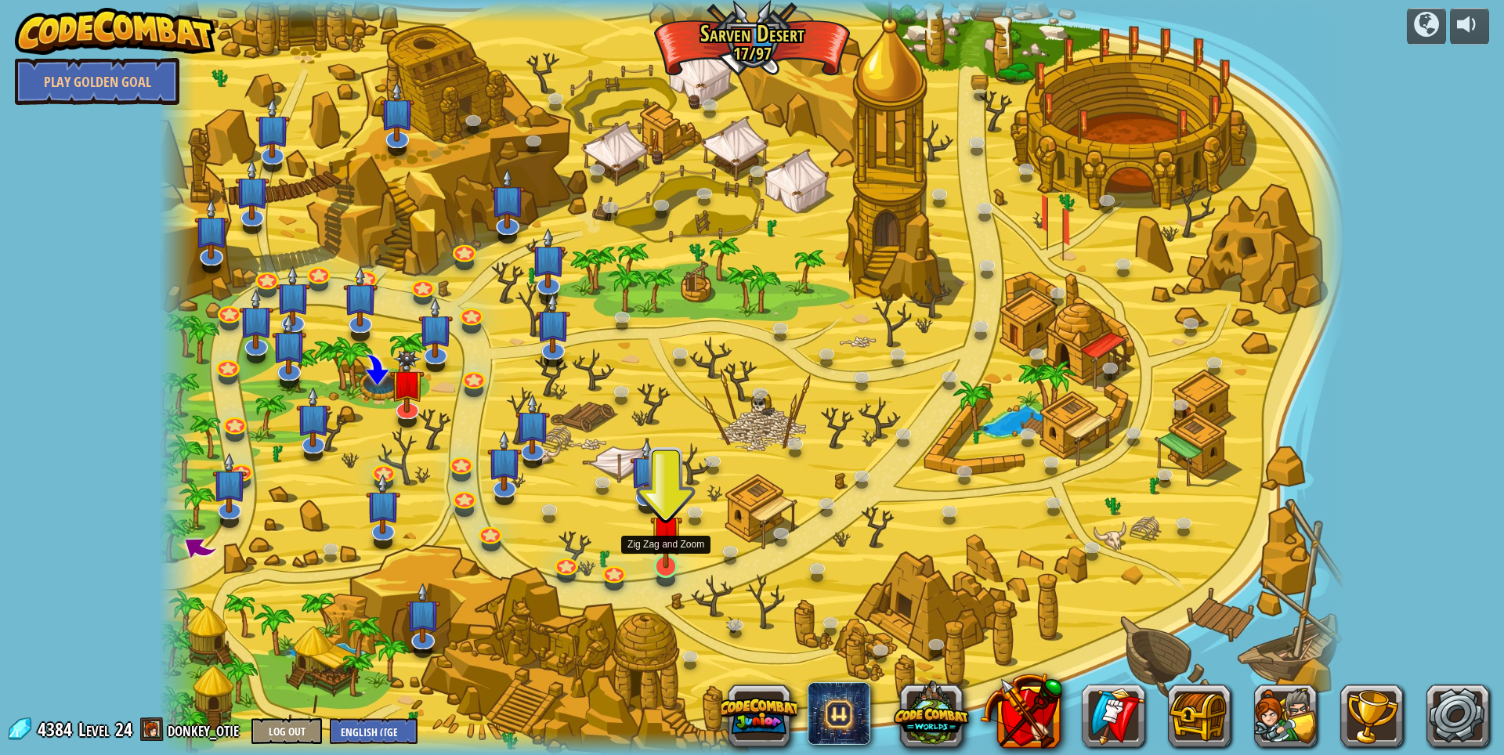
click at [680, 570] on div "Clash of Clones (Locked) [PERSON_NAME]'s clone army guards the gate to the [GEO…" at bounding box center [751, 377] width 1185 height 755
click at [669, 569] on link at bounding box center [663, 564] width 31 height 31
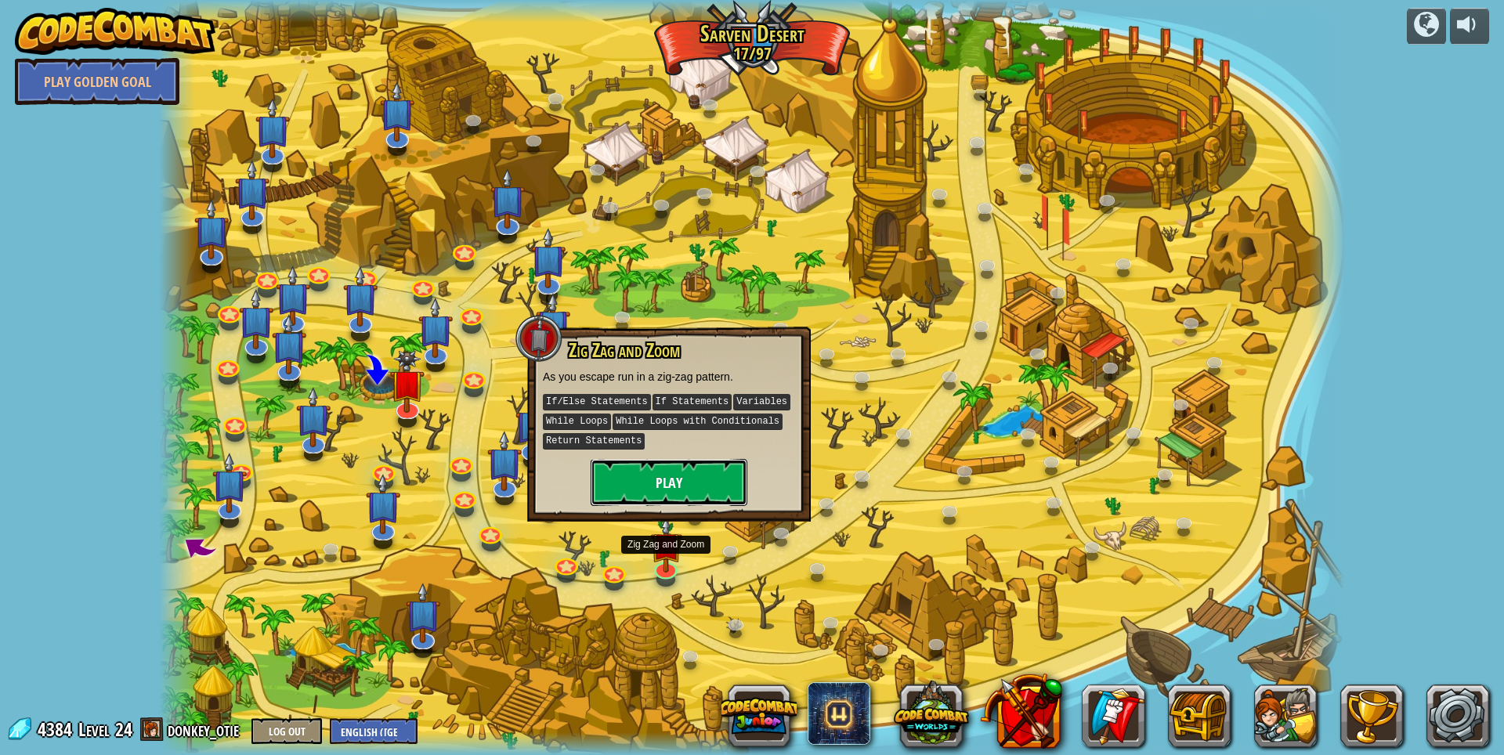
click at [729, 462] on button "Play" at bounding box center [669, 482] width 157 height 47
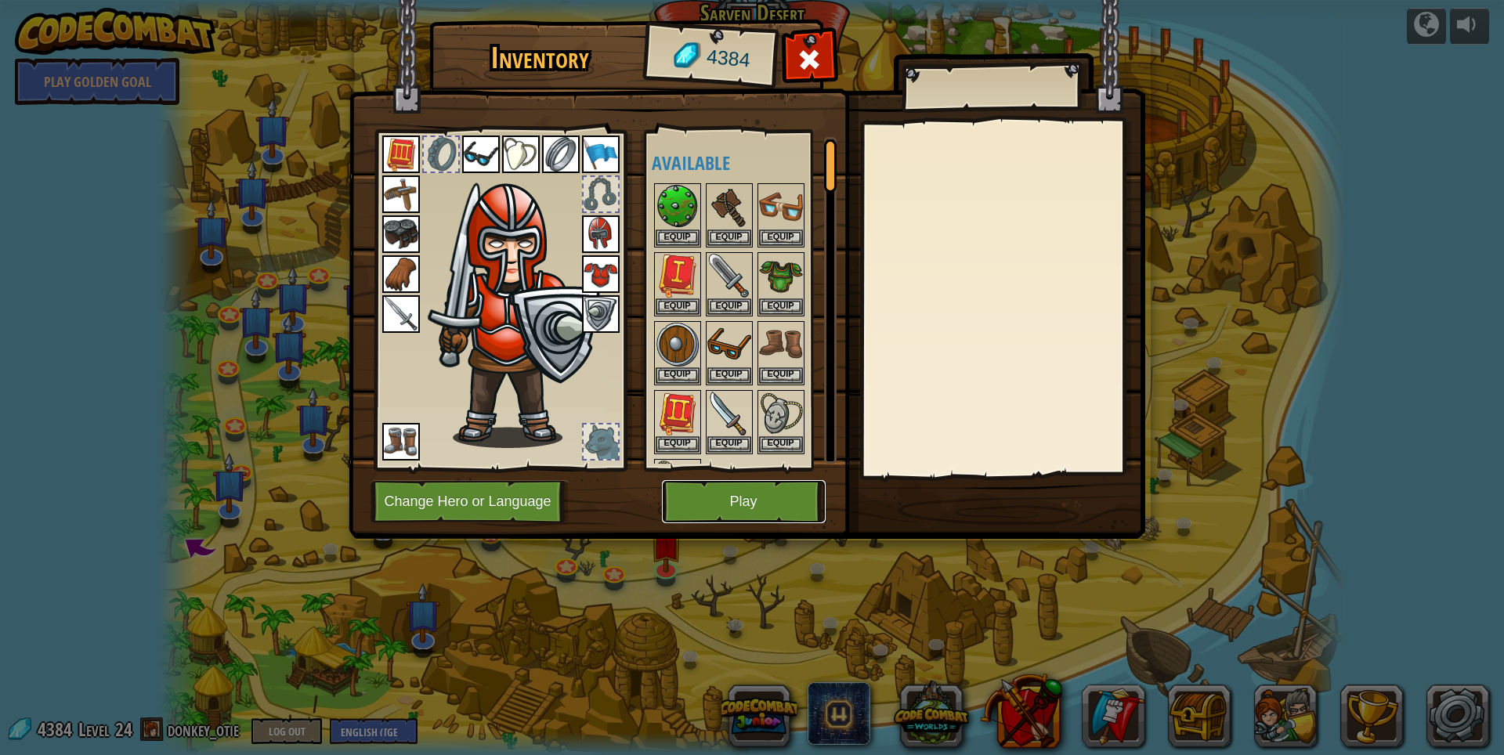
click at [756, 499] on button "Play" at bounding box center [744, 501] width 164 height 43
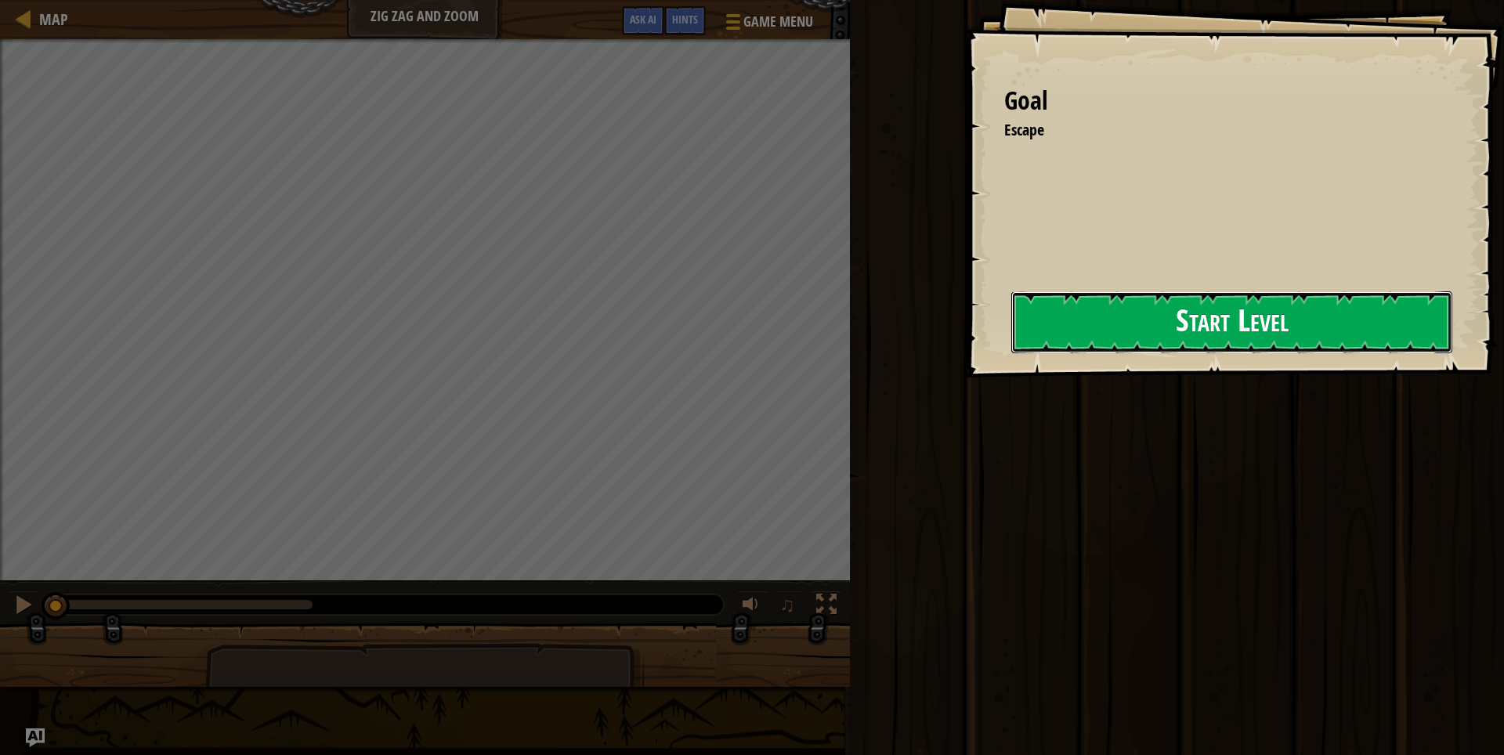
click at [1214, 344] on button "Start Level" at bounding box center [1231, 322] width 441 height 62
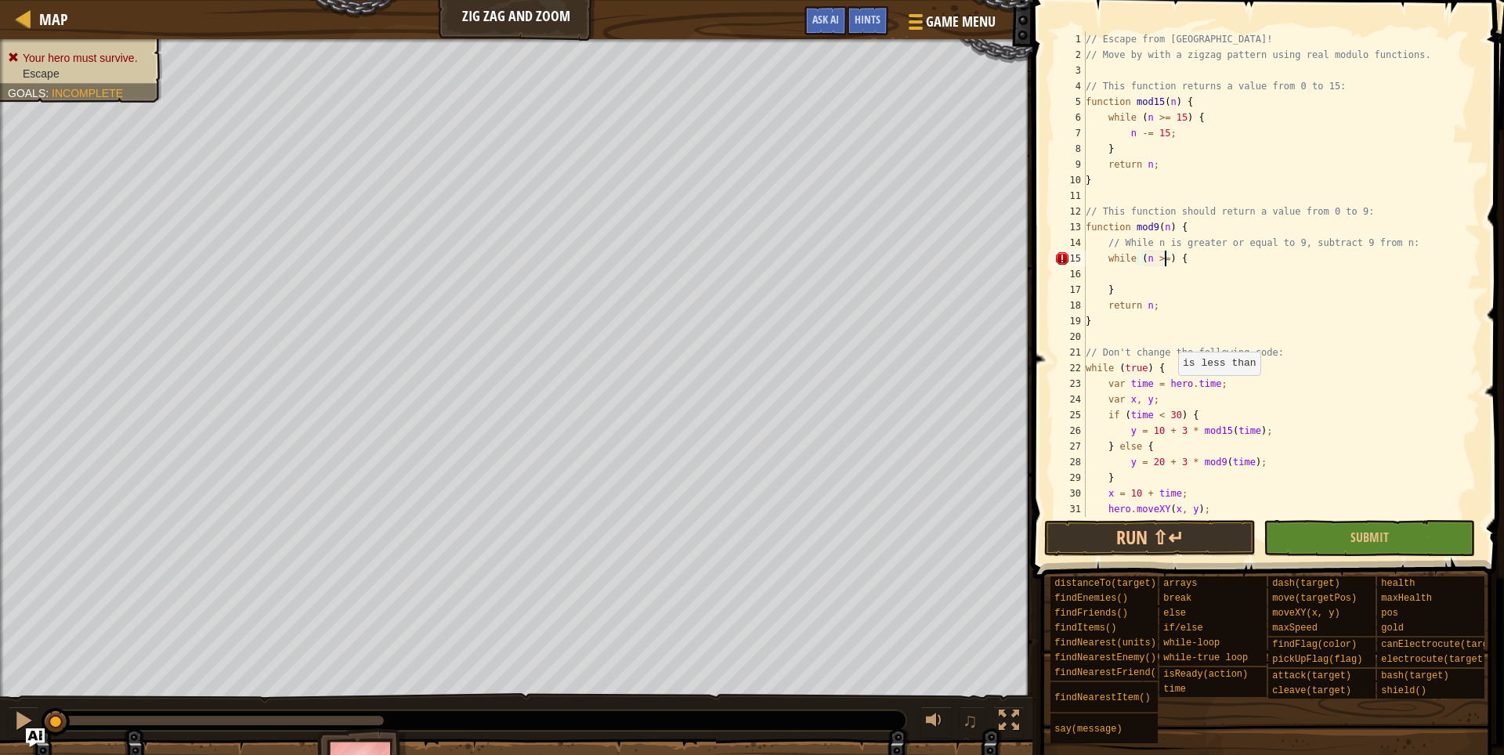
scroll to position [7, 6]
type textarea "while (n >=9) {"
type textarea "while (n >= 9) {"
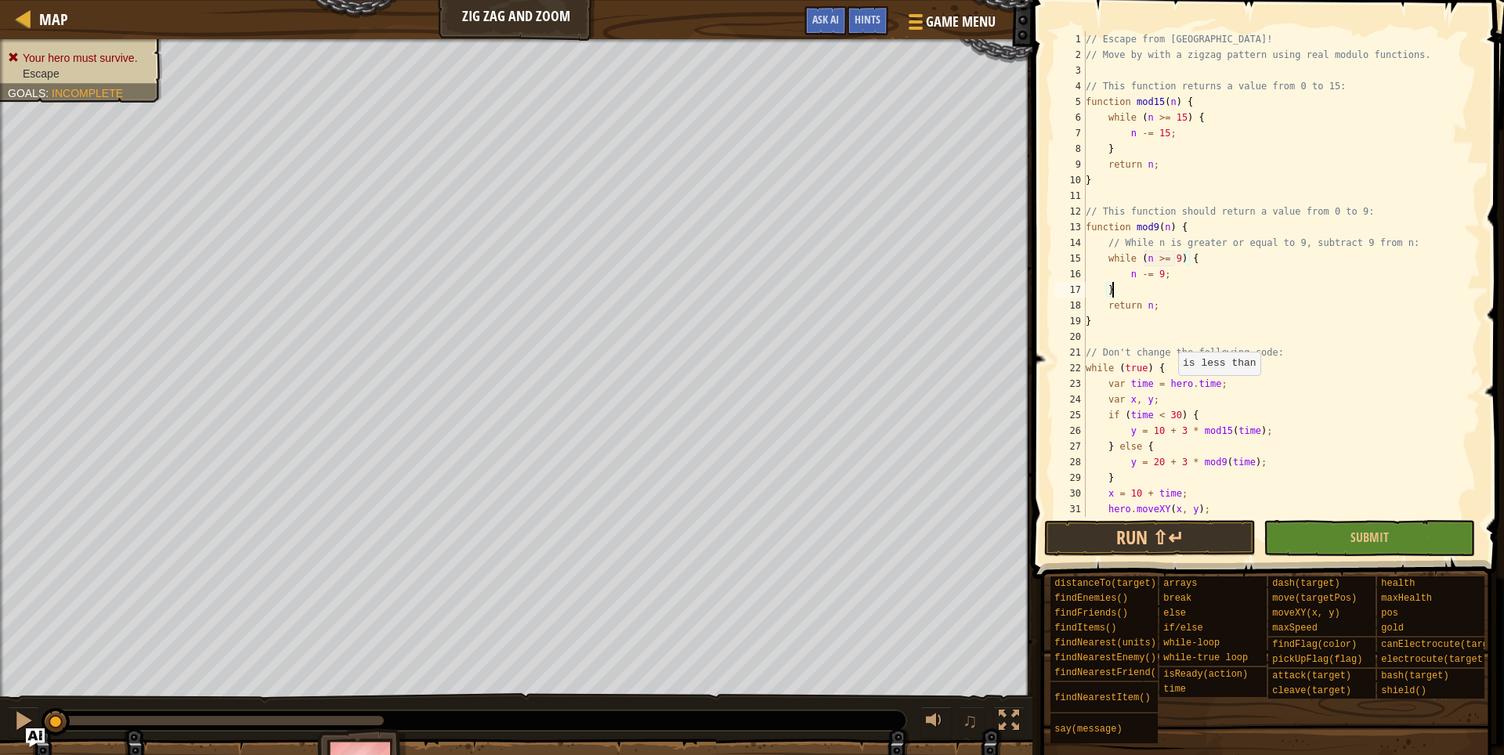
type textarea "}"
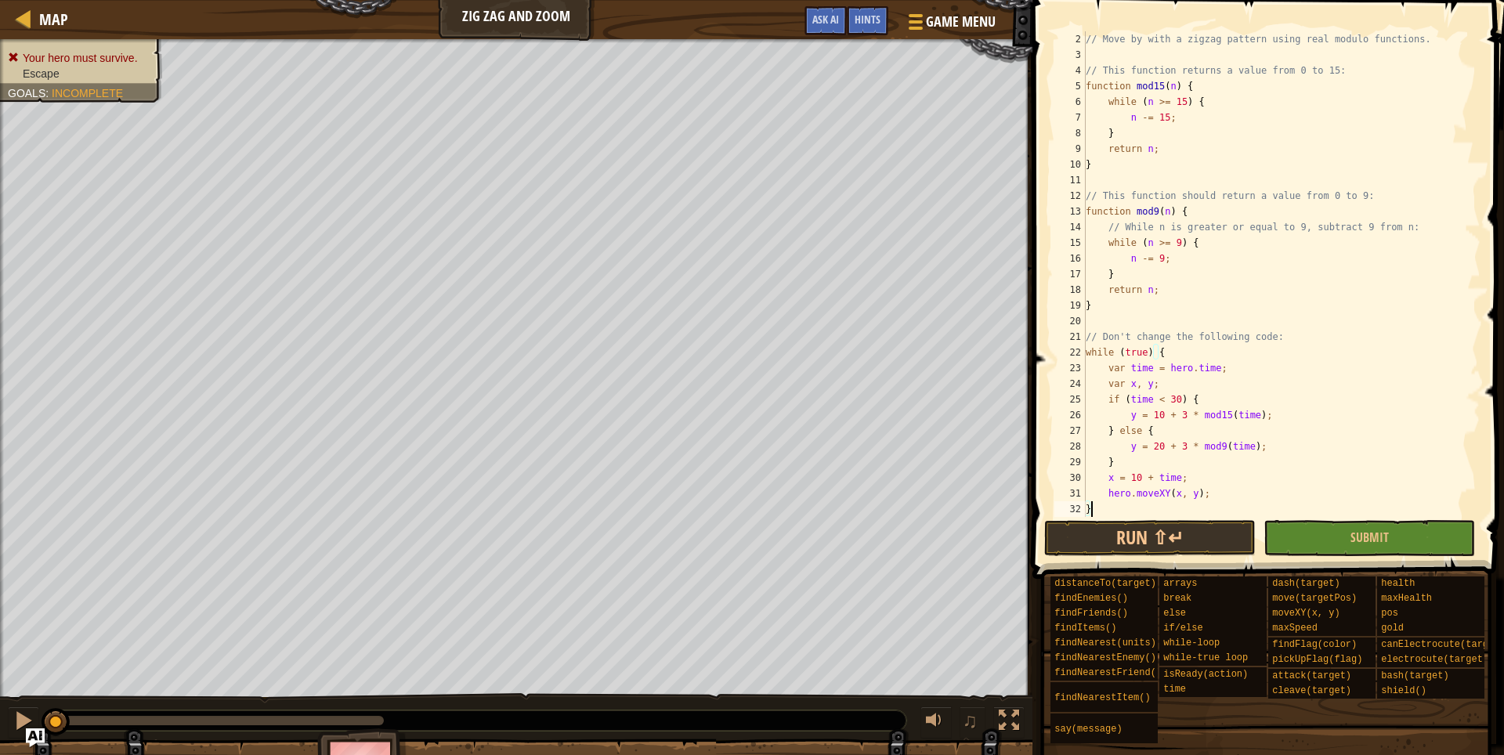
scroll to position [31, 0]
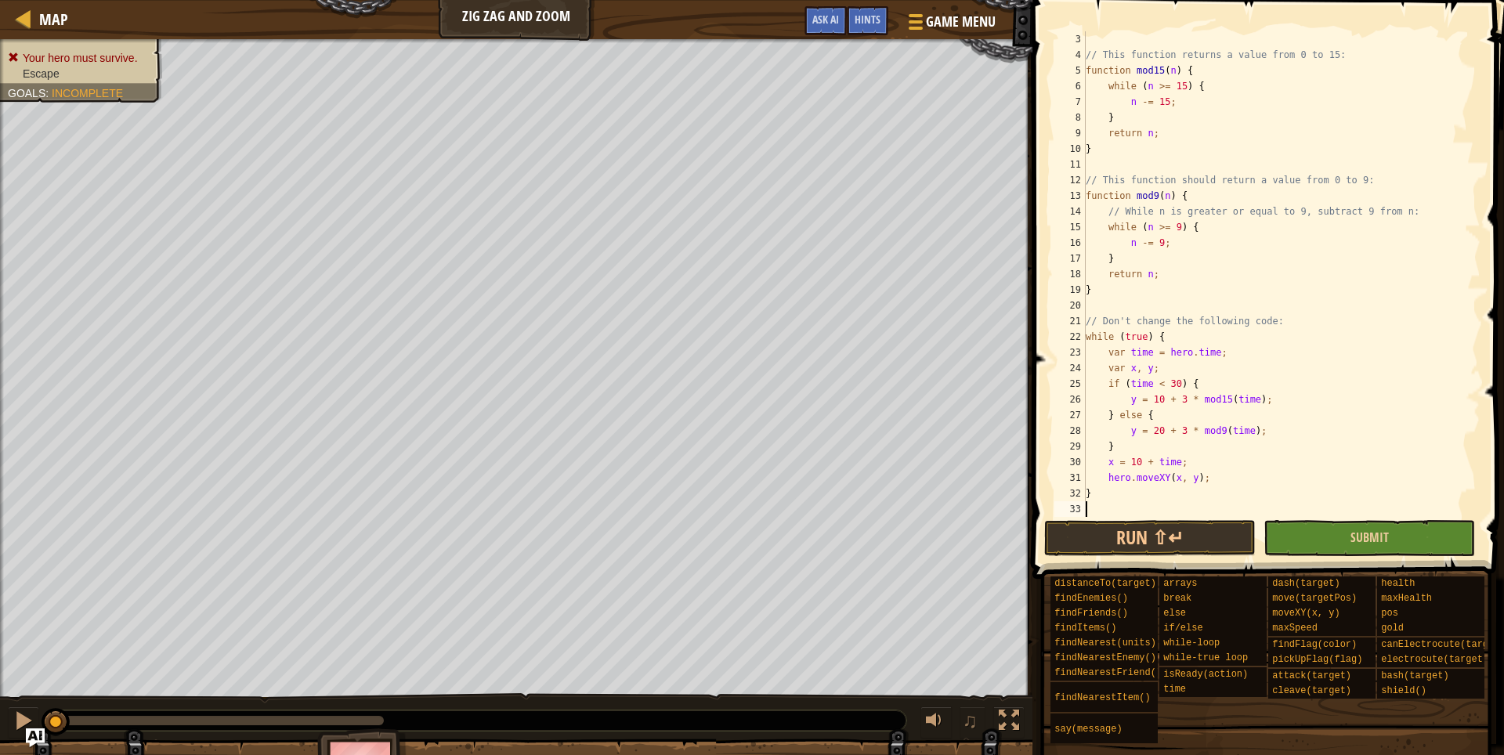
click at [1419, 553] on div "3 4 5 6 7 8 9 10 11 12 13 14 15 16 17 18 19 20 21 22 23 24 25 26 27 28 29 30 31…" at bounding box center [1266, 320] width 476 height 625
click at [1418, 547] on button "Submit" at bounding box center [1368, 538] width 211 height 36
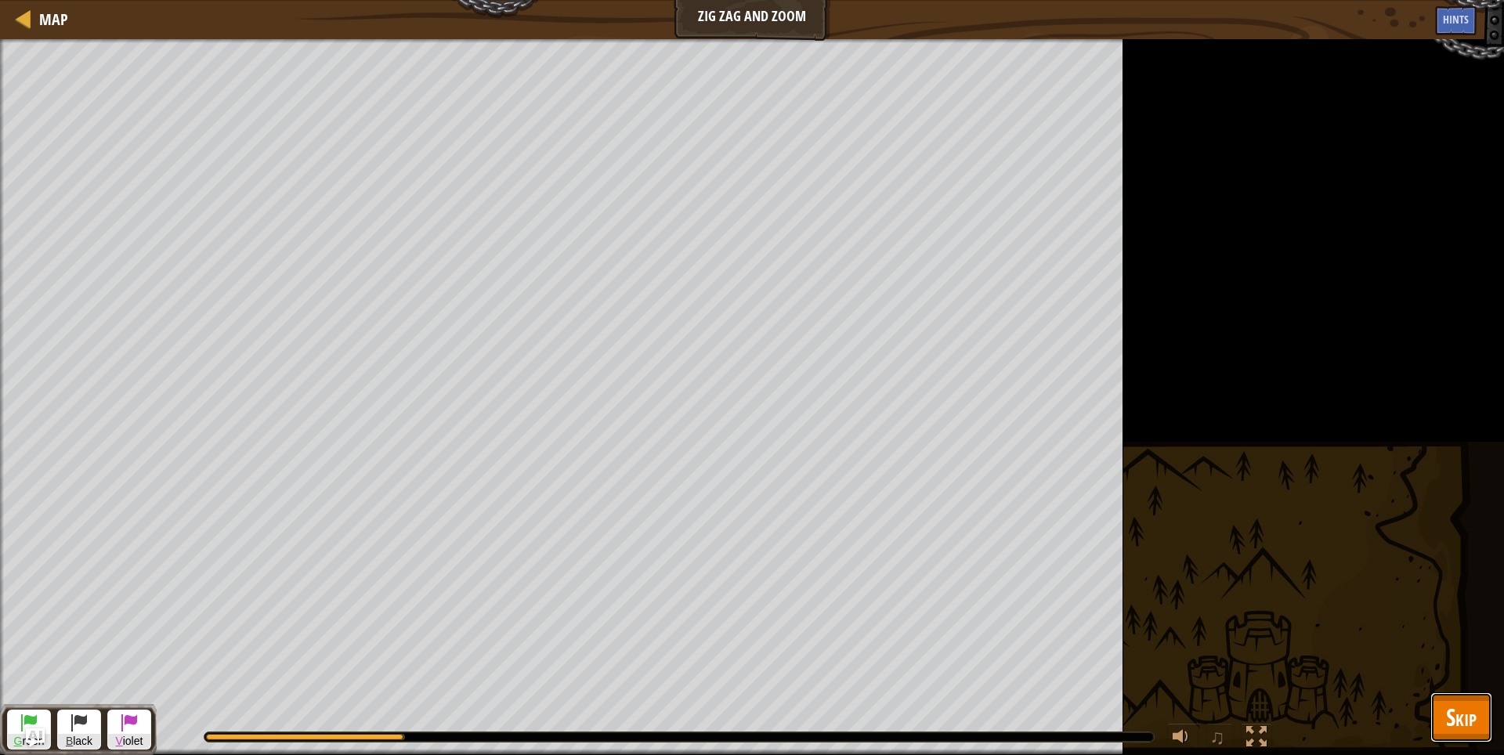
click at [1469, 721] on span "Skip" at bounding box center [1461, 717] width 31 height 32
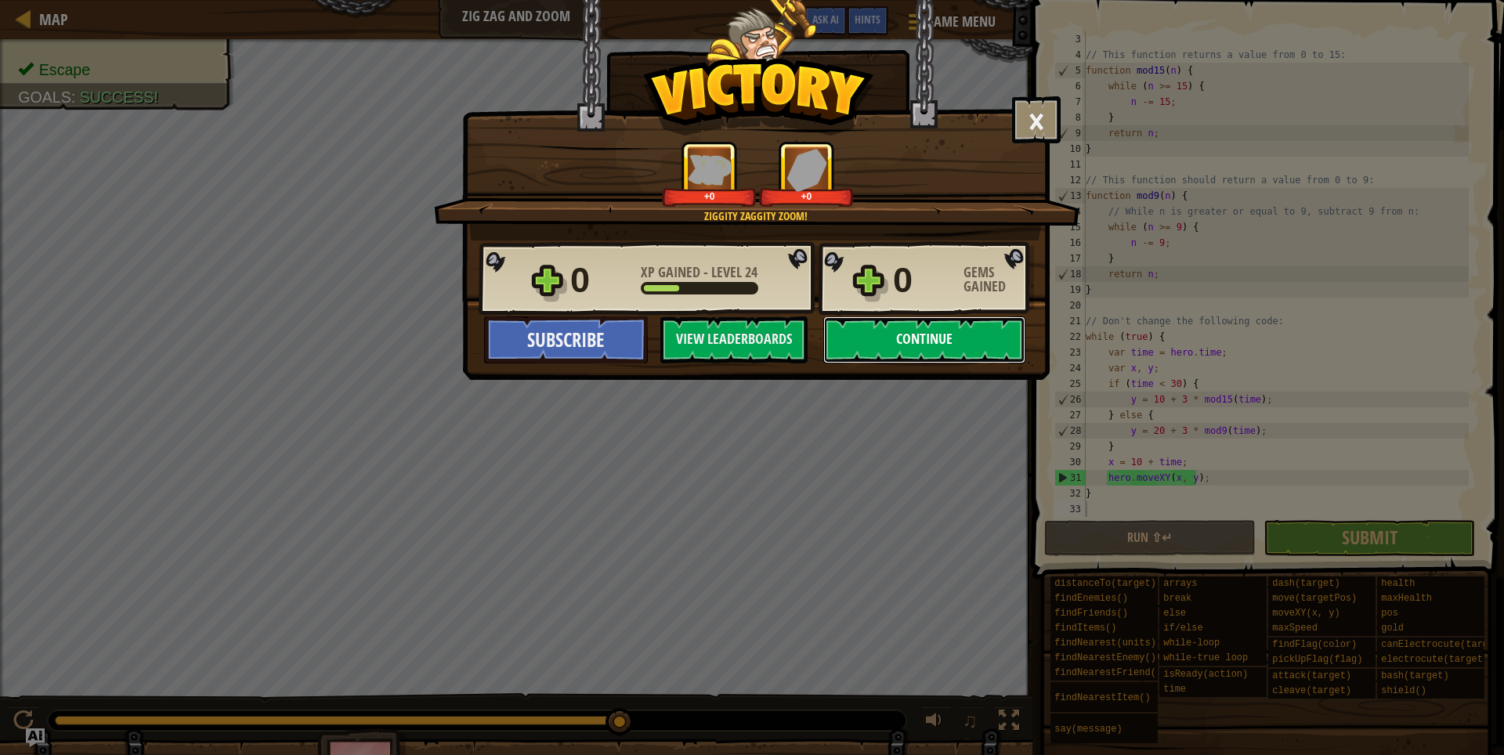
click at [897, 342] on button "Continue" at bounding box center [924, 339] width 202 height 47
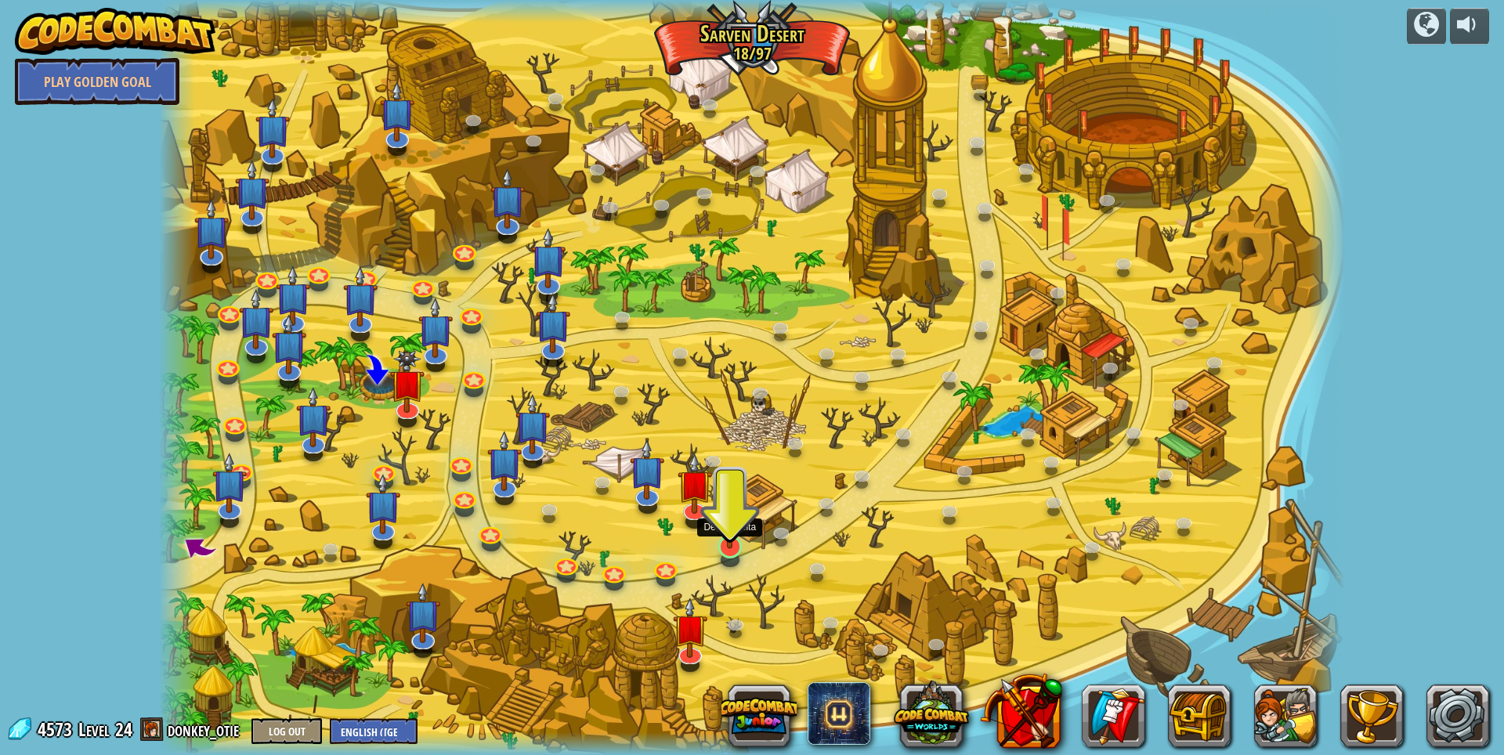
click at [728, 546] on img at bounding box center [729, 512] width 32 height 74
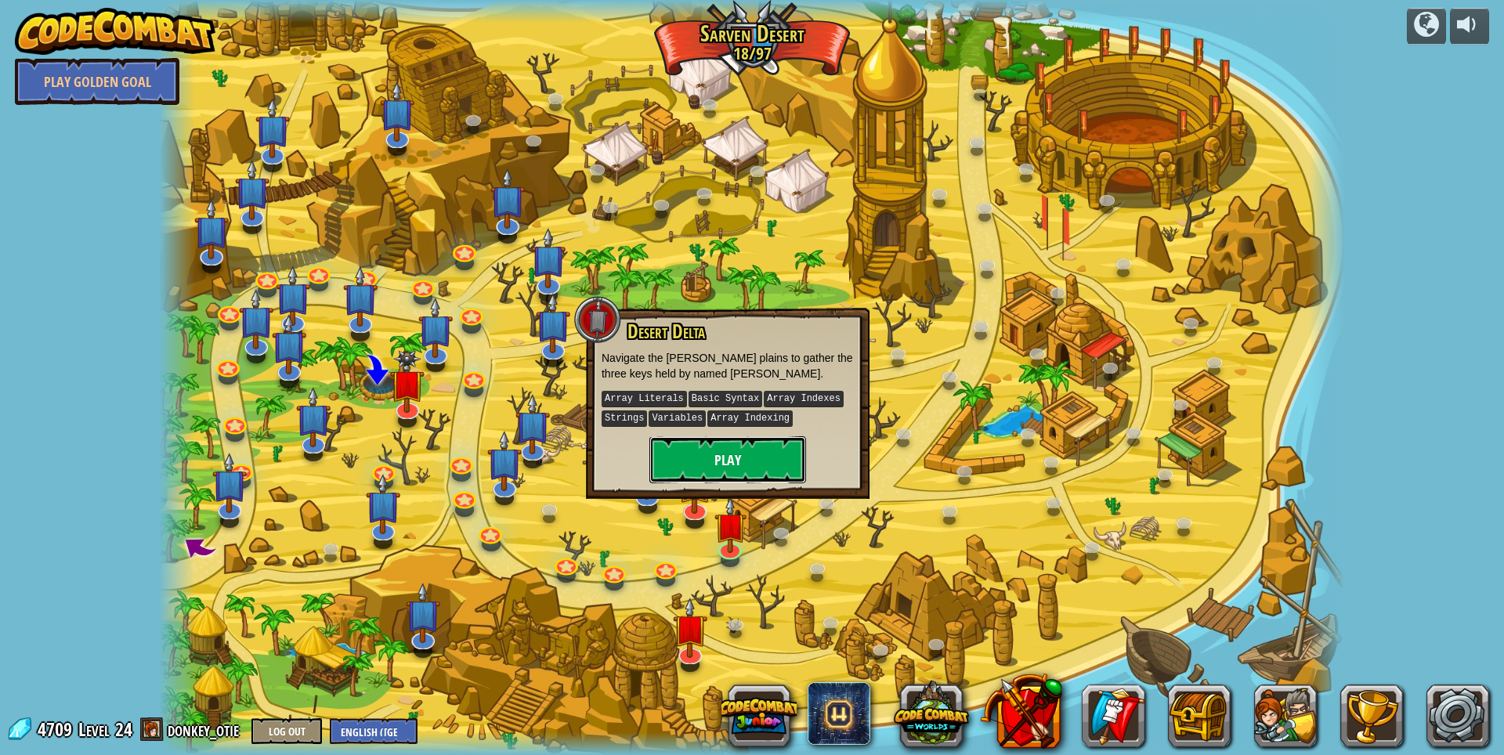
click at [750, 452] on button "Play" at bounding box center [727, 459] width 157 height 47
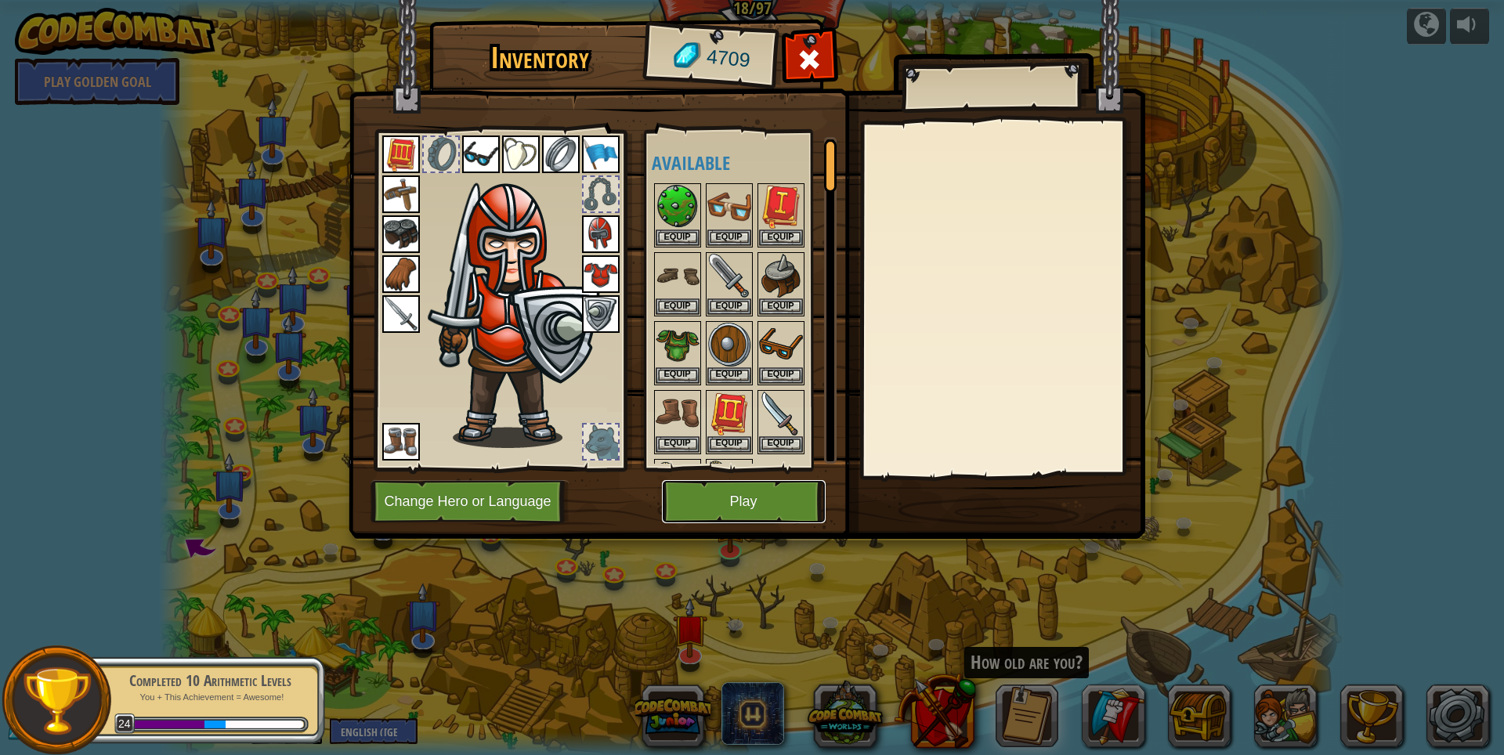
click at [748, 497] on button "Play" at bounding box center [744, 501] width 164 height 43
